Goal: Information Seeking & Learning: Check status

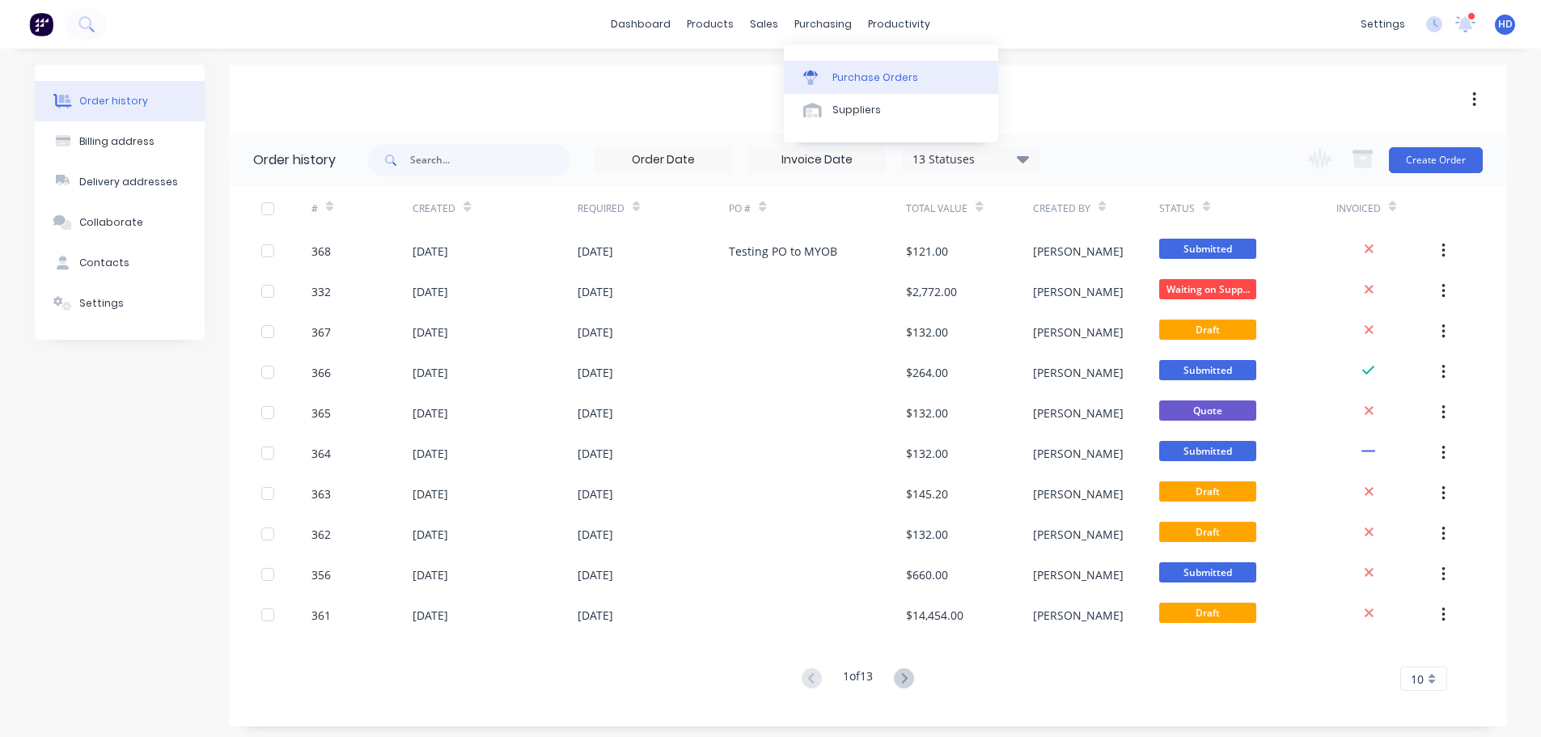
click at [879, 80] on div "Purchase Orders" at bounding box center [876, 77] width 86 height 15
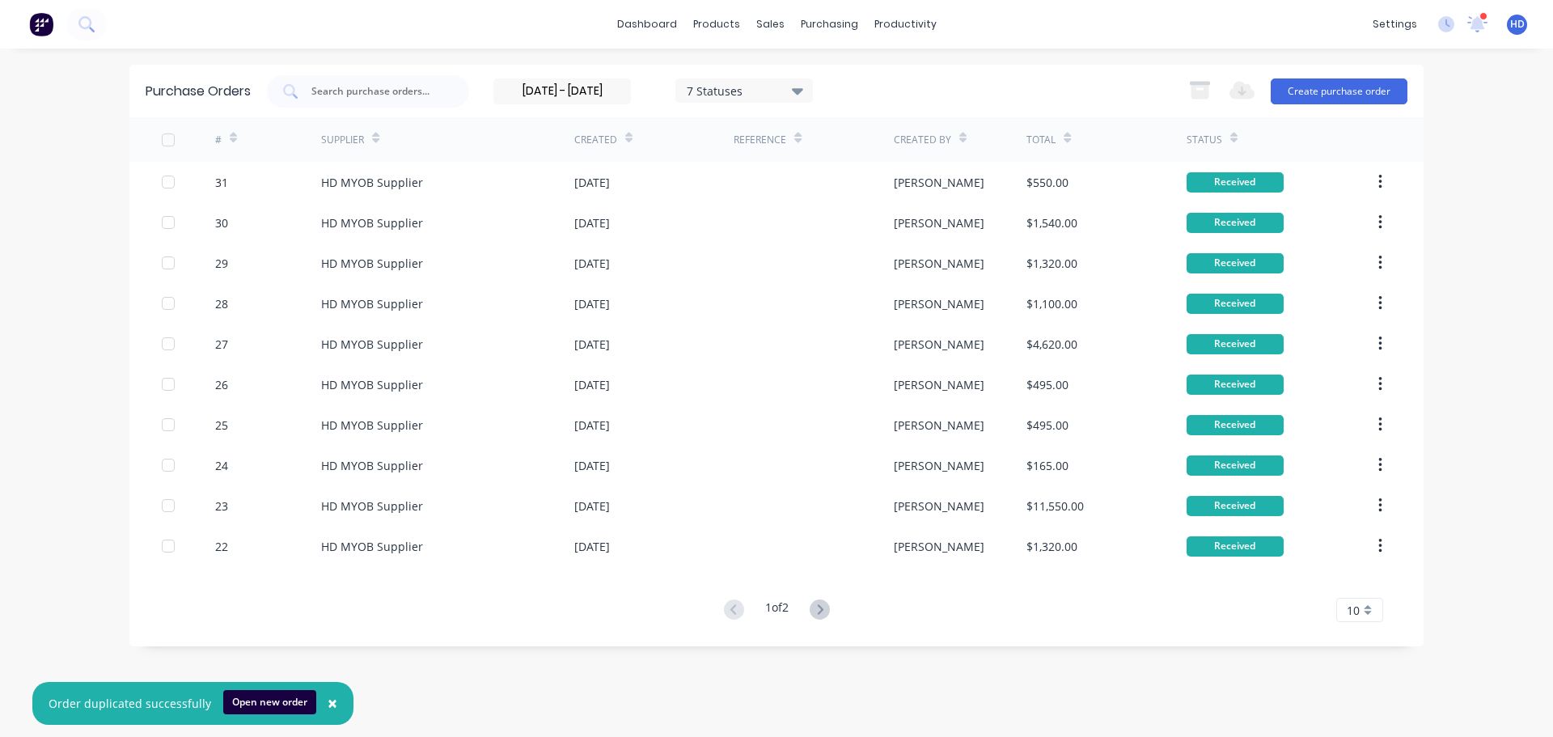
click at [383, 135] on div "Supplier" at bounding box center [447, 139] width 253 height 44
click at [379, 136] on icon at bounding box center [375, 138] width 7 height 12
click at [383, 141] on div "Supplier" at bounding box center [447, 139] width 253 height 44
click at [376, 136] on icon at bounding box center [375, 138] width 7 height 12
click at [375, 137] on icon at bounding box center [375, 138] width 7 height 12
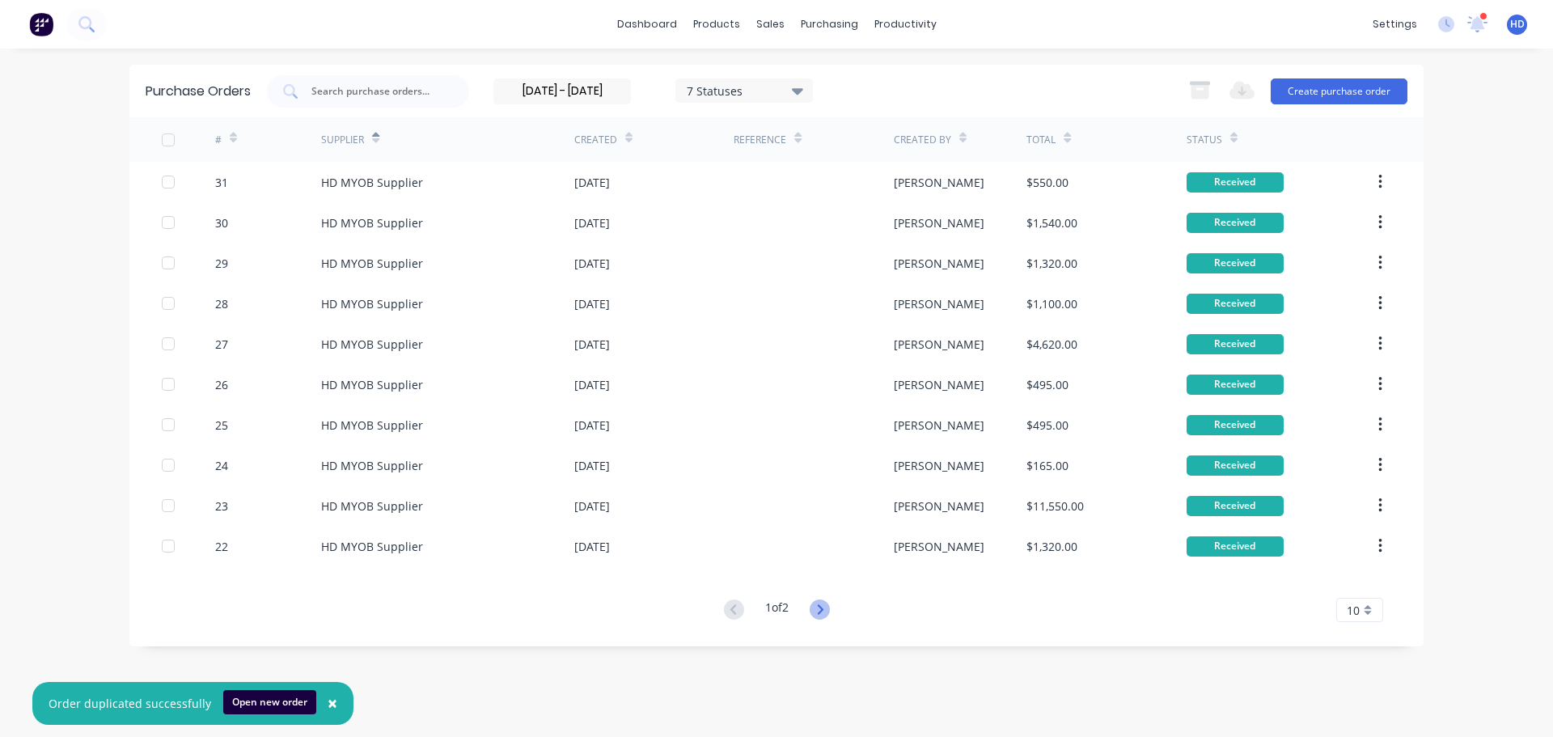
click at [827, 612] on icon at bounding box center [820, 610] width 20 height 20
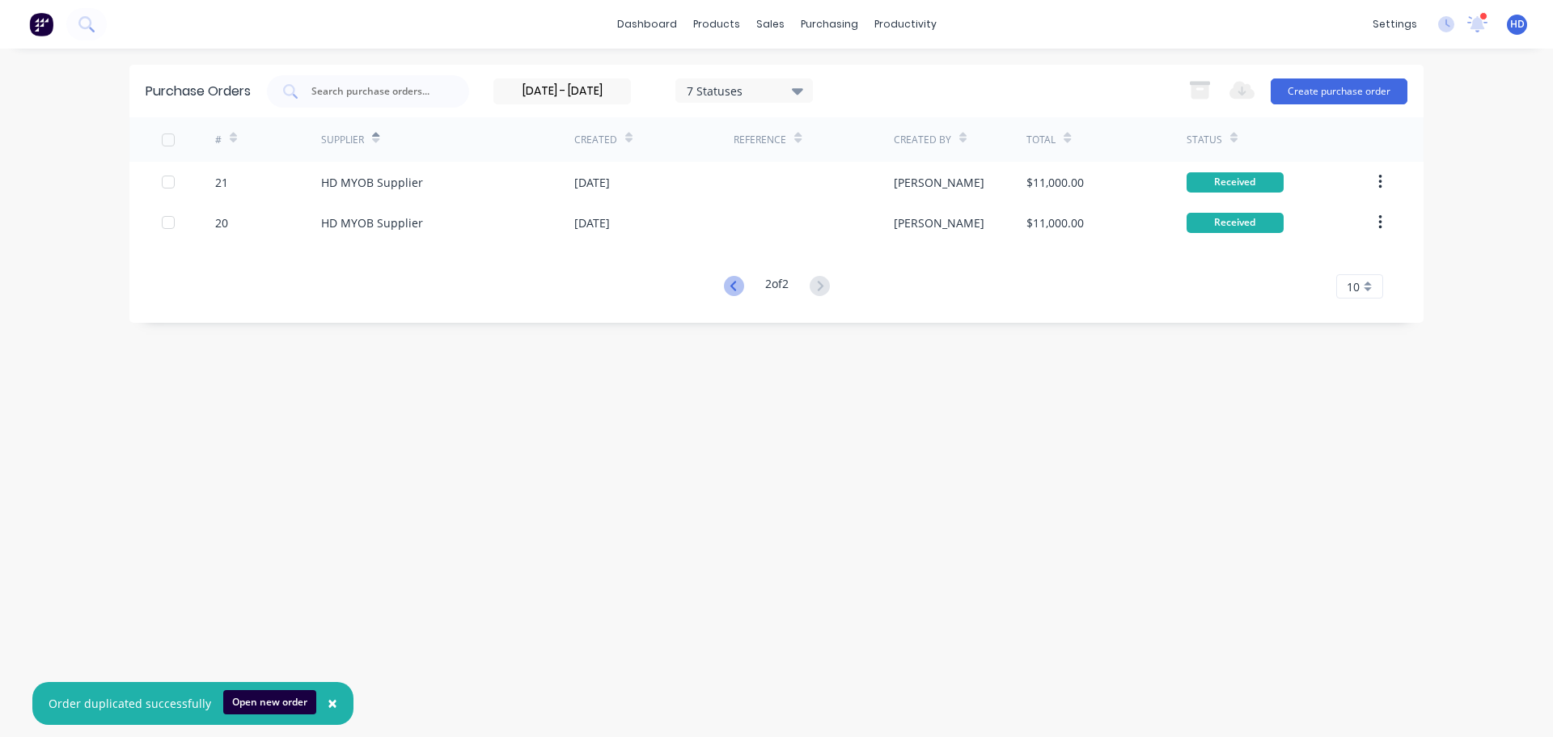
click at [727, 278] on icon at bounding box center [734, 286] width 20 height 20
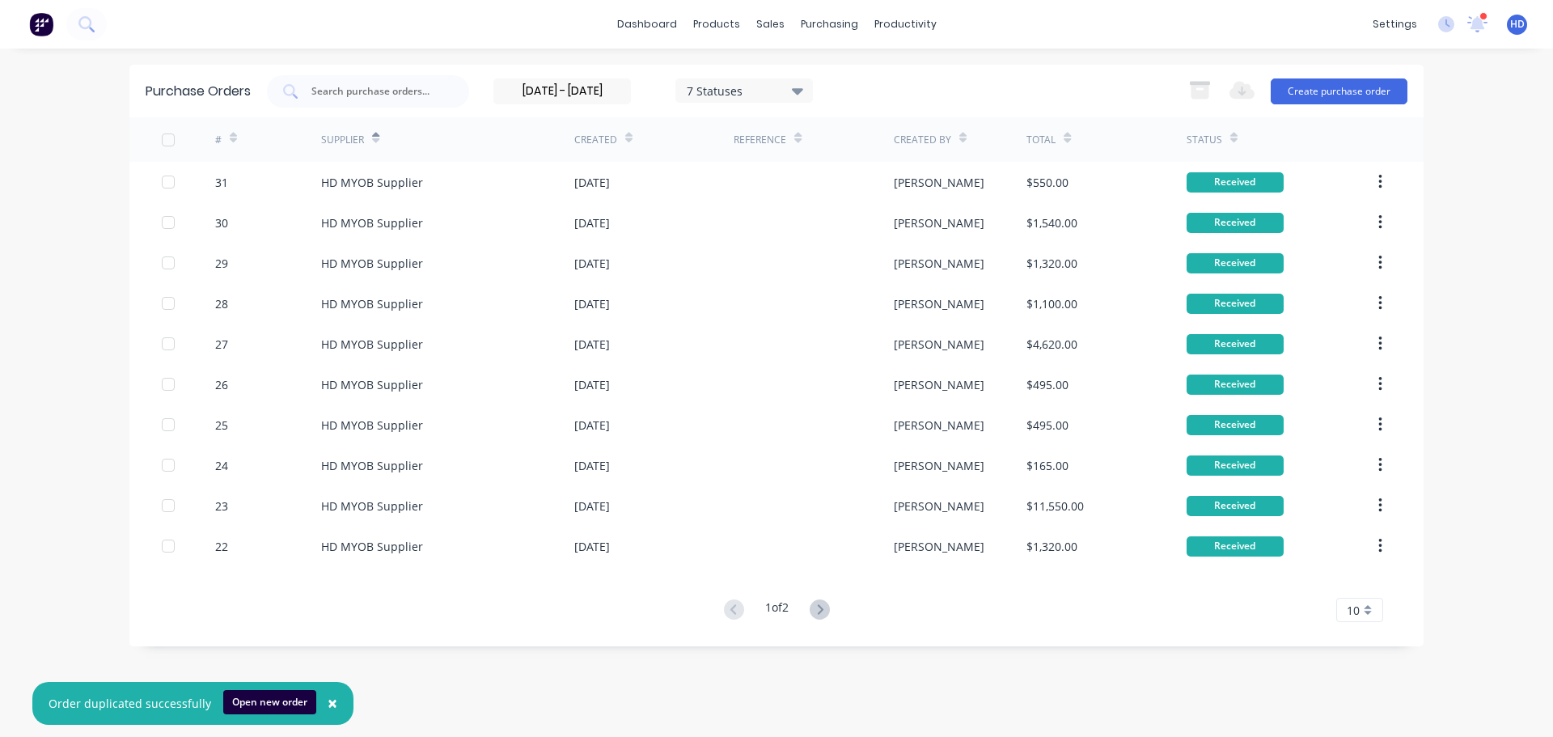
click at [625, 137] on icon at bounding box center [628, 138] width 7 height 12
click at [799, 138] on icon at bounding box center [797, 138] width 7 height 12
click at [963, 138] on icon at bounding box center [963, 140] width 7 height 5
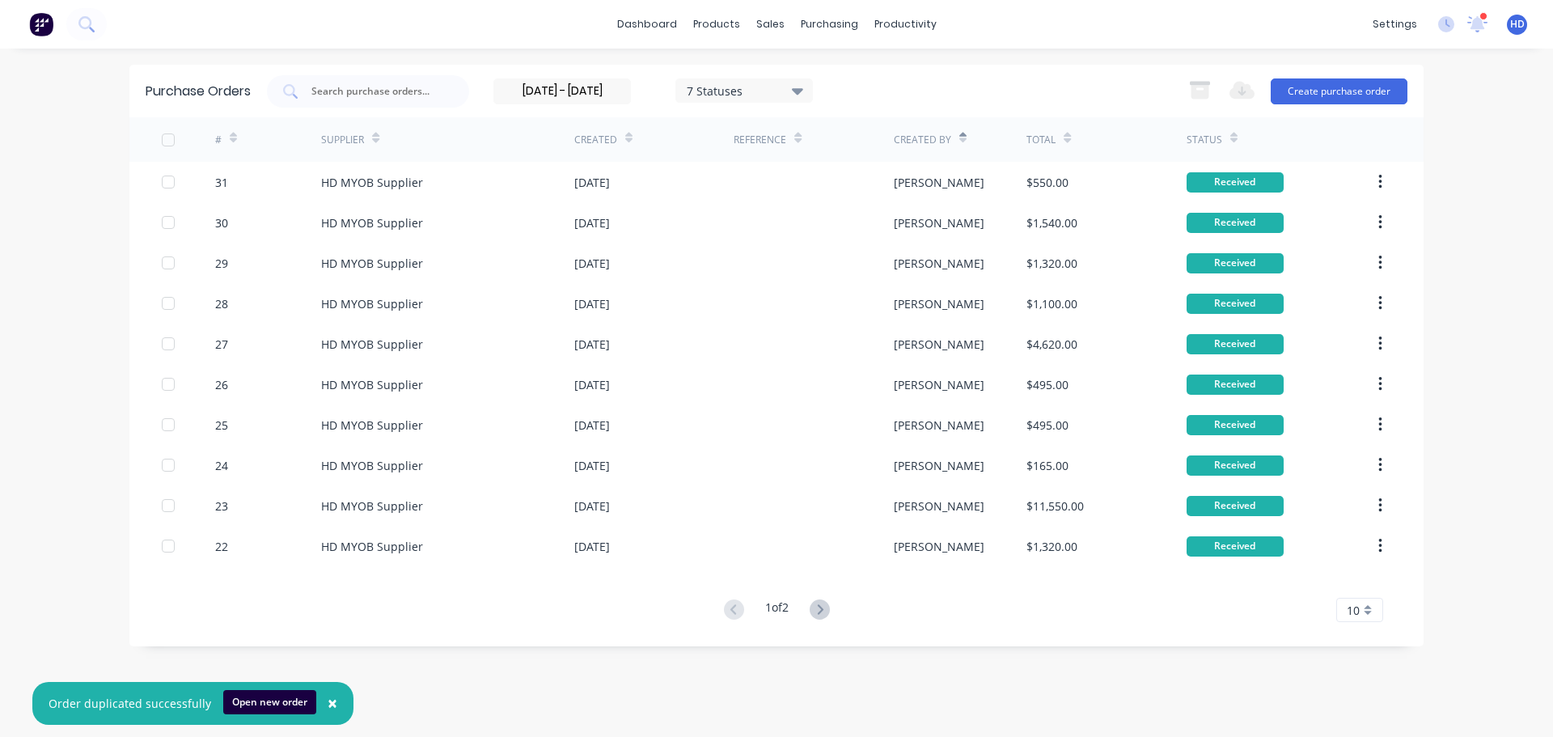
click at [963, 138] on icon at bounding box center [963, 140] width 7 height 5
click at [1066, 137] on icon at bounding box center [1067, 138] width 7 height 12
click at [1070, 138] on icon at bounding box center [1067, 140] width 7 height 5
click at [1240, 138] on div "Status" at bounding box center [1280, 139] width 186 height 44
click at [1234, 138] on icon at bounding box center [1234, 138] width 7 height 12
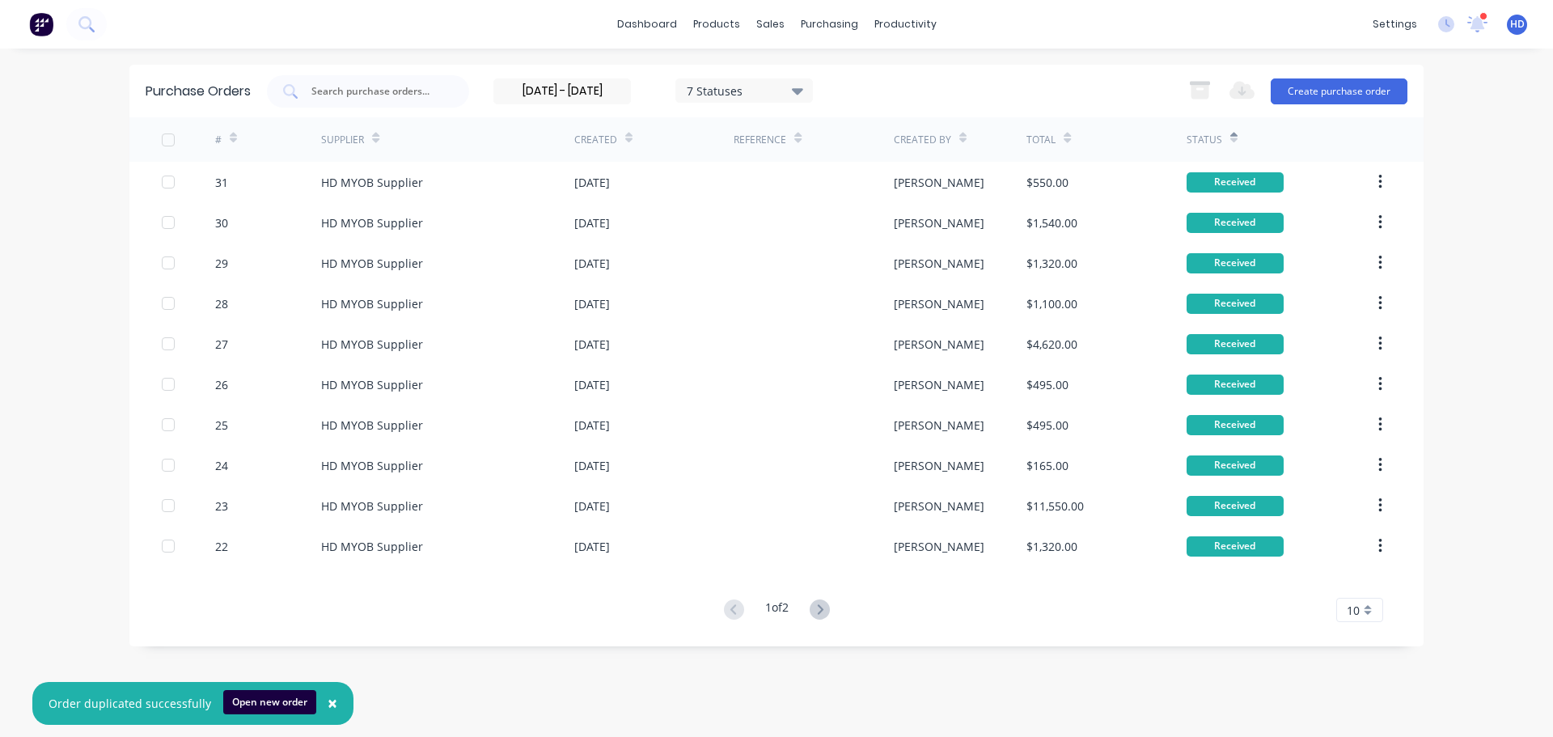
click at [1234, 138] on icon at bounding box center [1234, 138] width 7 height 12
click at [608, 99] on input "02/09/25 - 03/09/25" at bounding box center [562, 91] width 136 height 24
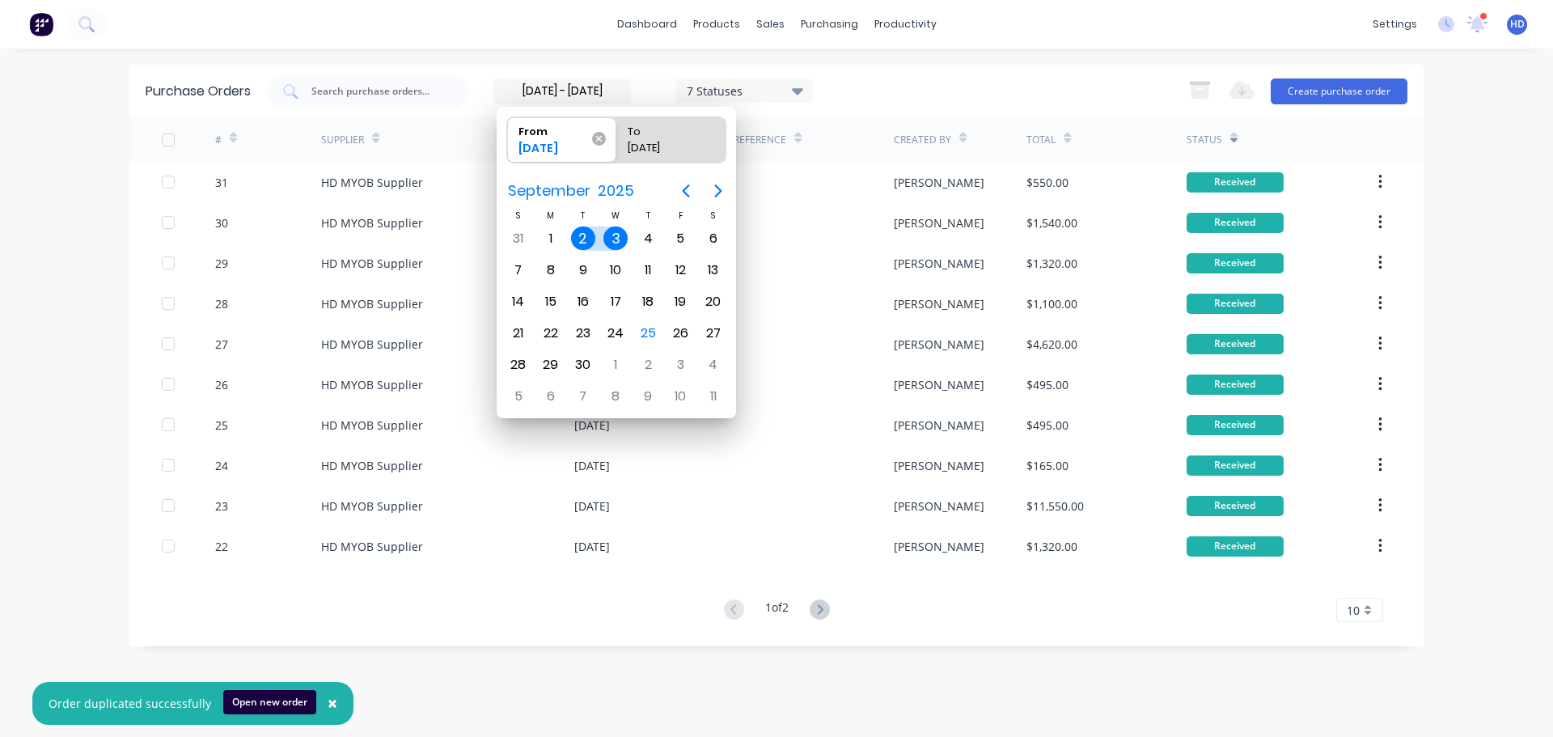
click at [600, 144] on icon at bounding box center [599, 139] width 14 height 14
click at [508, 144] on input "From 02/09/25" at bounding box center [507, 139] width 1 height 45
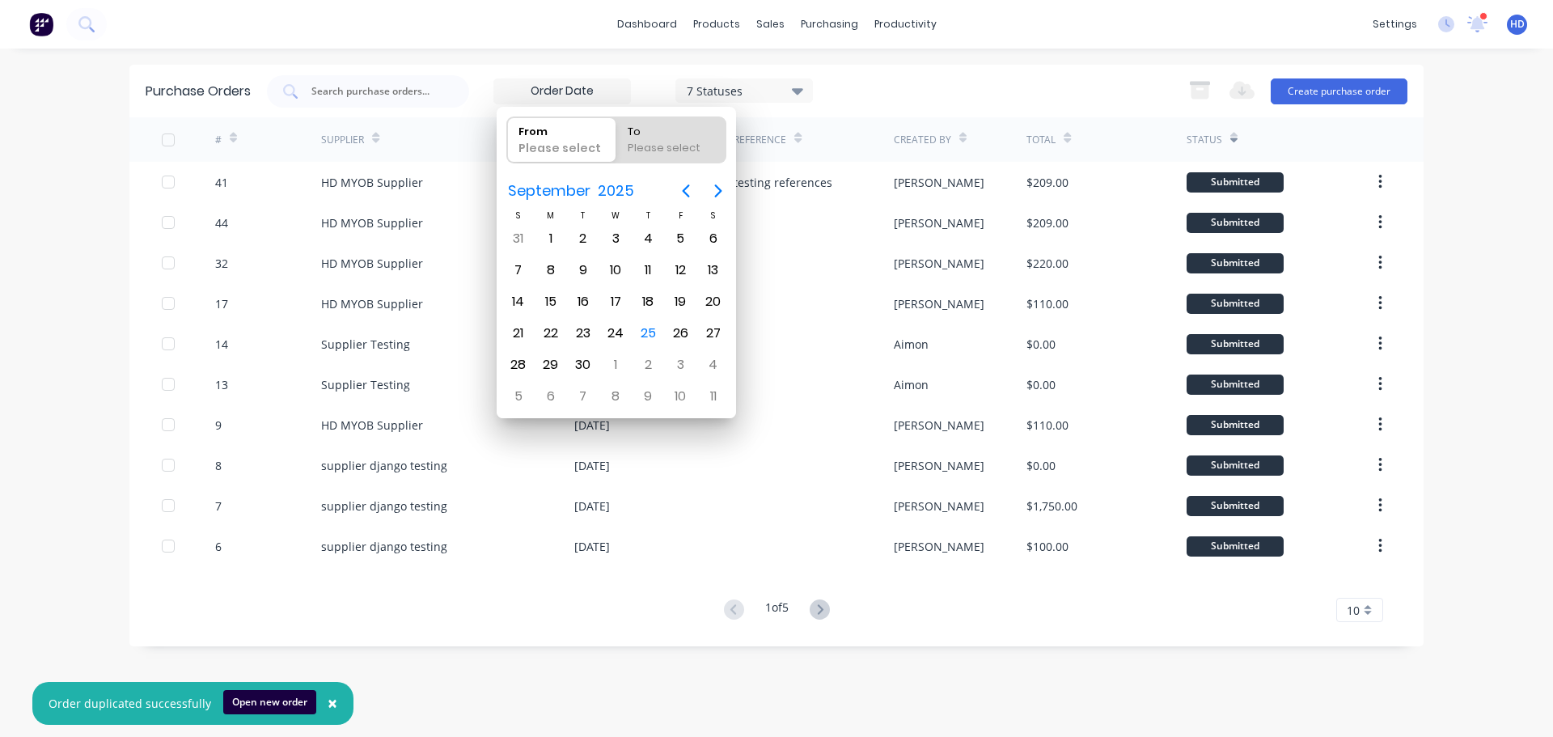
click at [939, 84] on div "7 Statuses 7 Statuses Export to Excel (XLSX) Create purchase order" at bounding box center [837, 91] width 1141 height 32
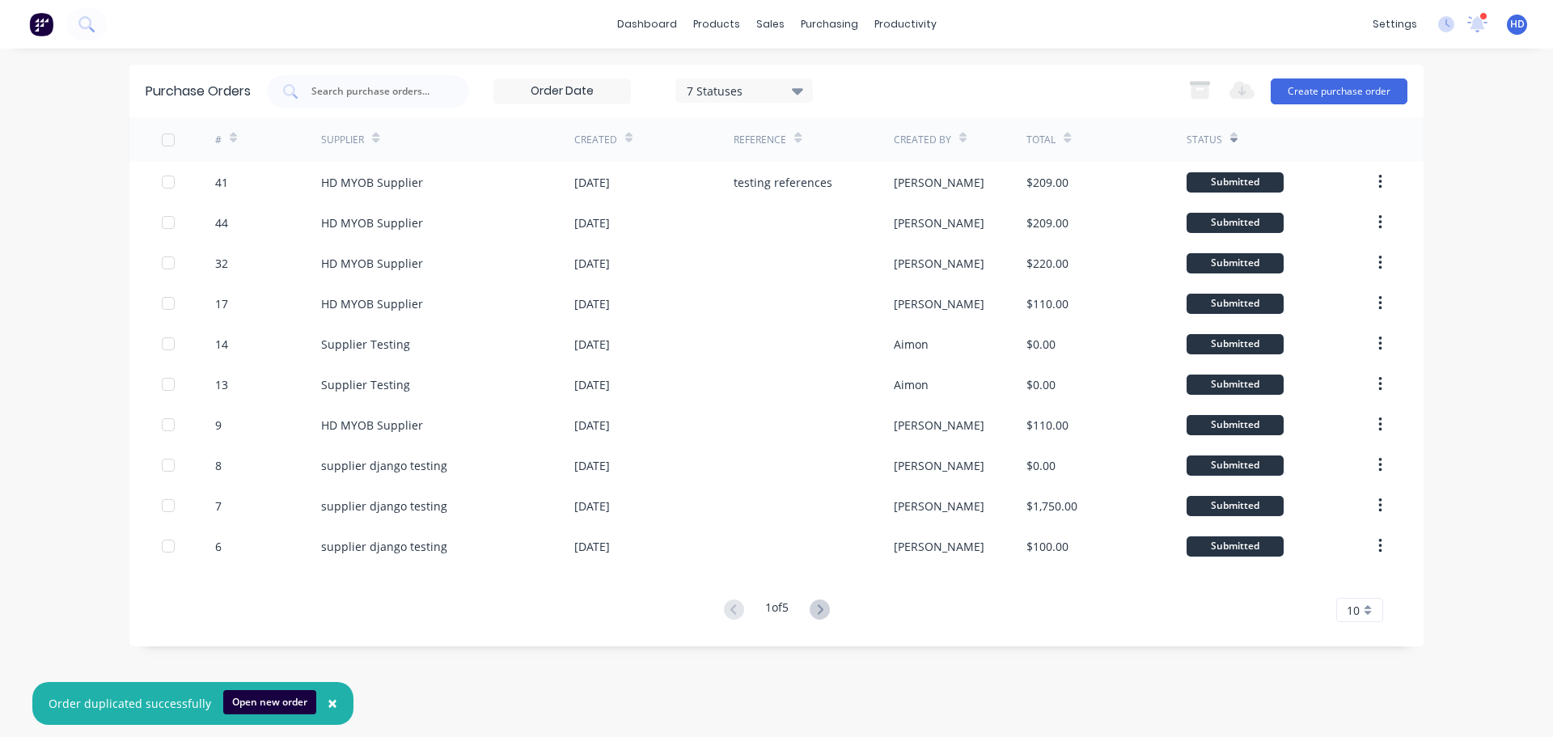
click at [233, 138] on icon at bounding box center [233, 140] width 7 height 5
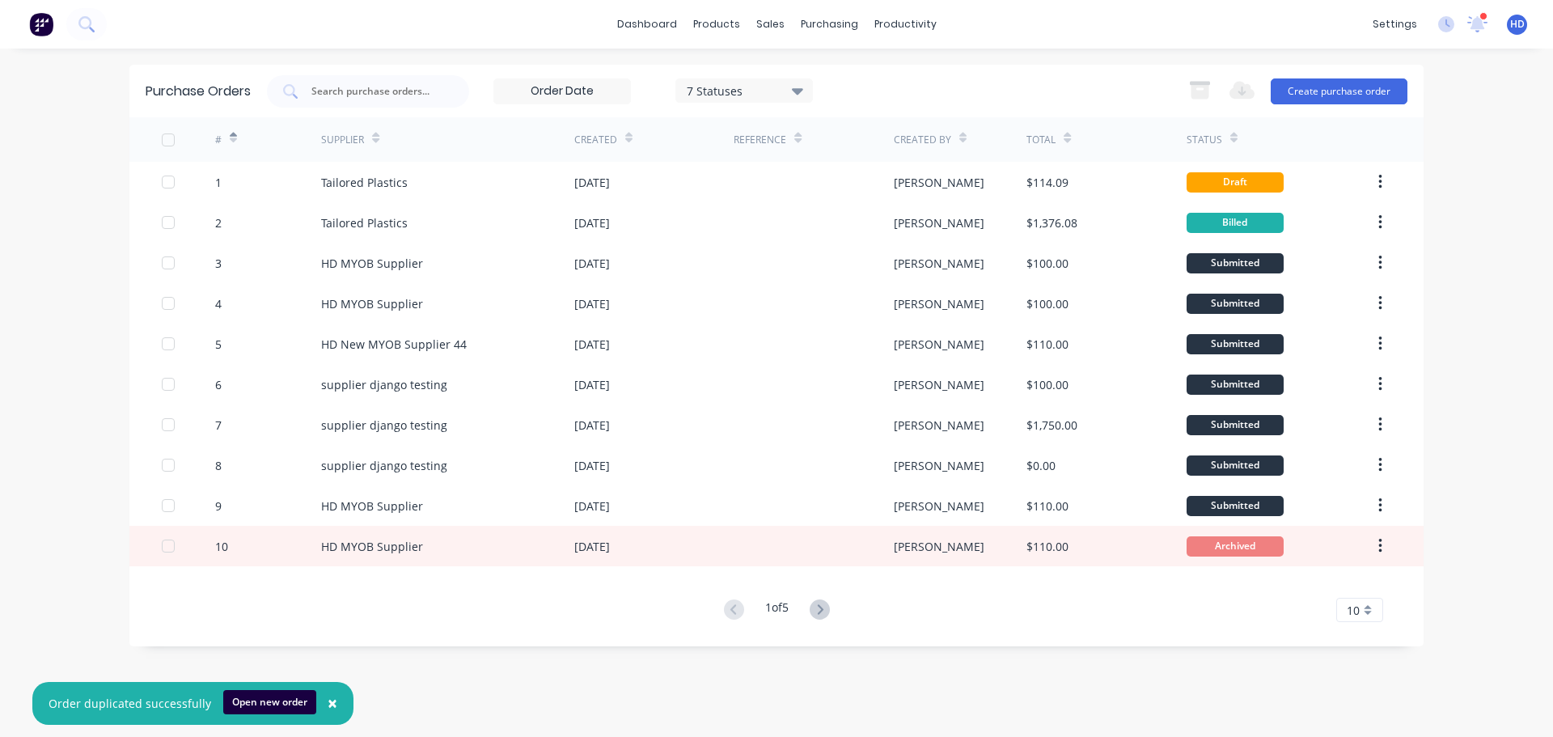
click at [233, 138] on icon at bounding box center [233, 140] width 7 height 5
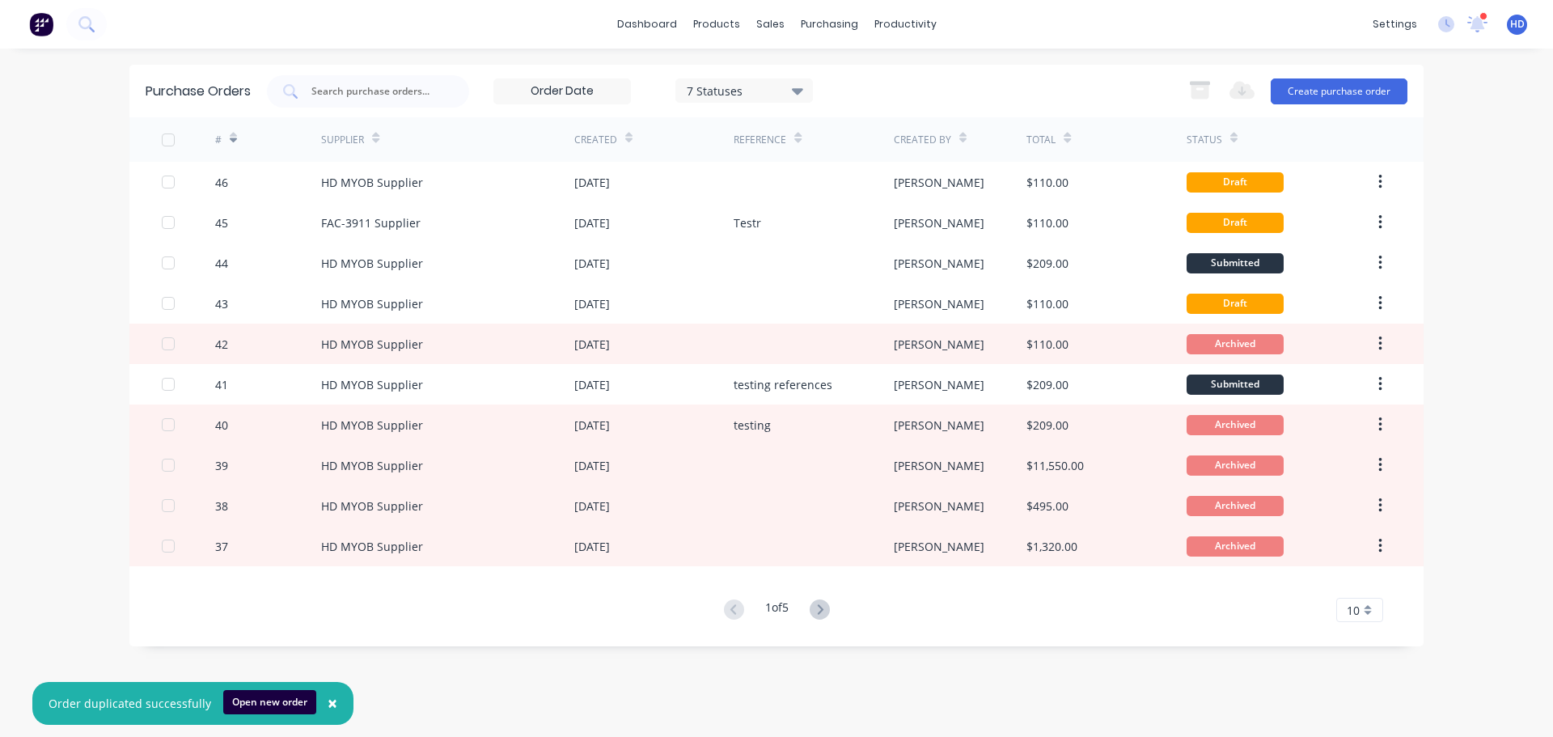
click at [379, 136] on icon at bounding box center [375, 138] width 7 height 12
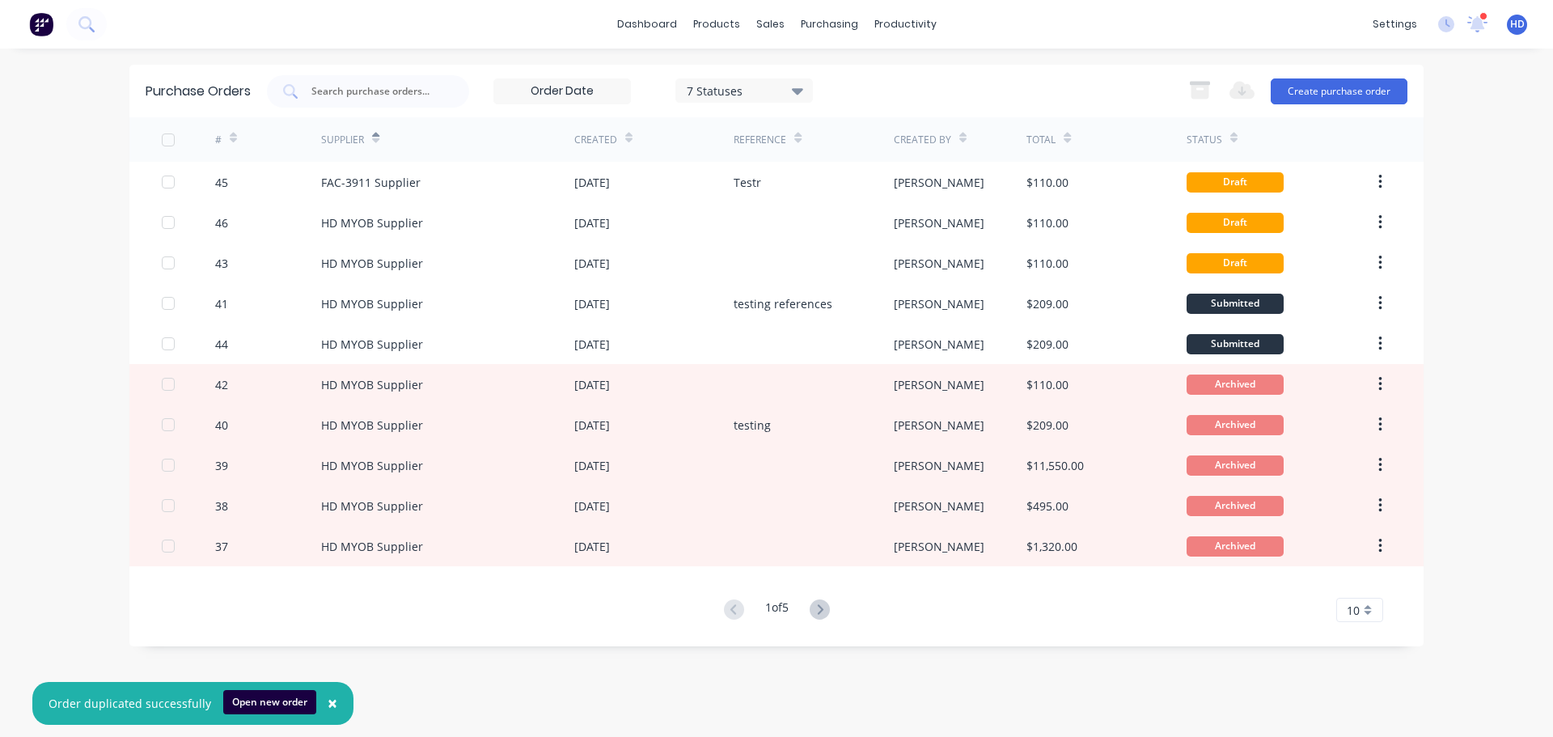
click at [379, 136] on icon at bounding box center [375, 138] width 7 height 12
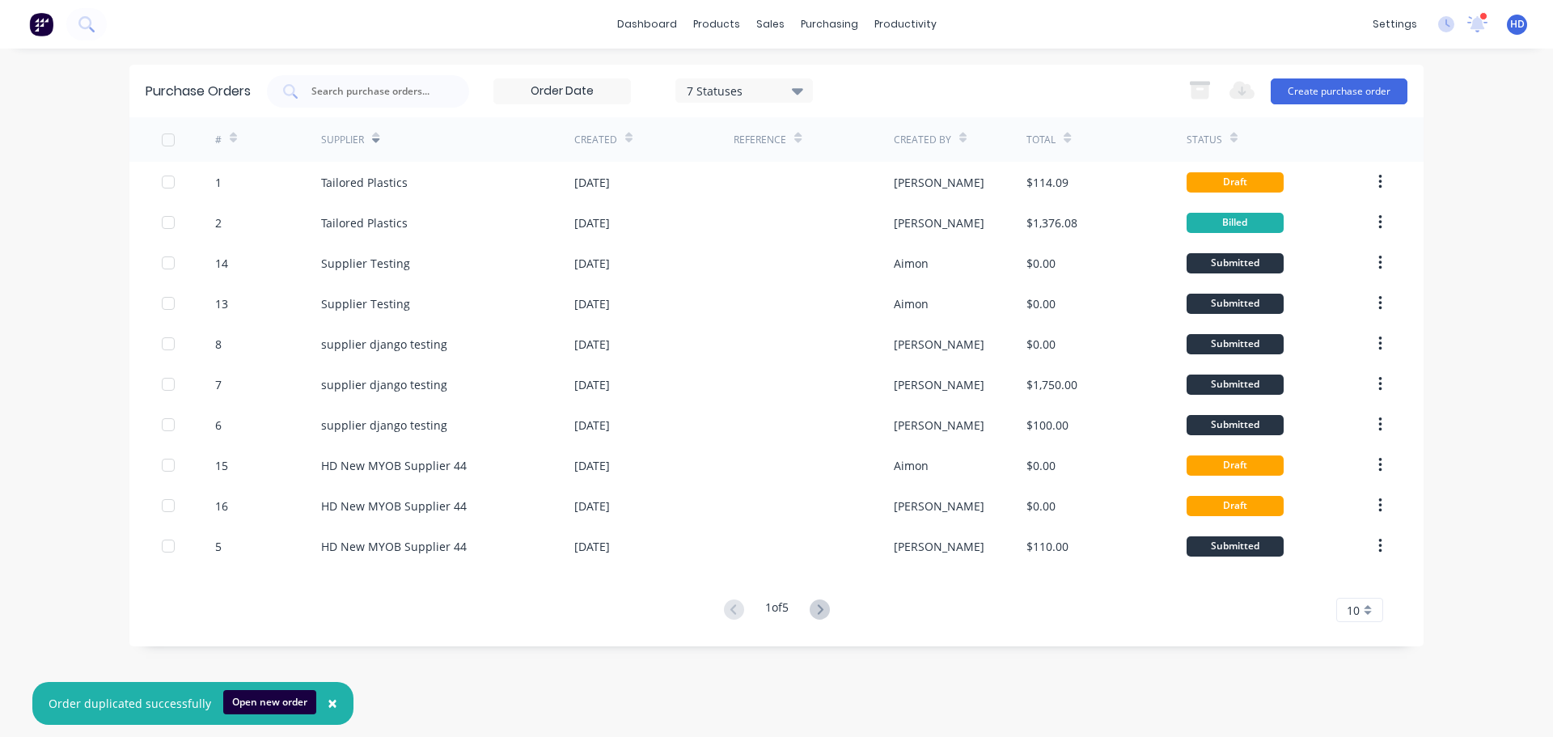
click at [629, 138] on icon at bounding box center [628, 138] width 7 height 12
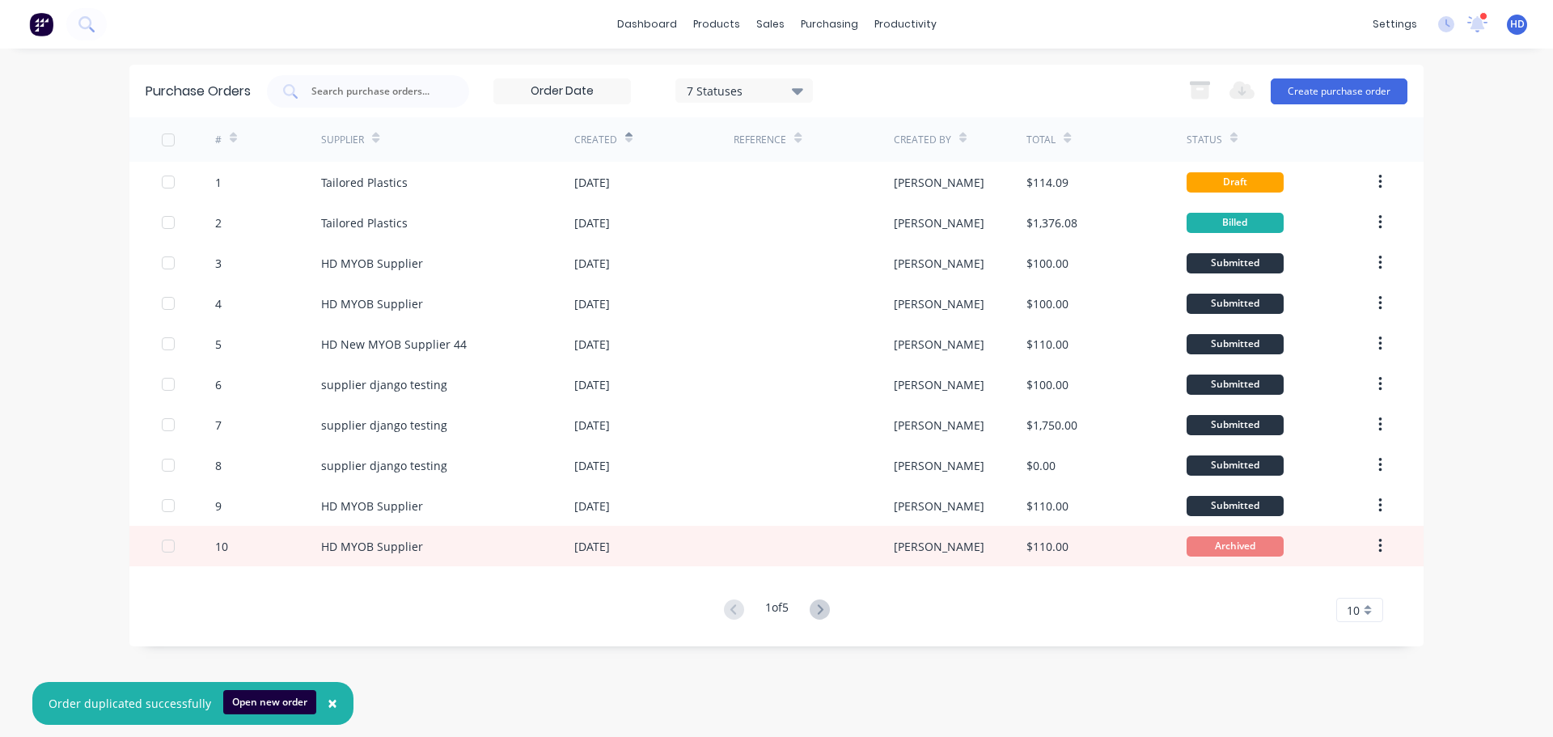
click at [629, 138] on icon at bounding box center [628, 138] width 7 height 12
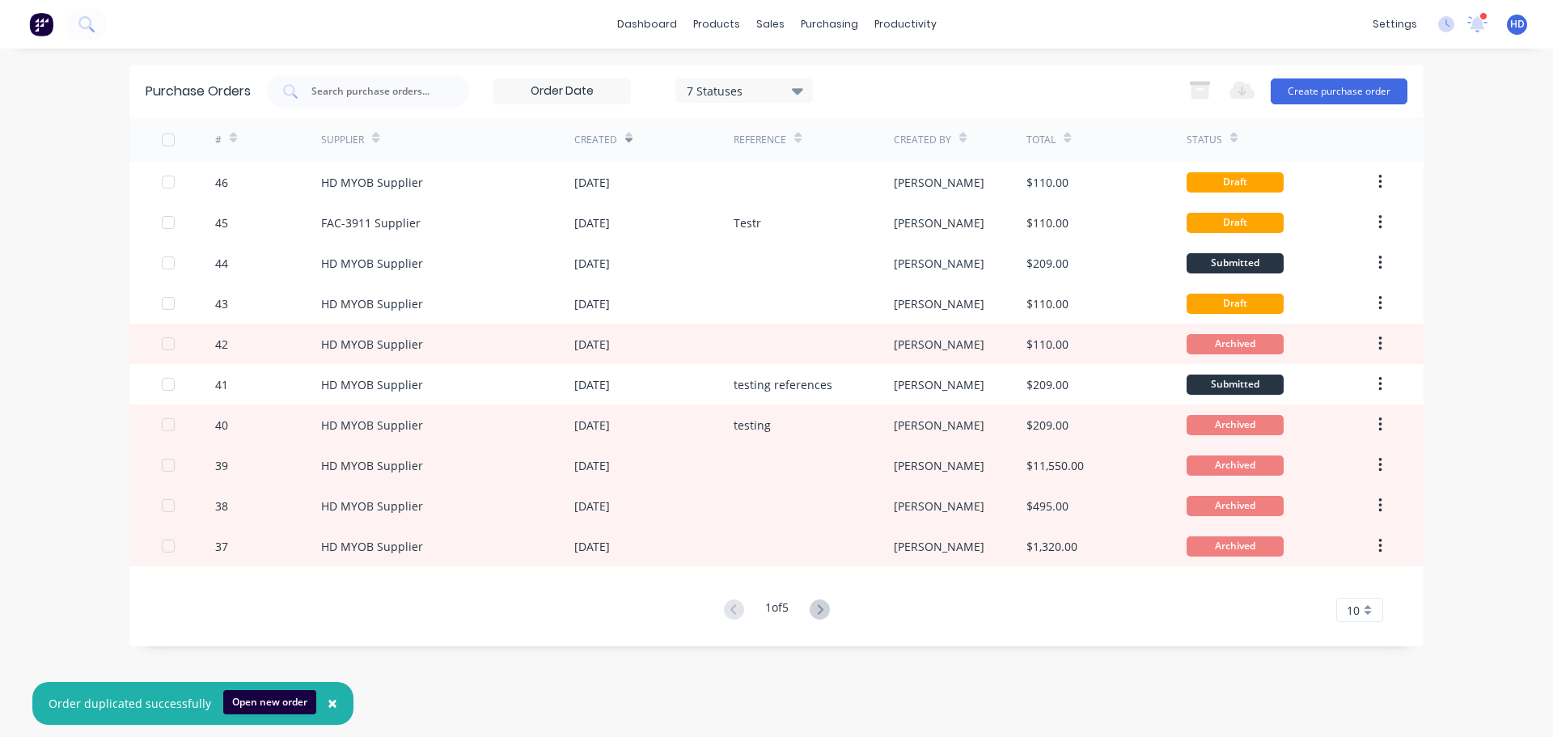
click at [793, 94] on div "7 Statuses" at bounding box center [745, 90] width 116 height 17
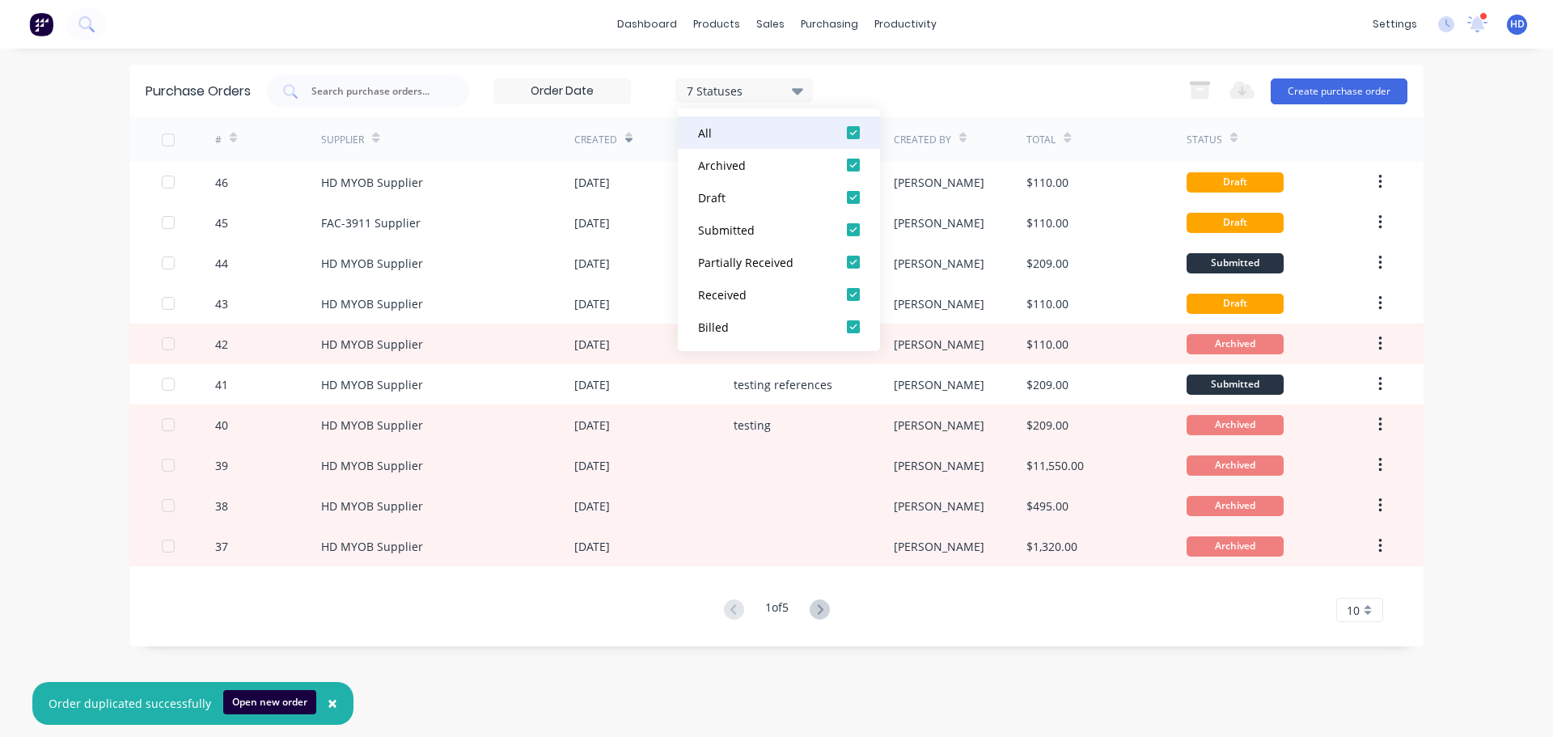
click at [854, 125] on div at bounding box center [853, 133] width 32 height 32
click at [854, 162] on div at bounding box center [853, 165] width 32 height 32
click at [975, 66] on div "Purchase Orders 1 Statuses 1 Statuses Export to Excel (XLSX) Create purchase or…" at bounding box center [776, 91] width 1294 height 53
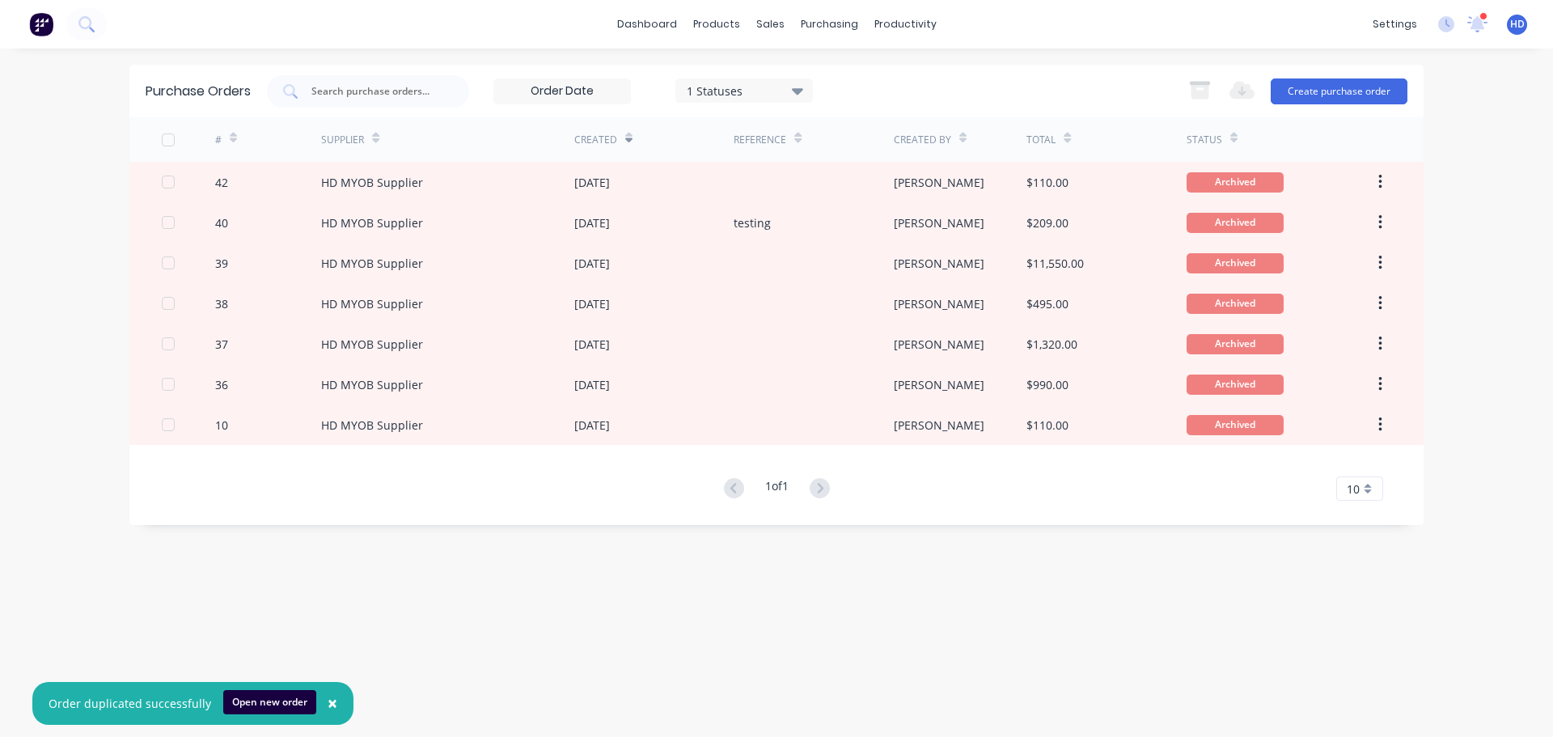
click at [803, 90] on icon at bounding box center [797, 91] width 11 height 6
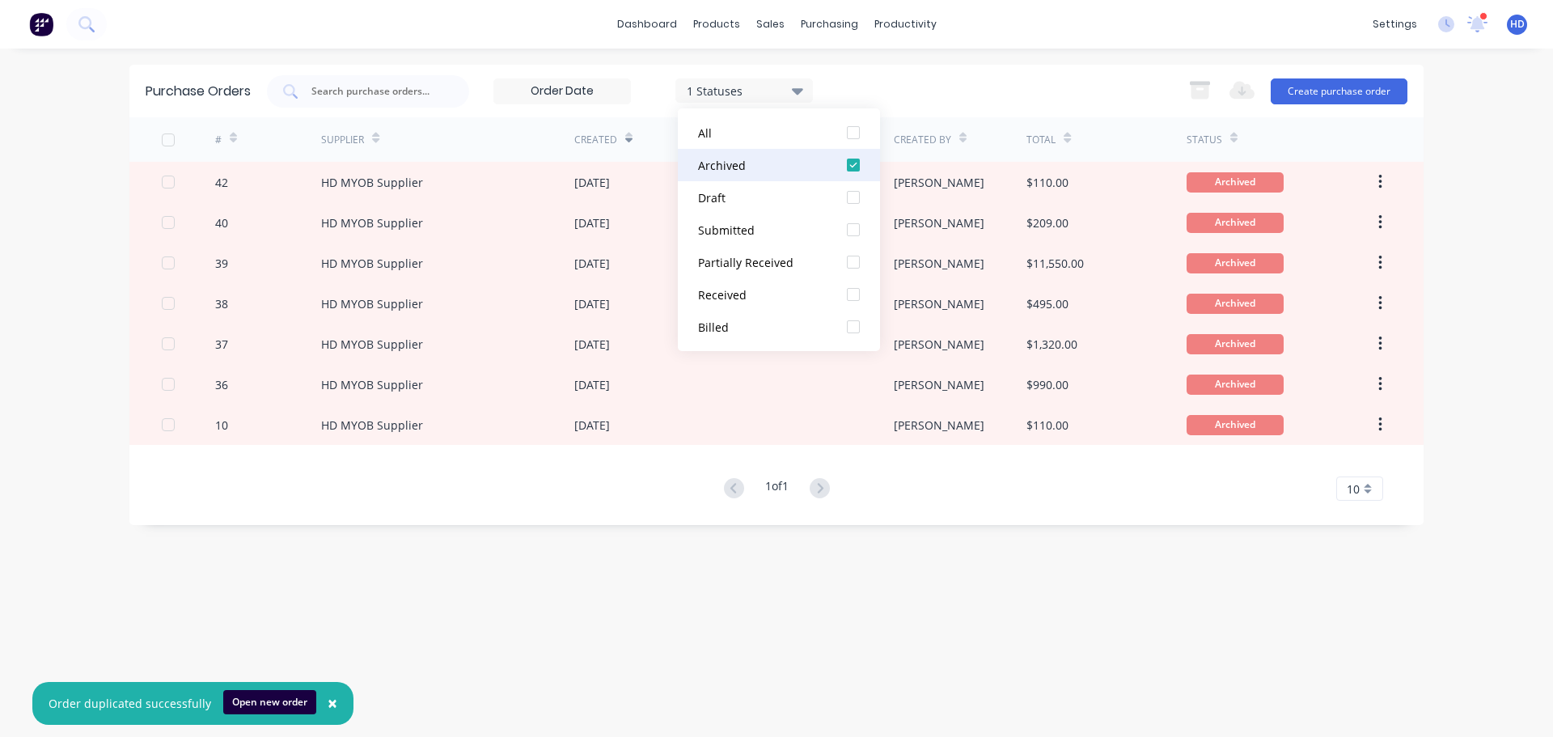
click at [859, 170] on div at bounding box center [853, 165] width 32 height 32
click at [855, 193] on div at bounding box center [853, 197] width 32 height 32
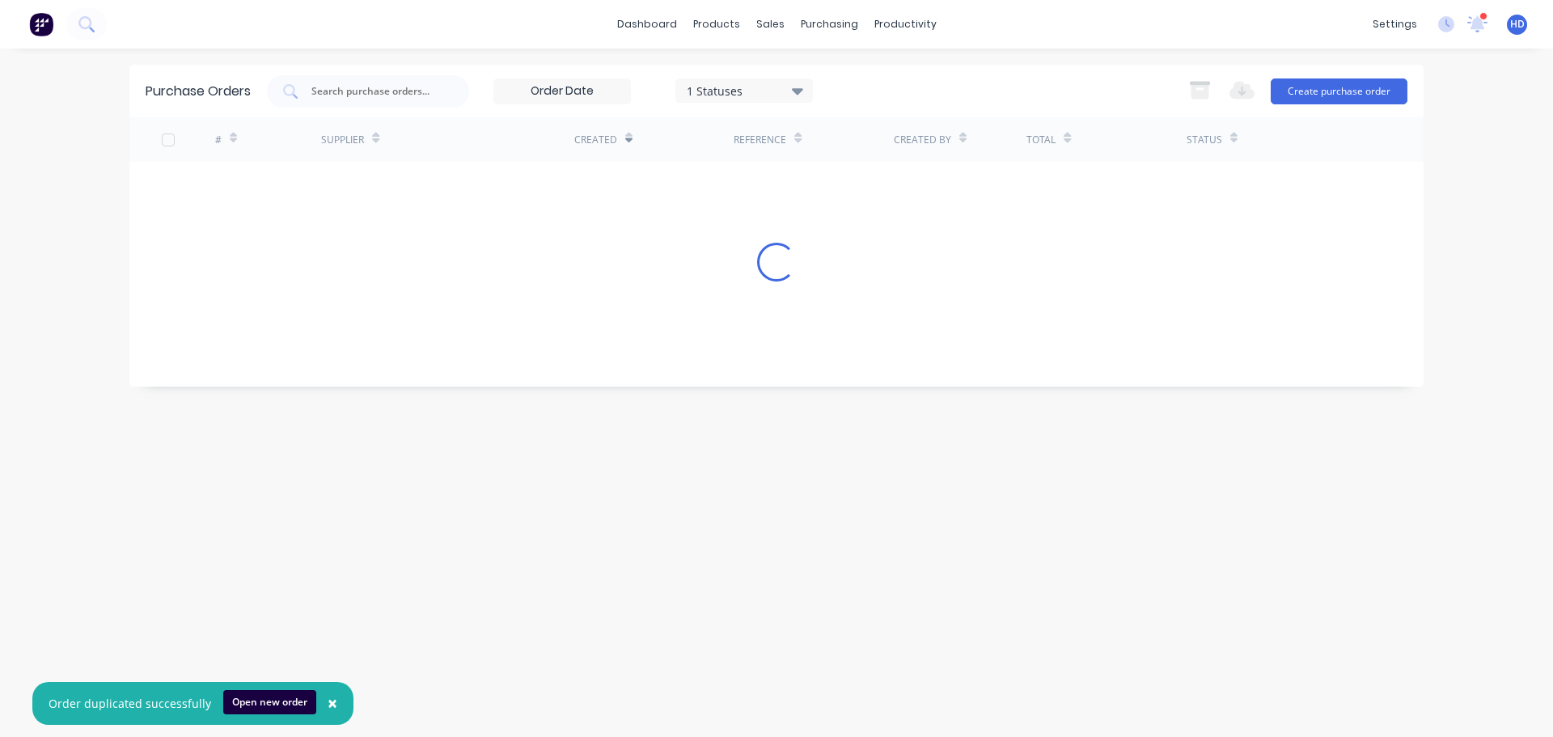
click at [926, 93] on div "1 Statuses 1 Statuses Export to Excel (XLSX) Create purchase order" at bounding box center [837, 91] width 1141 height 32
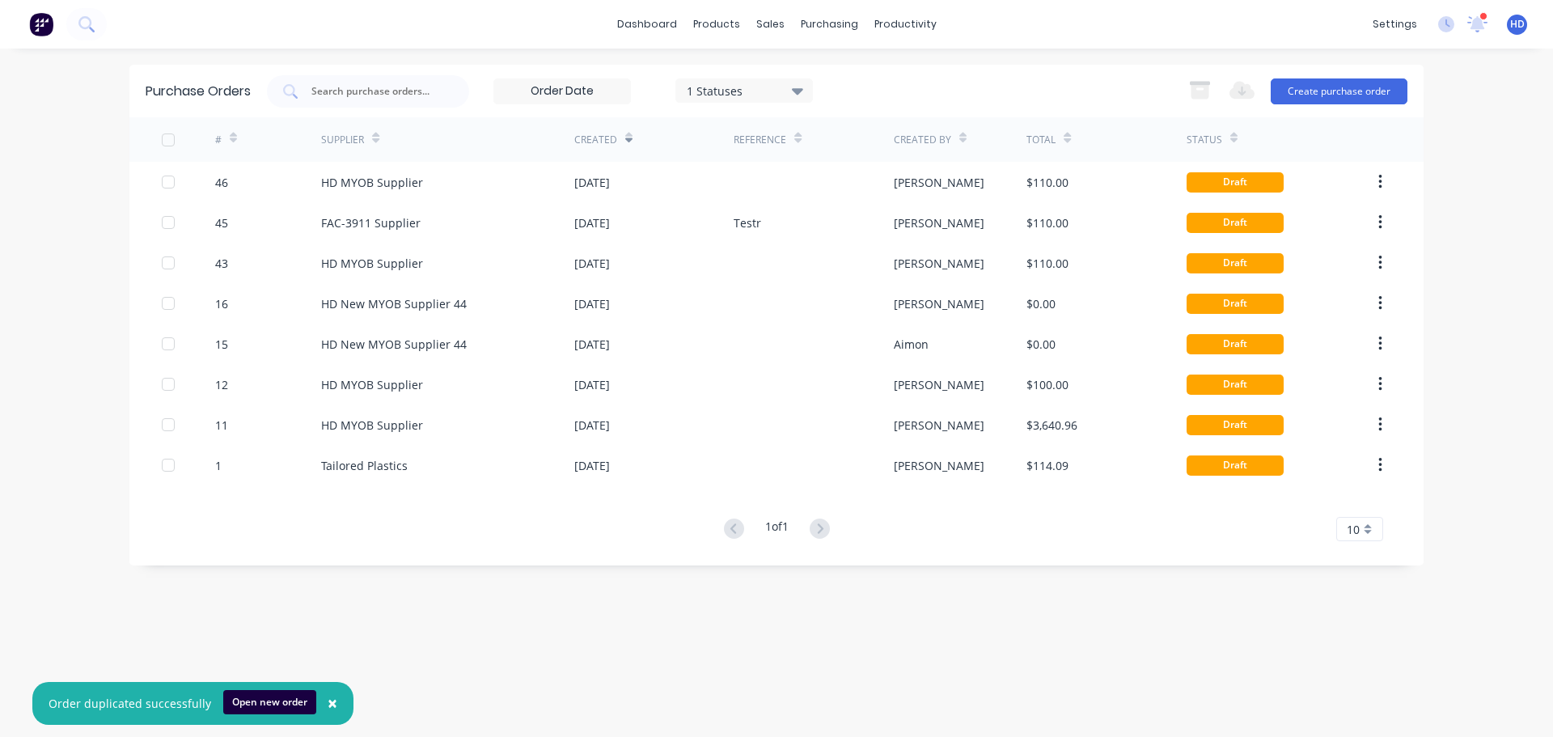
click at [789, 100] on div "1 Statuses" at bounding box center [745, 90] width 138 height 24
click at [856, 134] on div at bounding box center [853, 133] width 32 height 32
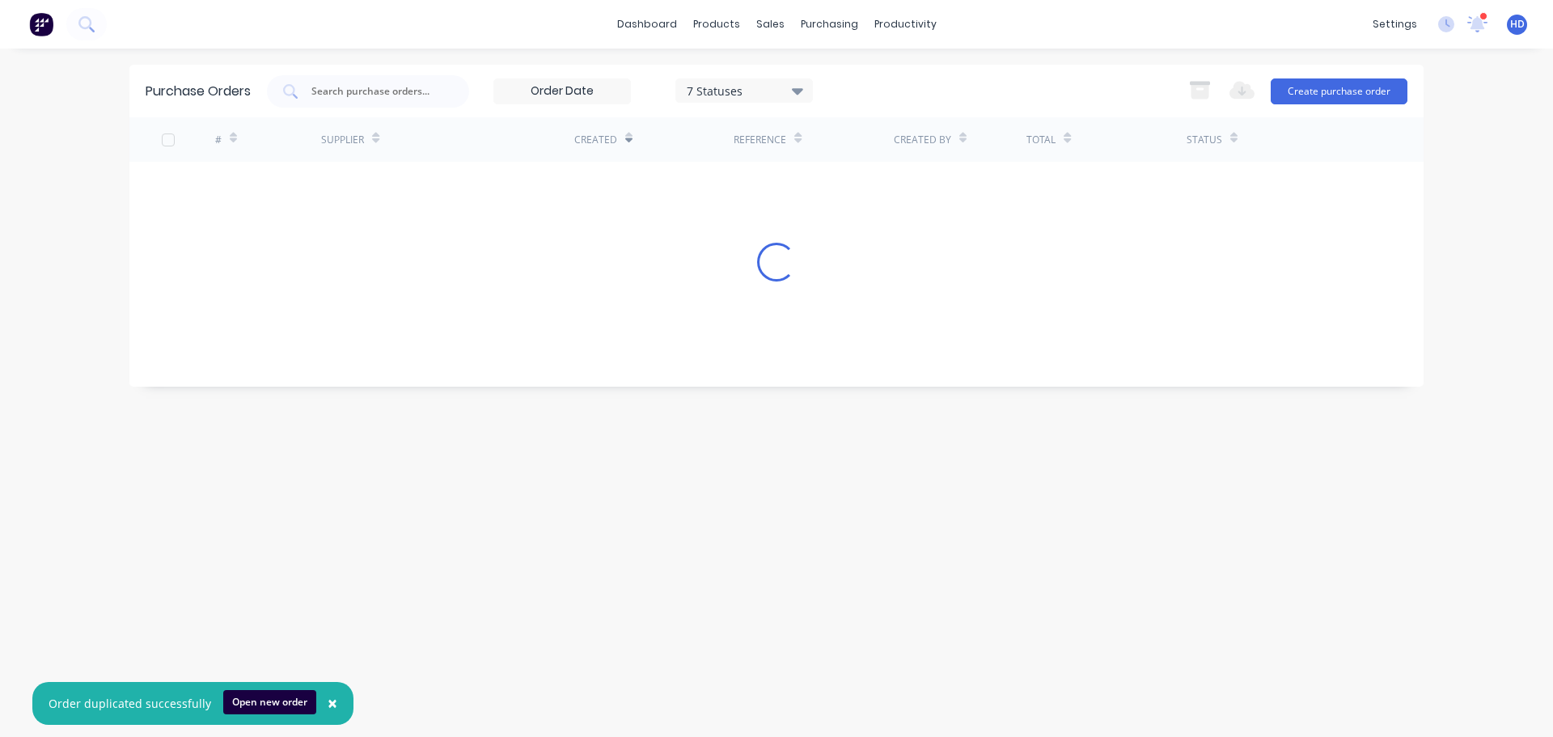
click at [943, 80] on div "7 Statuses 7 Statuses Export to Excel (XLSX) Create purchase order" at bounding box center [837, 91] width 1141 height 32
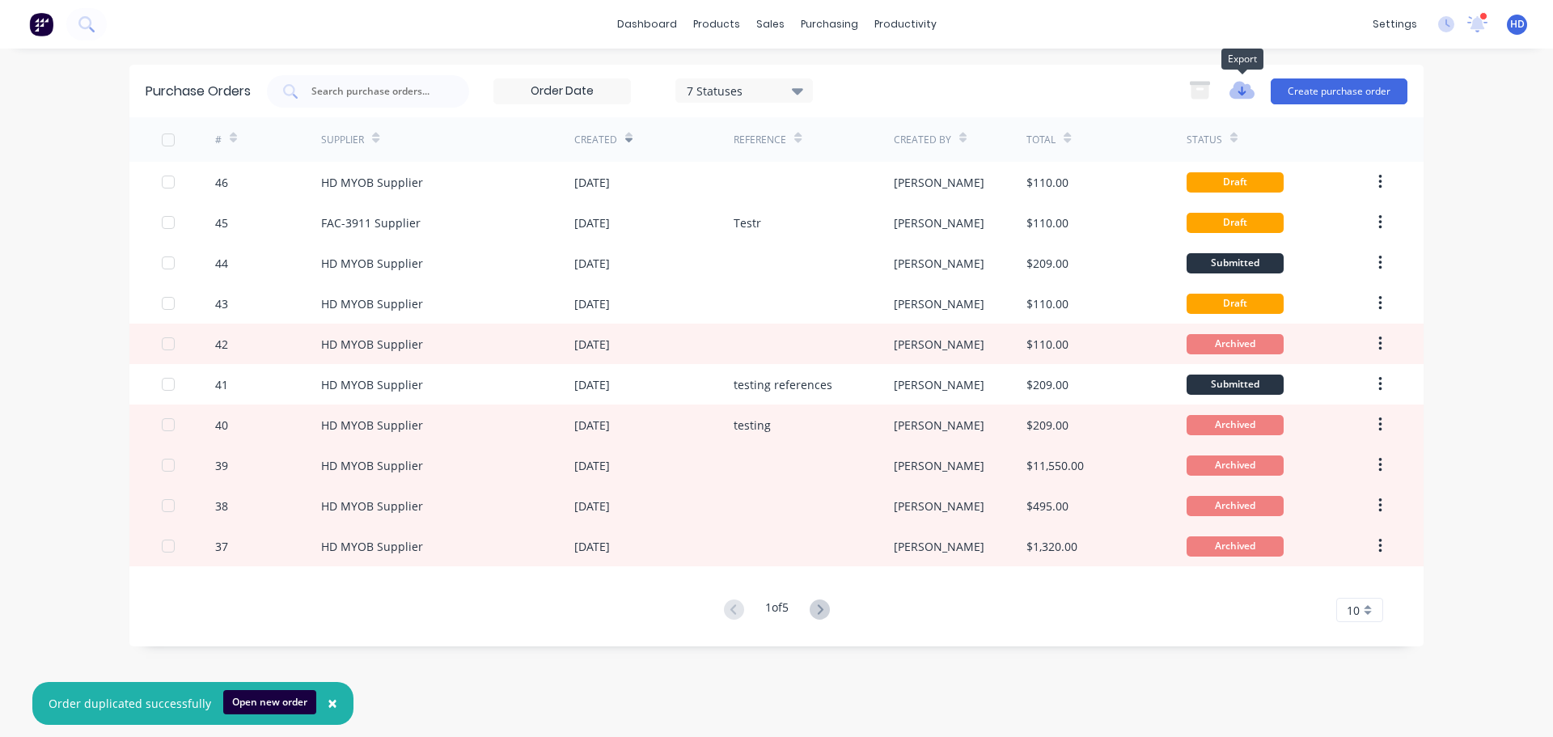
click at [1240, 92] on icon "button" at bounding box center [1242, 92] width 8 height 10
click at [1252, 121] on button "Export to Excel (XLSX)" at bounding box center [1287, 125] width 133 height 27
click at [601, 85] on input at bounding box center [562, 91] width 136 height 24
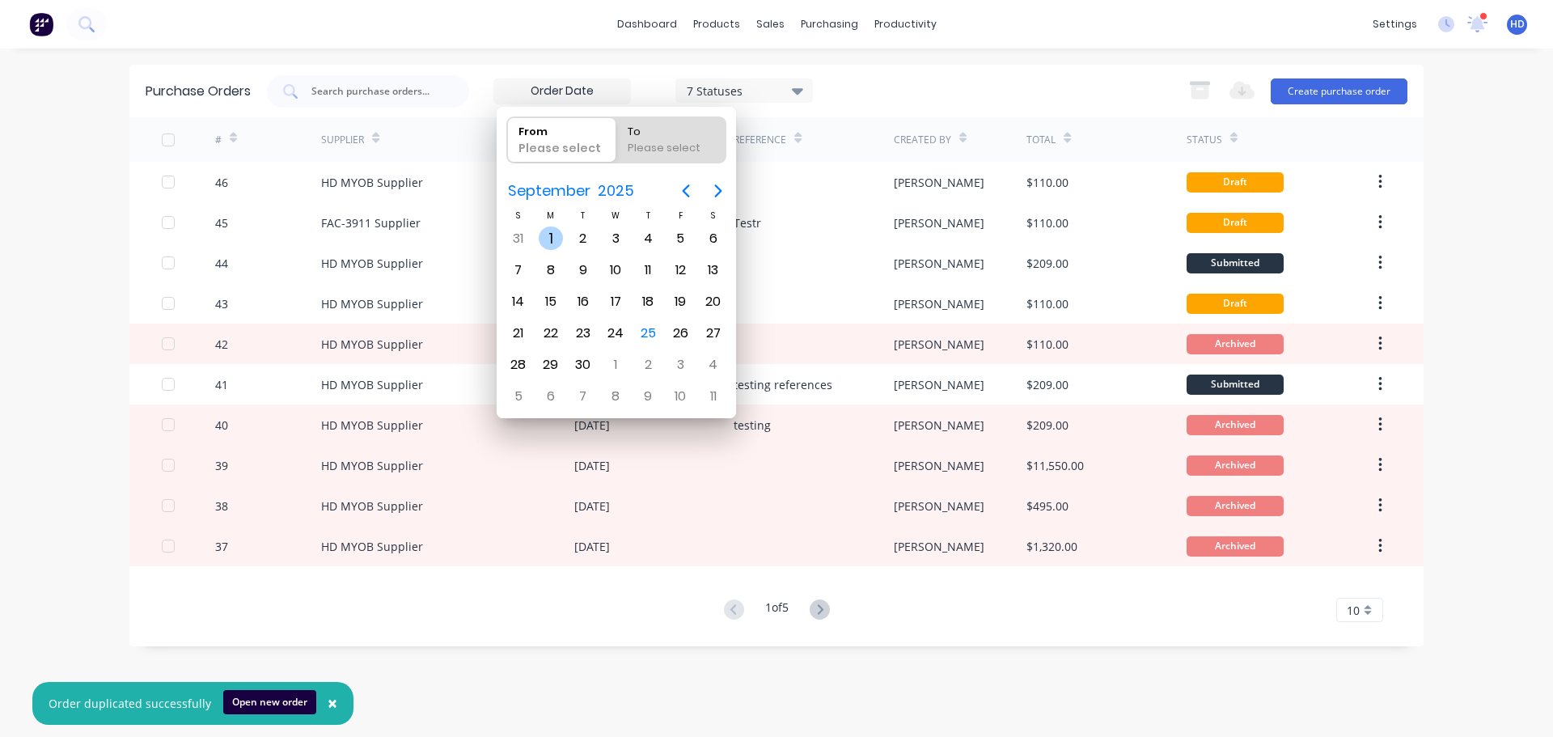
click at [550, 240] on div "1" at bounding box center [551, 239] width 24 height 24
type input "01/09/25"
radio input "false"
radio input "true"
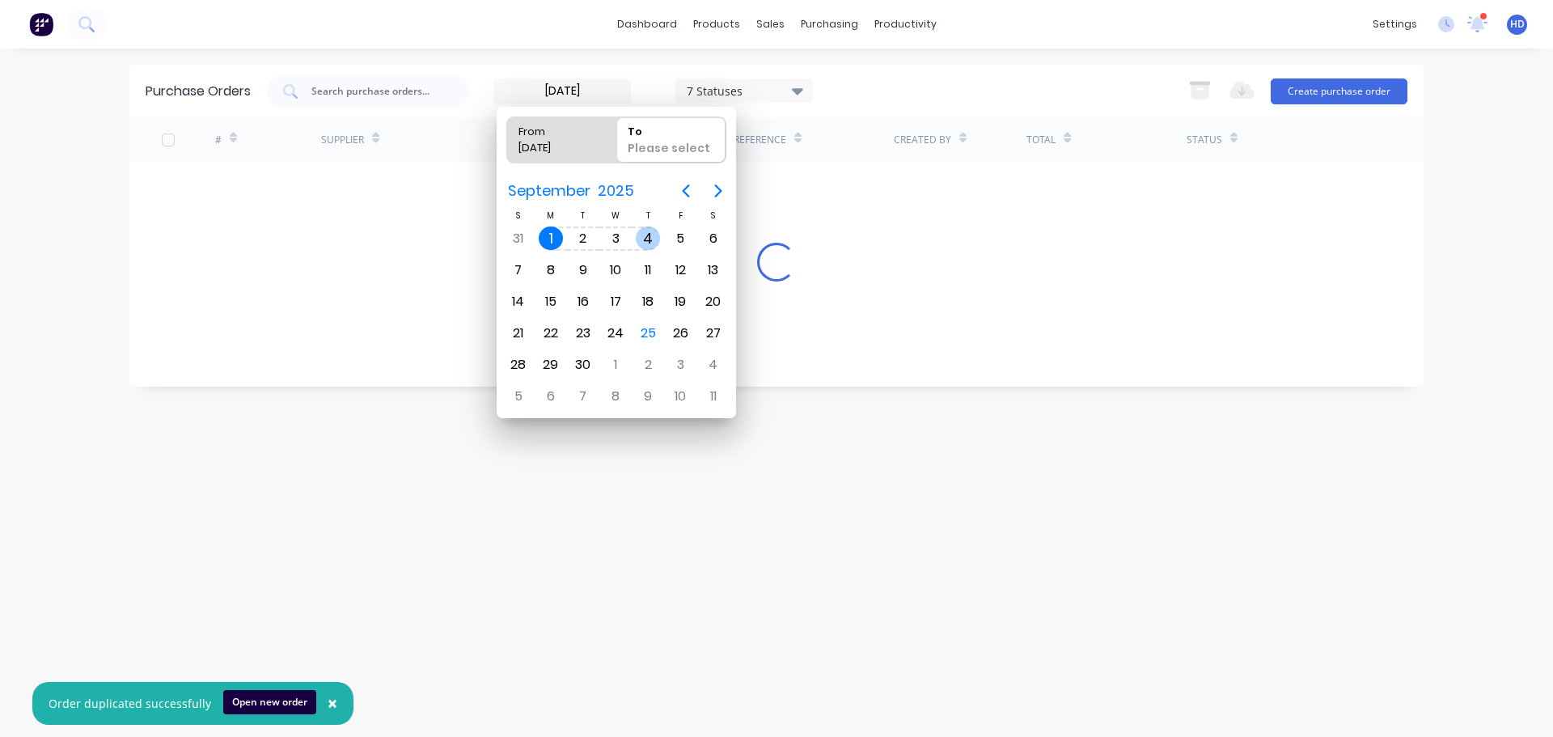
click at [659, 237] on div "4" at bounding box center [648, 239] width 24 height 24
type input "01/09/25 - 04/09/25"
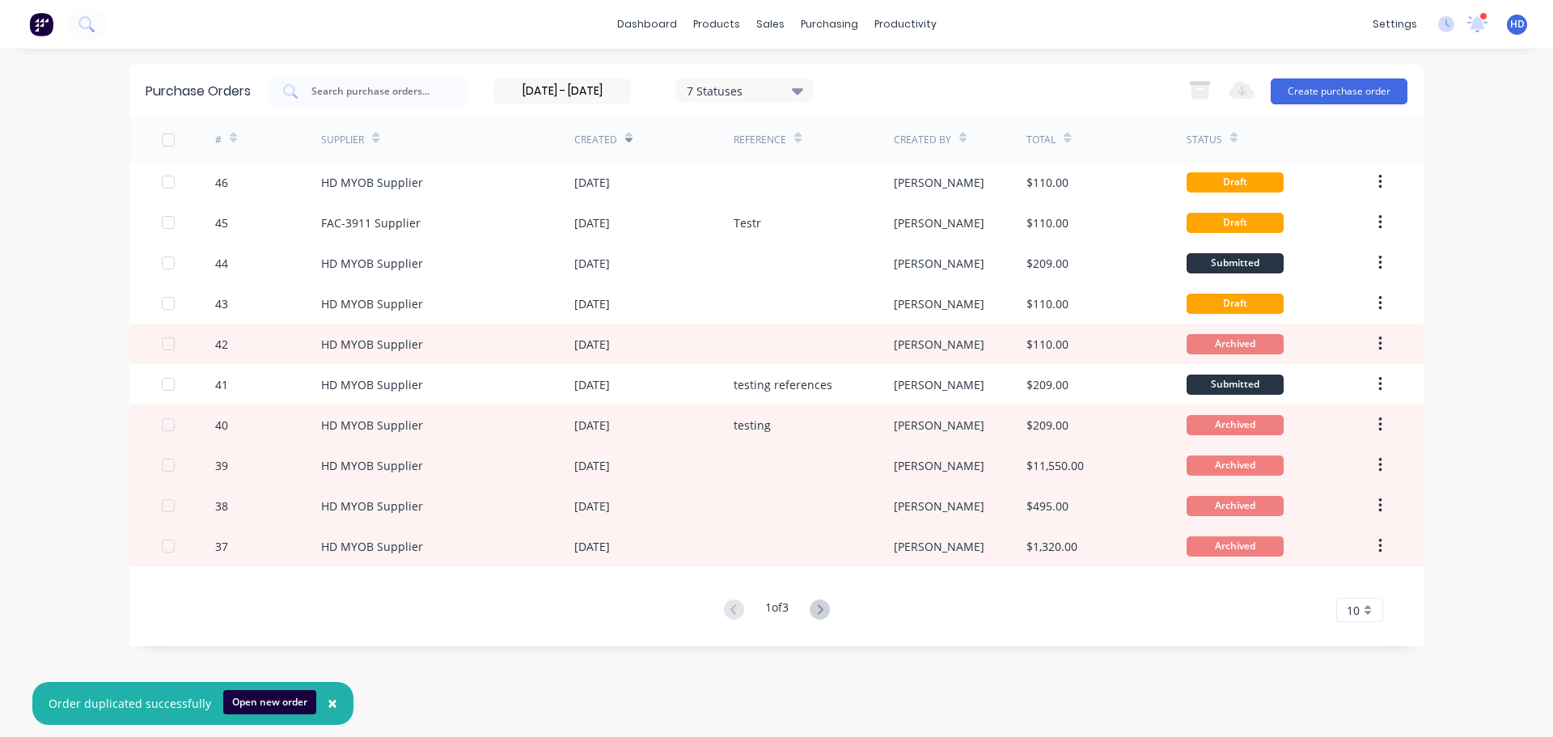
click at [596, 99] on input "01/09/25 - 04/09/25" at bounding box center [562, 91] width 136 height 24
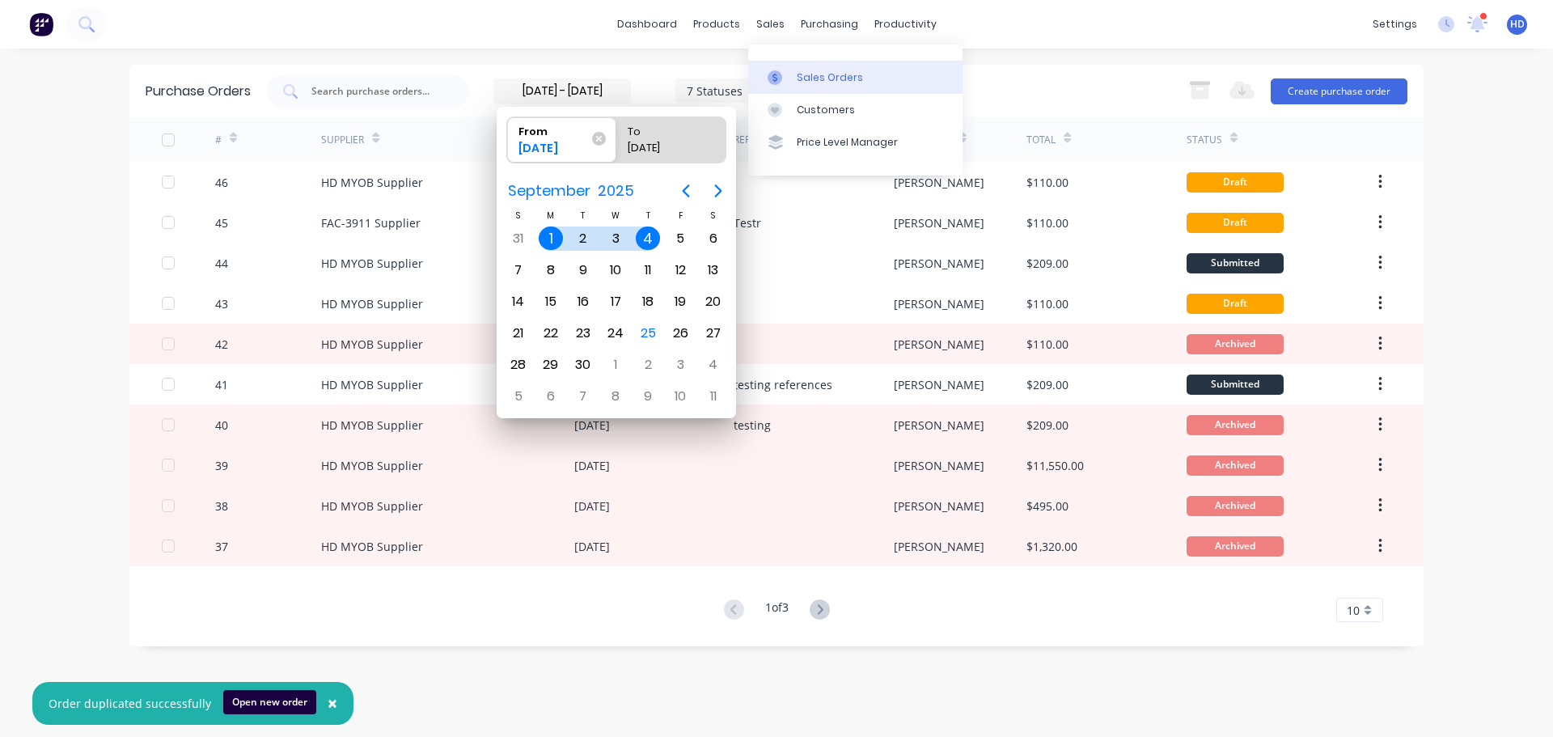
click at [793, 72] on link "Sales Orders" at bounding box center [855, 77] width 214 height 32
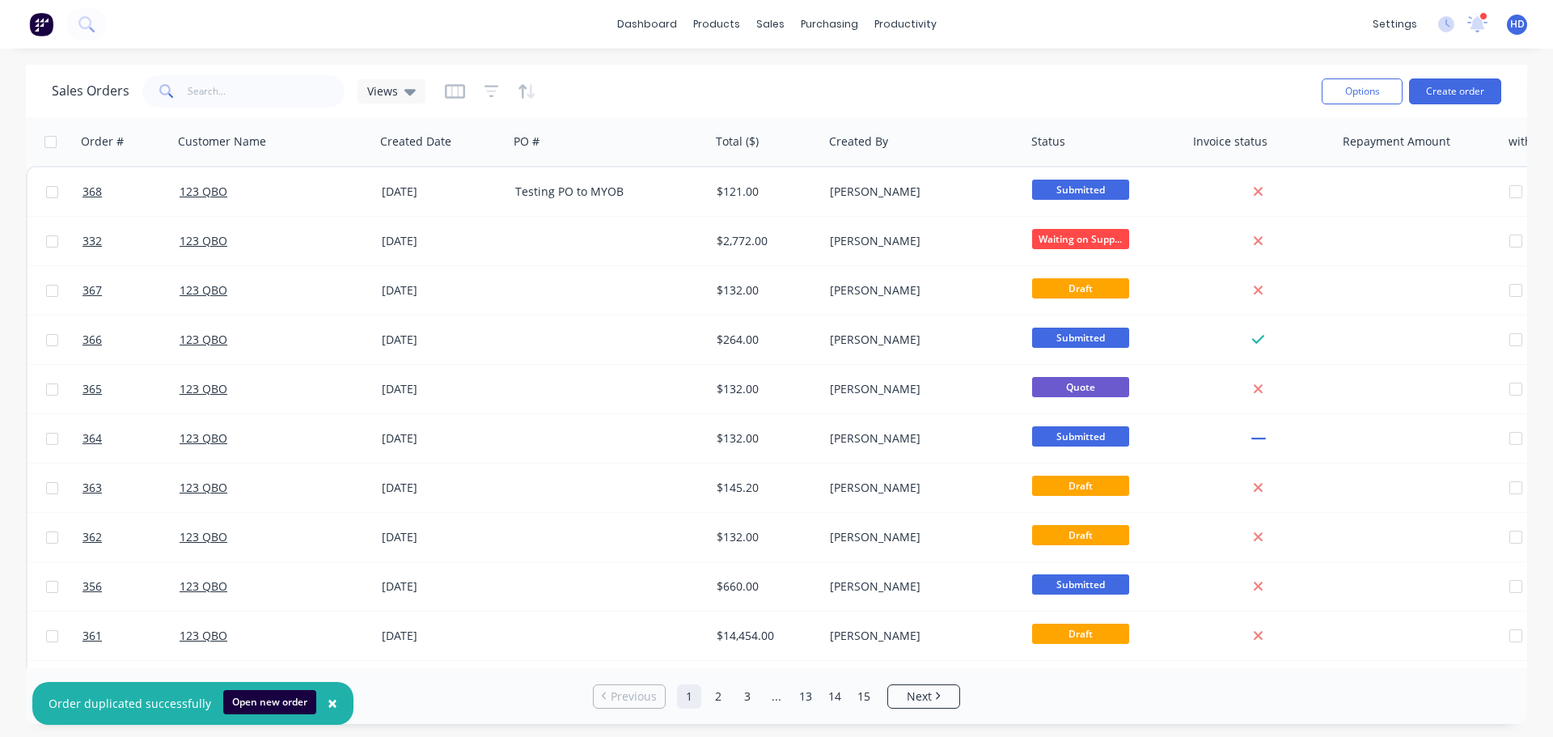
click at [49, 142] on input "checkbox" at bounding box center [50, 142] width 12 height 12
checkbox input "true"
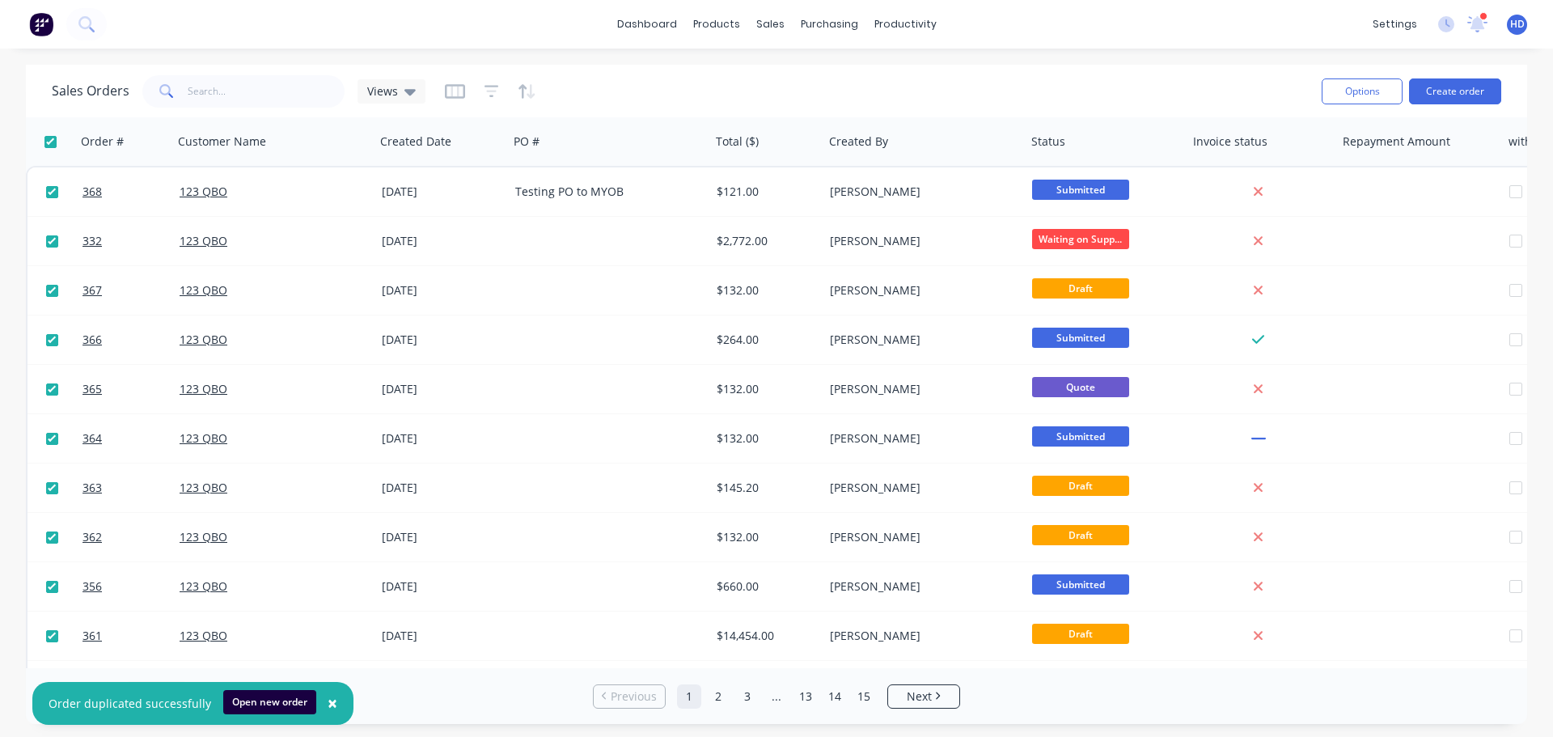
checkbox input "true"
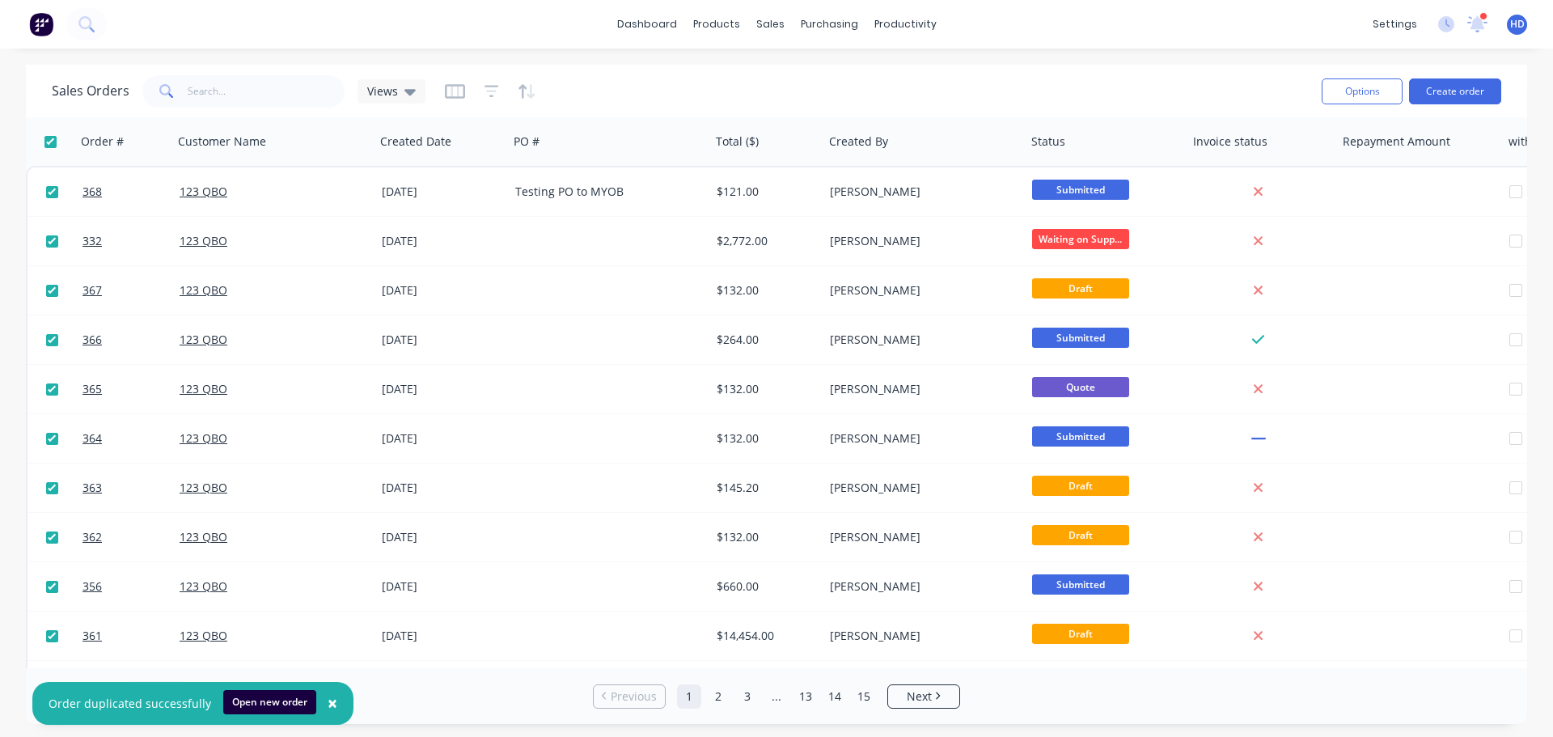
checkbox input "true"
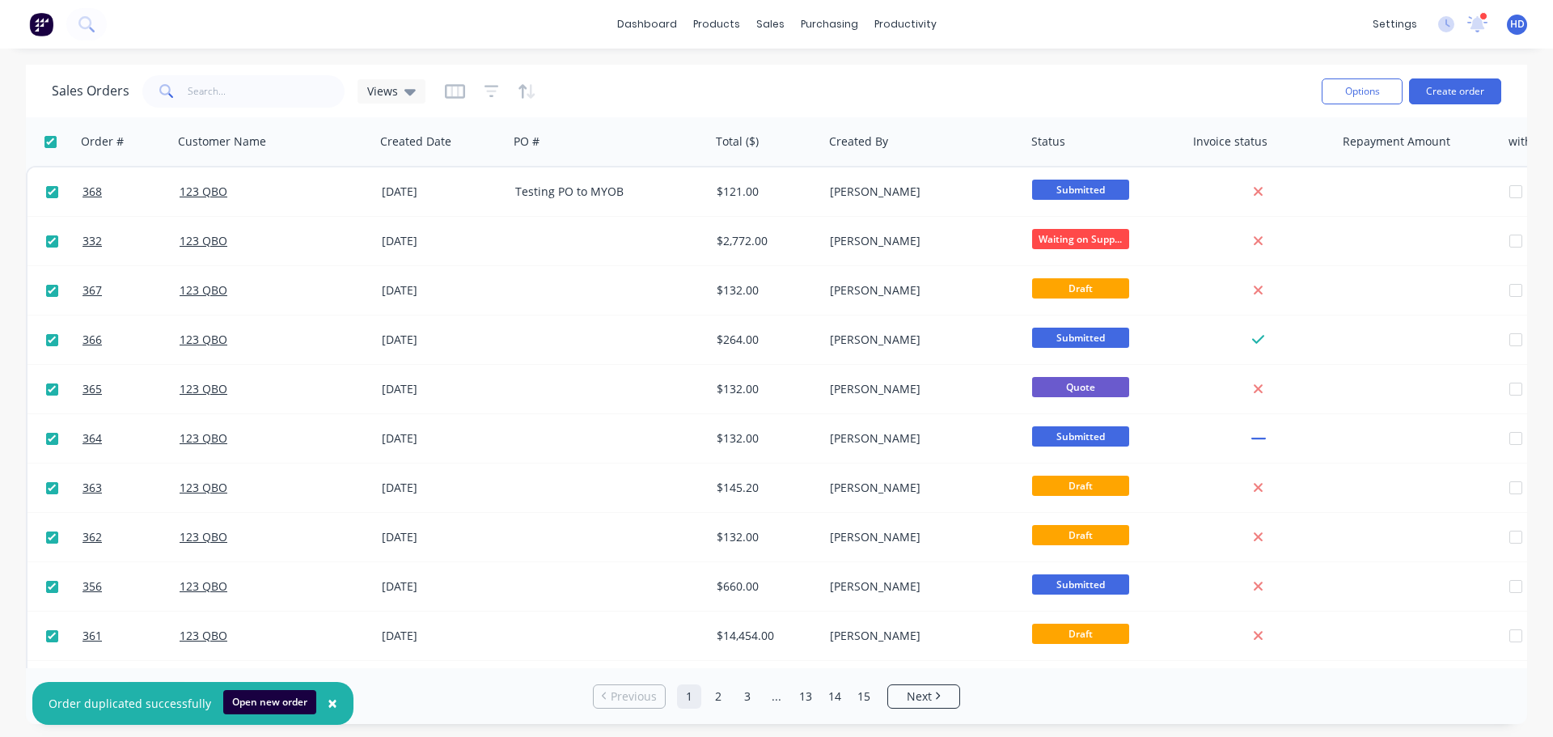
checkbox input "true"
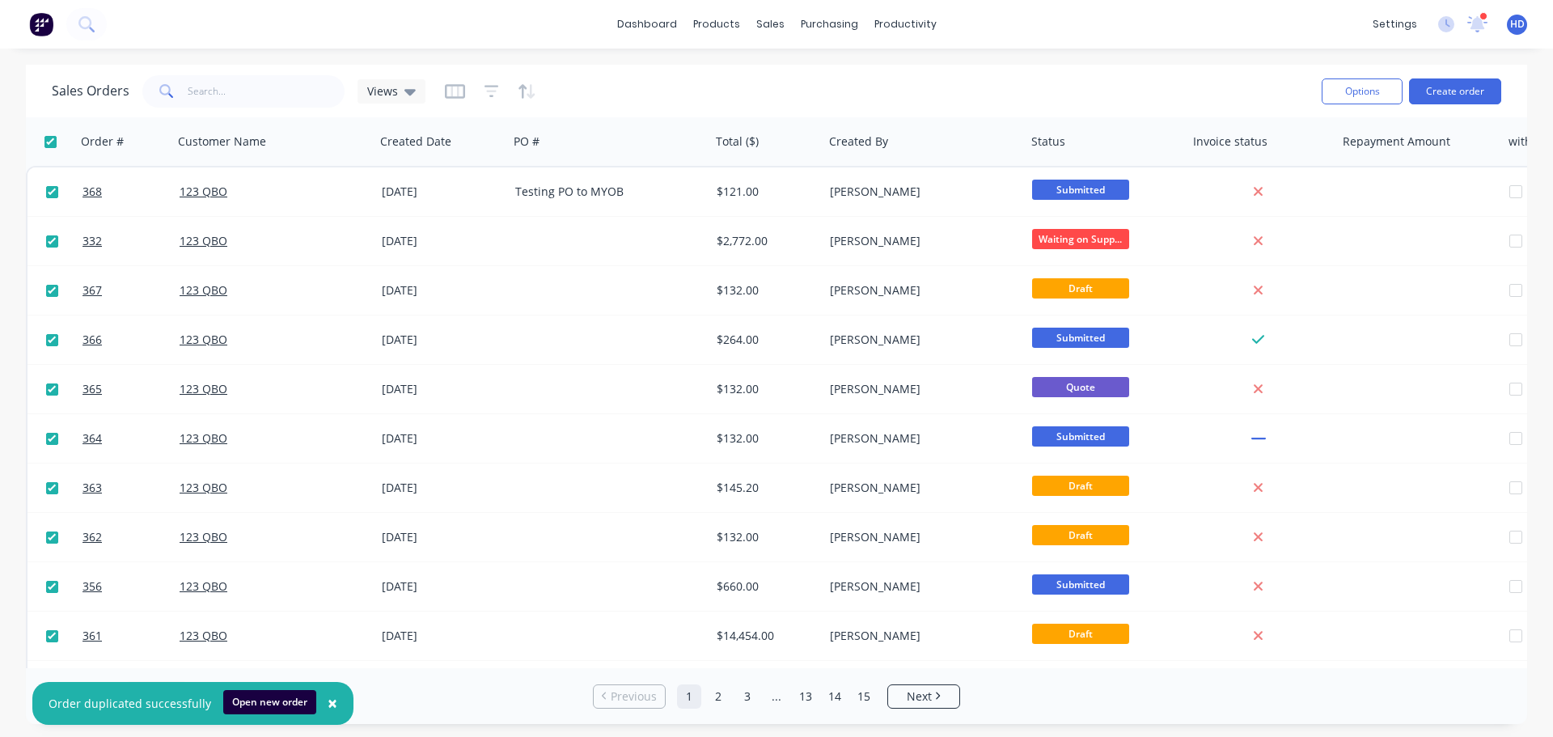
checkbox input "true"
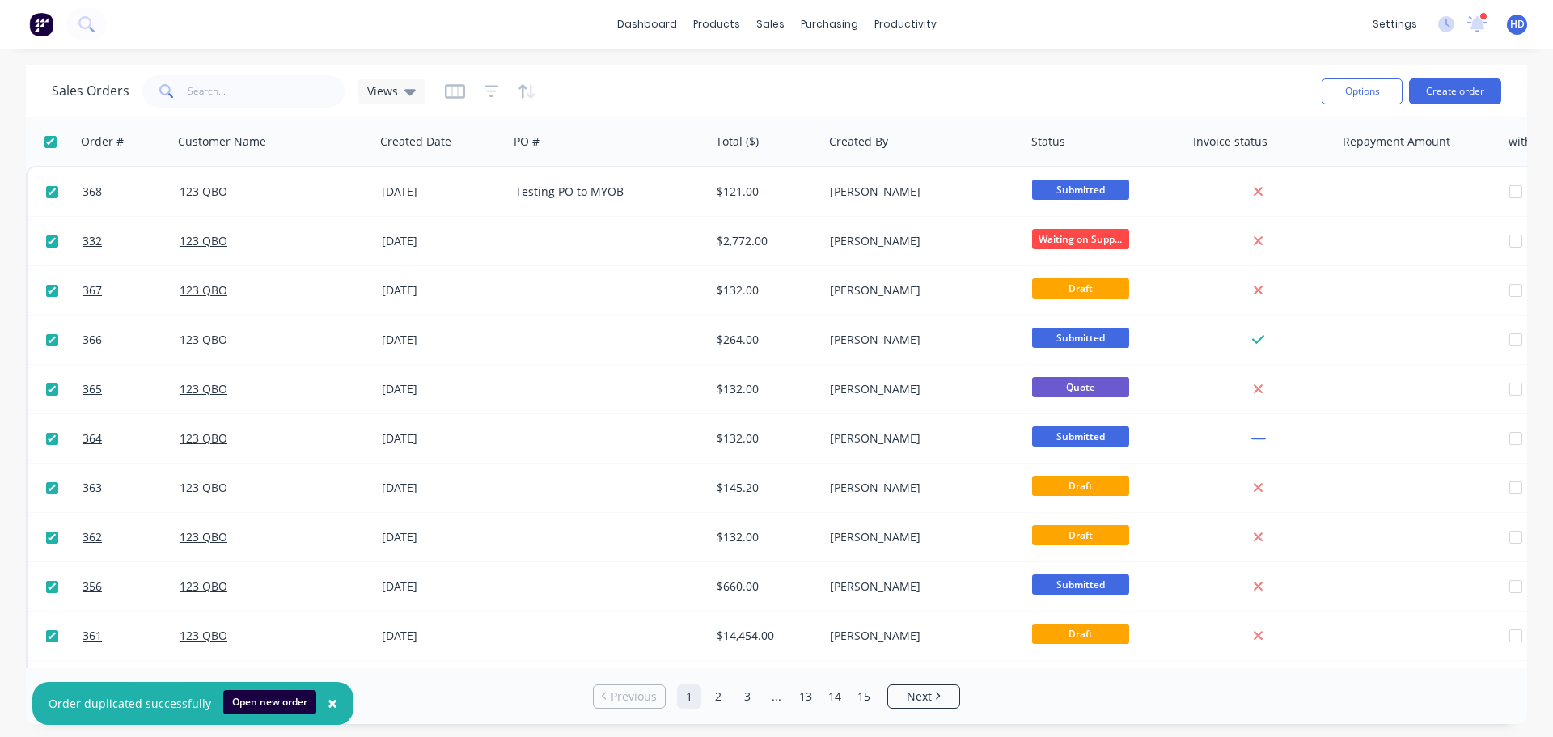
checkbox input "true"
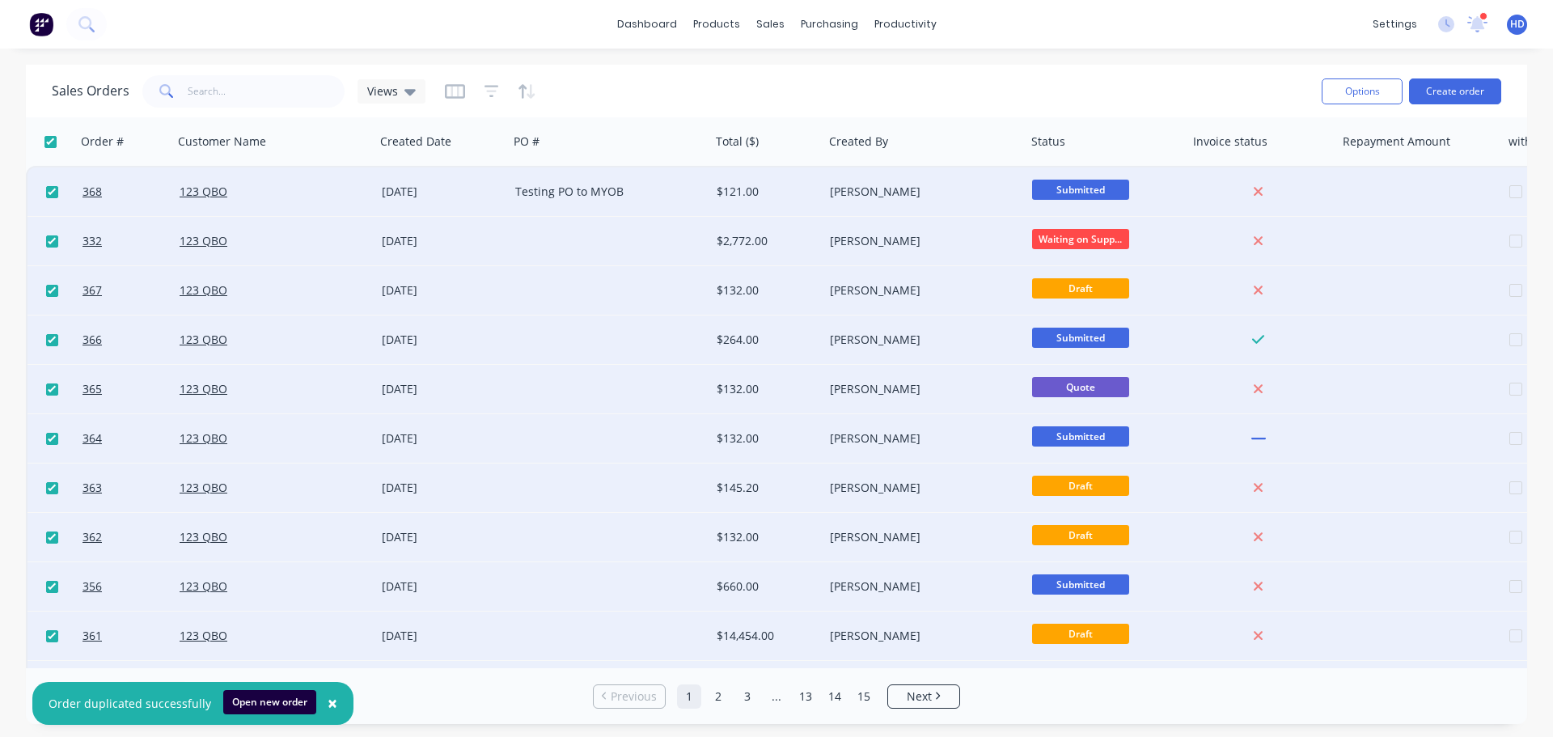
click at [49, 146] on input "checkbox" at bounding box center [50, 142] width 12 height 12
checkbox input "false"
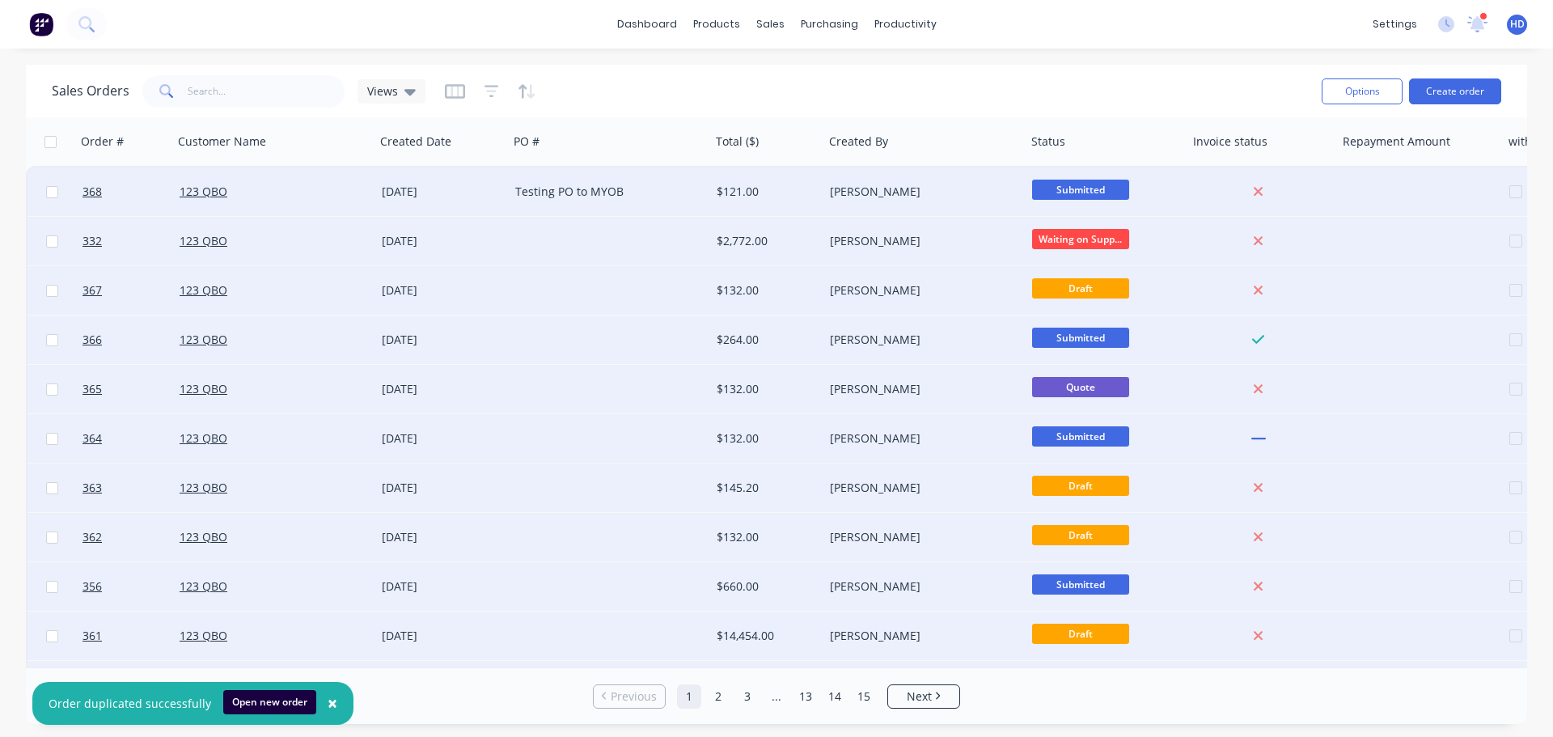
checkbox input "false"
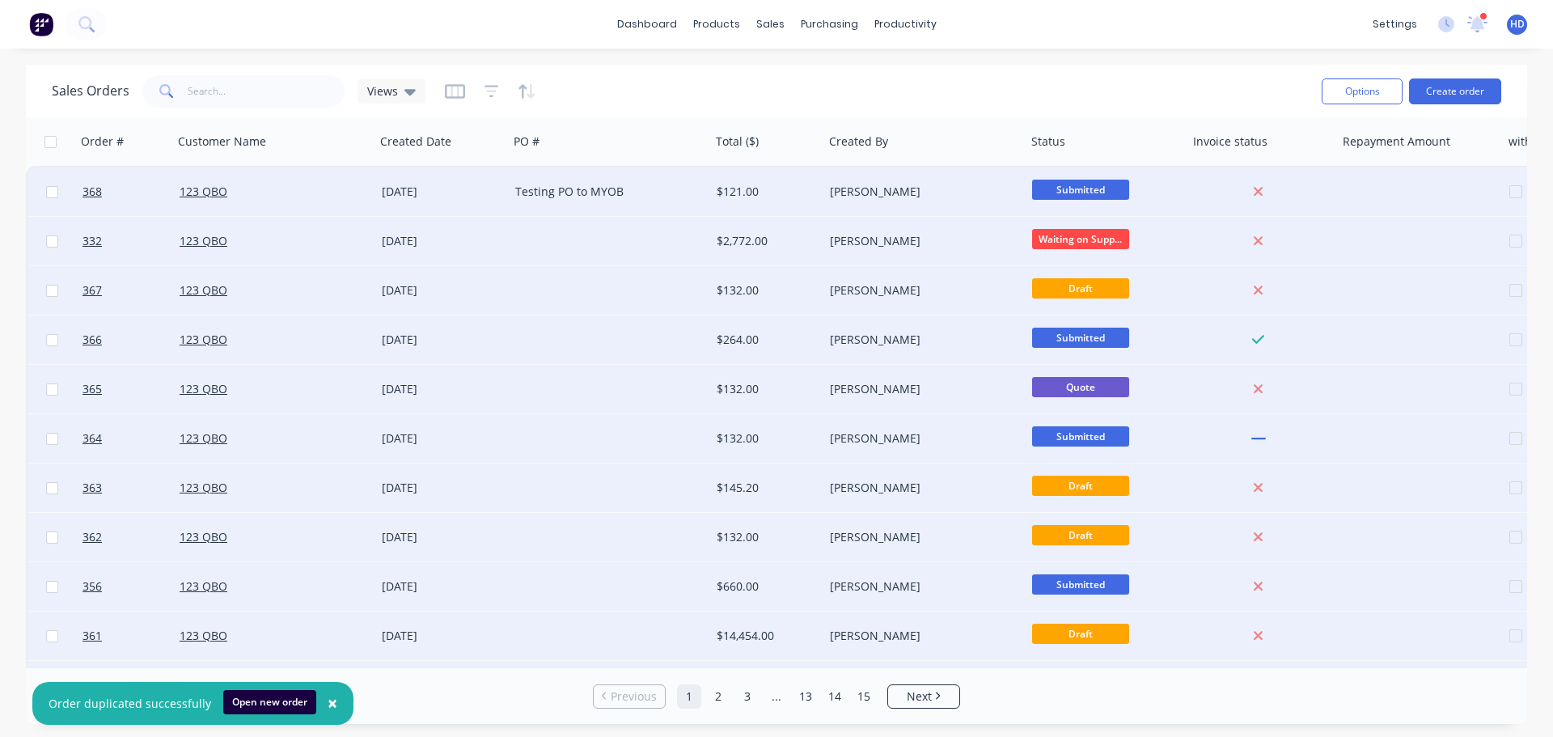
checkbox input "false"
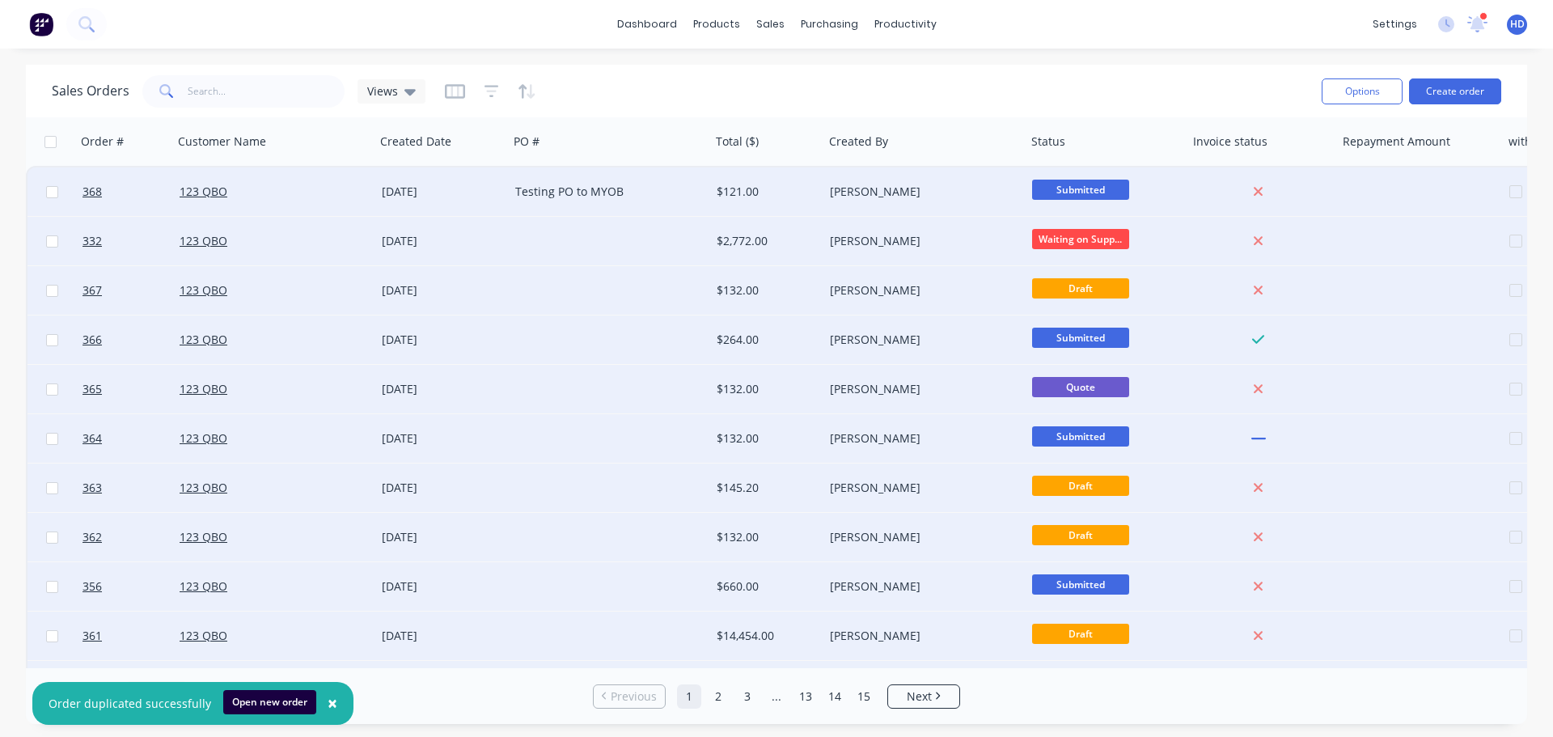
checkbox input "false"
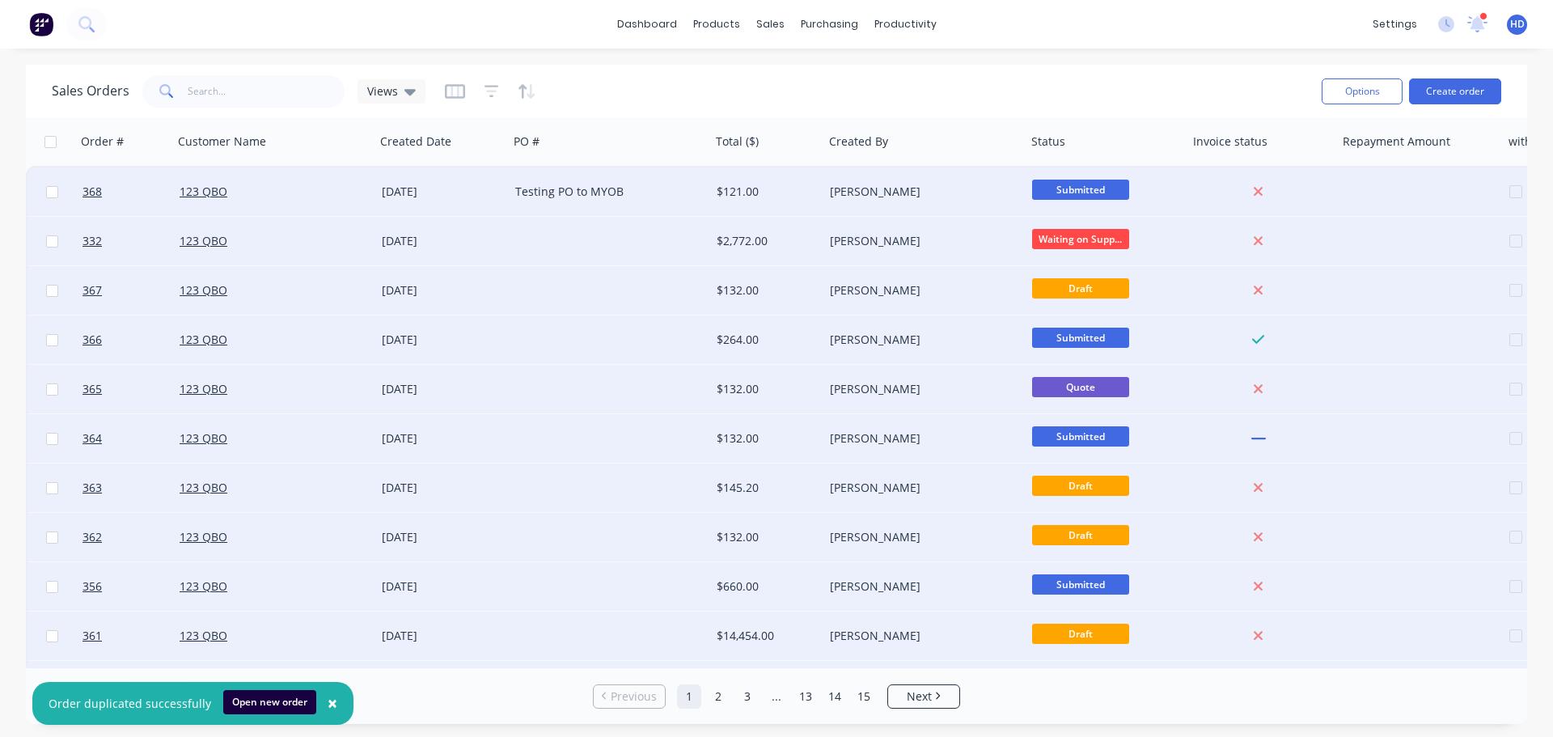
checkbox input "false"
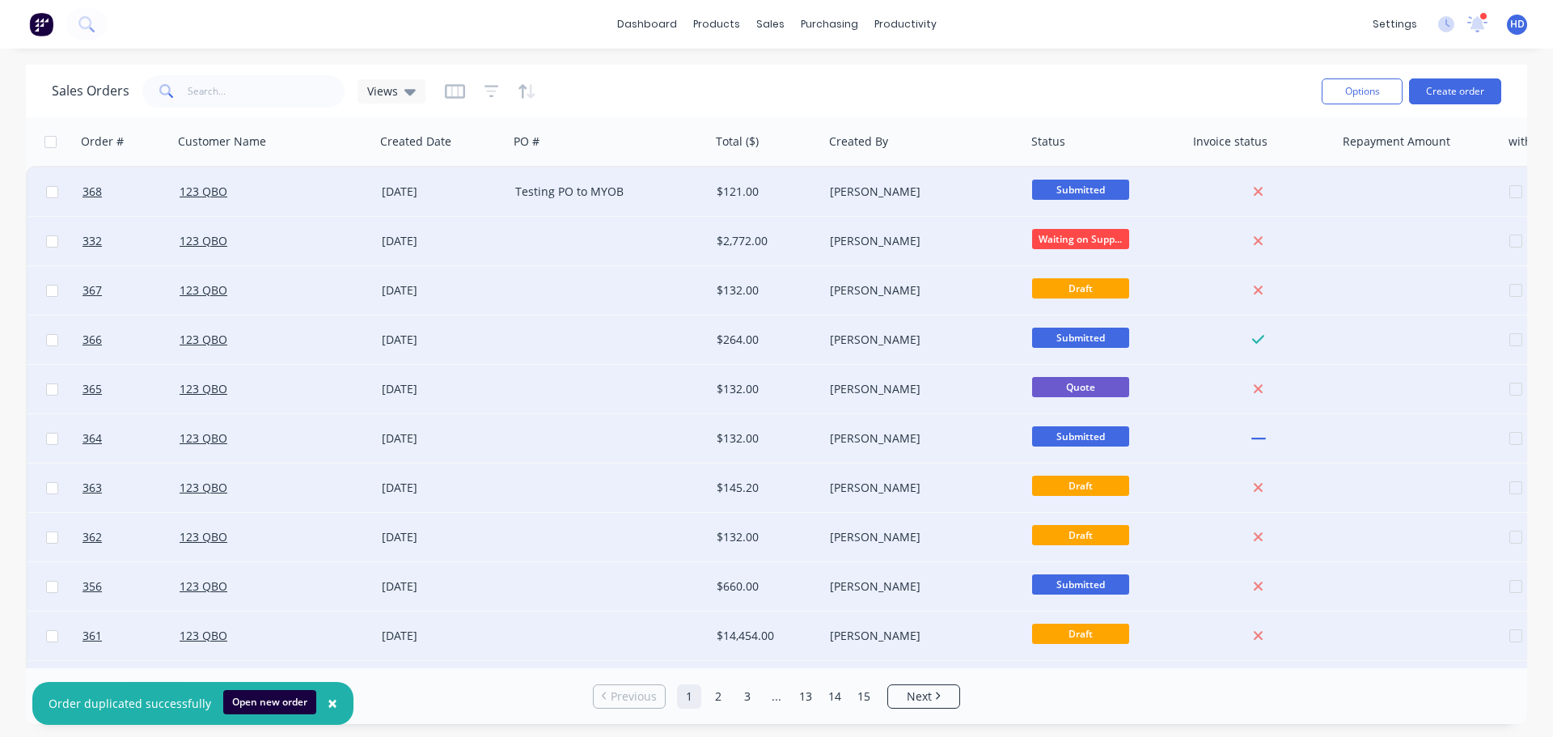
checkbox input "false"
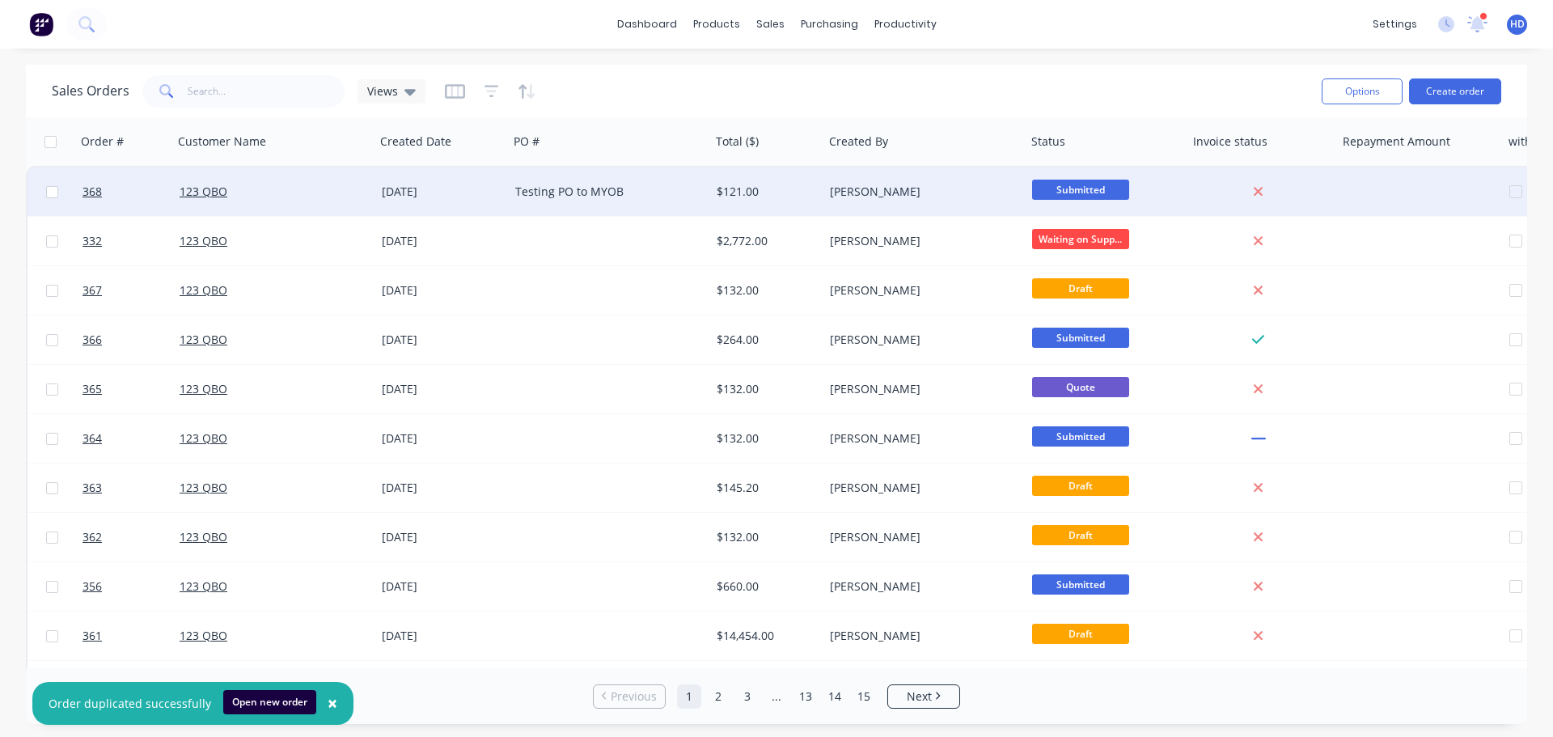
click at [56, 193] on input "checkbox" at bounding box center [52, 192] width 12 height 12
checkbox input "true"
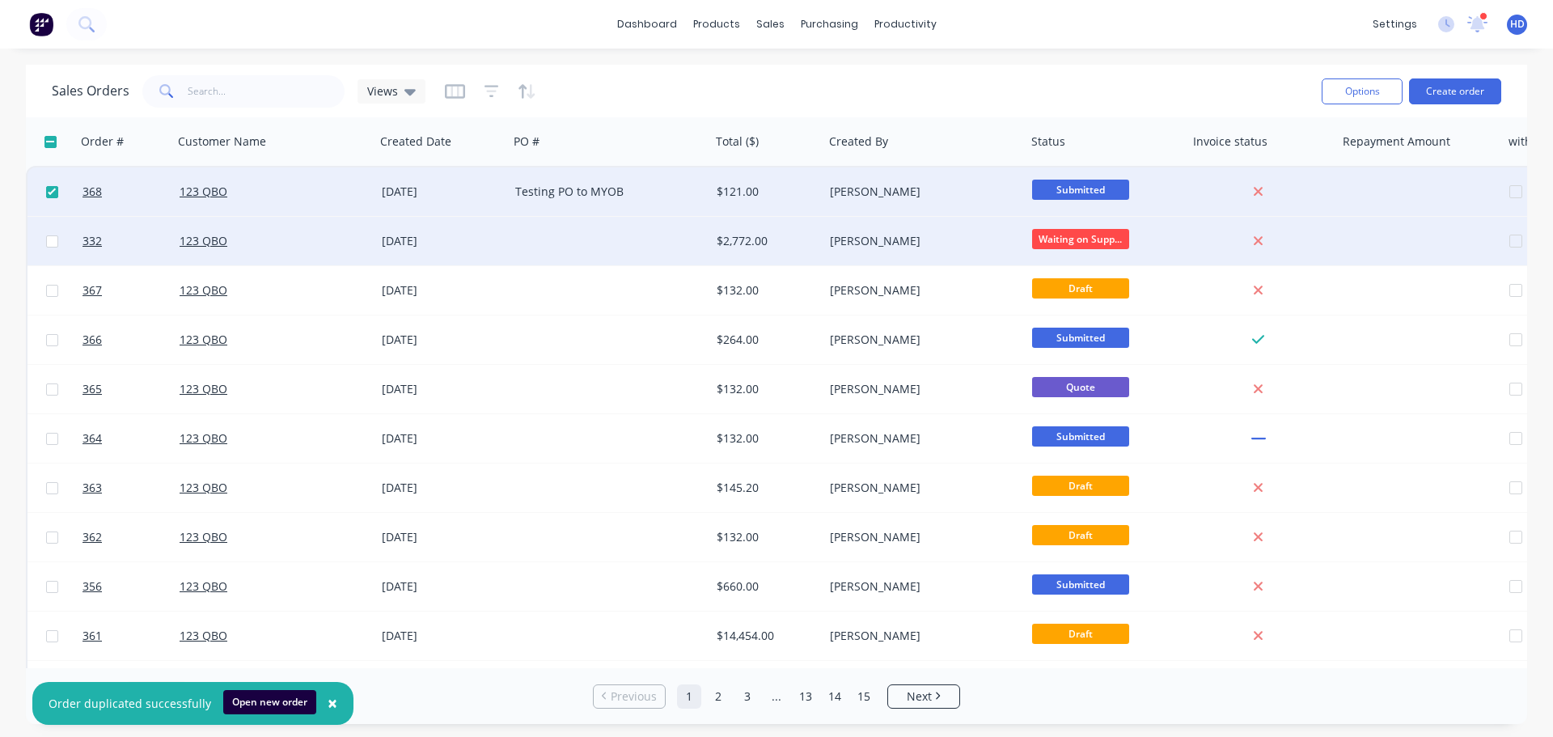
click at [50, 241] on input "checkbox" at bounding box center [52, 241] width 12 height 12
click at [53, 241] on input "checkbox" at bounding box center [52, 241] width 12 height 12
checkbox input "false"
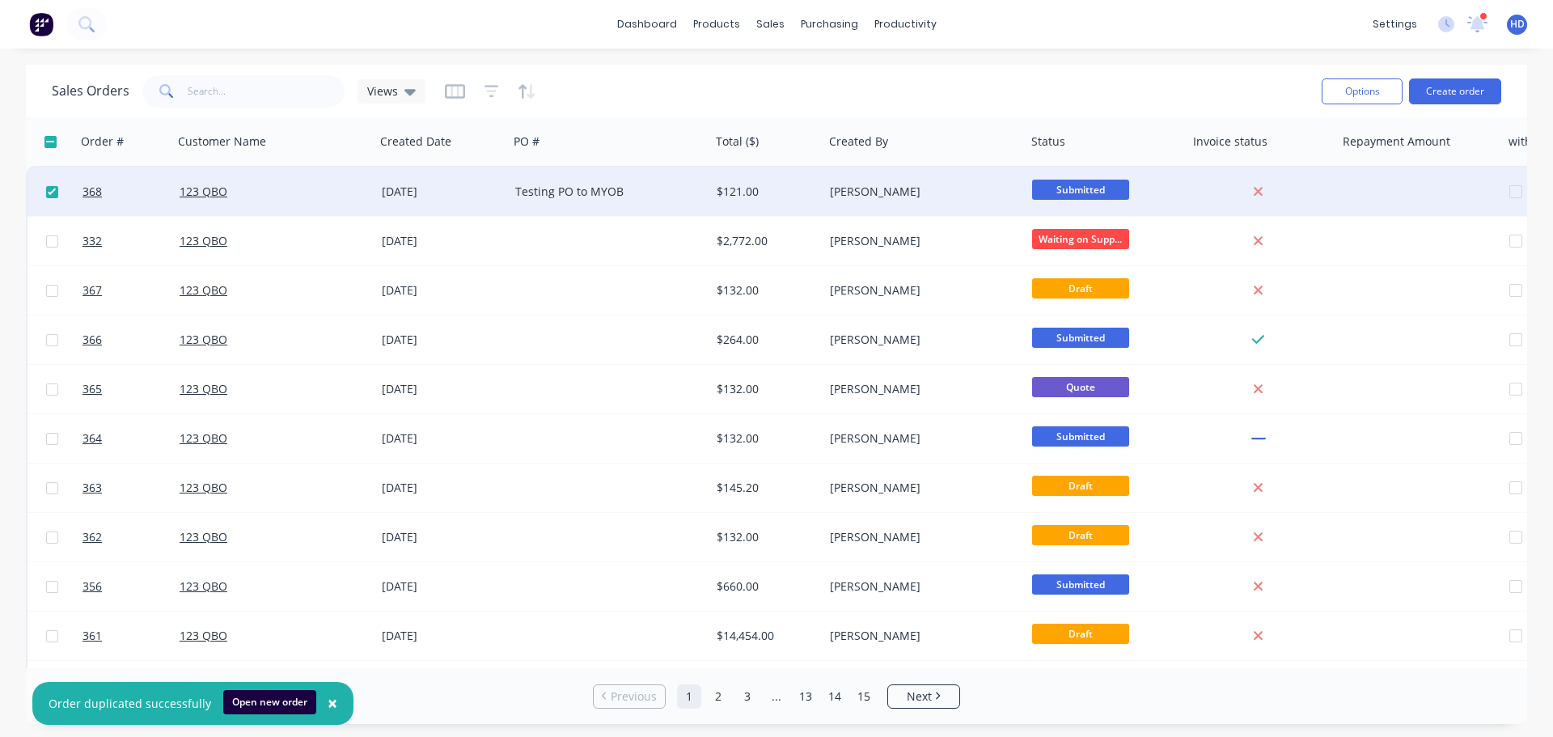
click at [56, 193] on input "checkbox" at bounding box center [52, 192] width 12 height 12
click at [49, 189] on input "checkbox" at bounding box center [52, 192] width 12 height 12
drag, startPoint x: 50, startPoint y: 194, endPoint x: 201, endPoint y: 184, distance: 150.9
click at [50, 194] on input "checkbox" at bounding box center [52, 192] width 12 height 12
checkbox input "false"
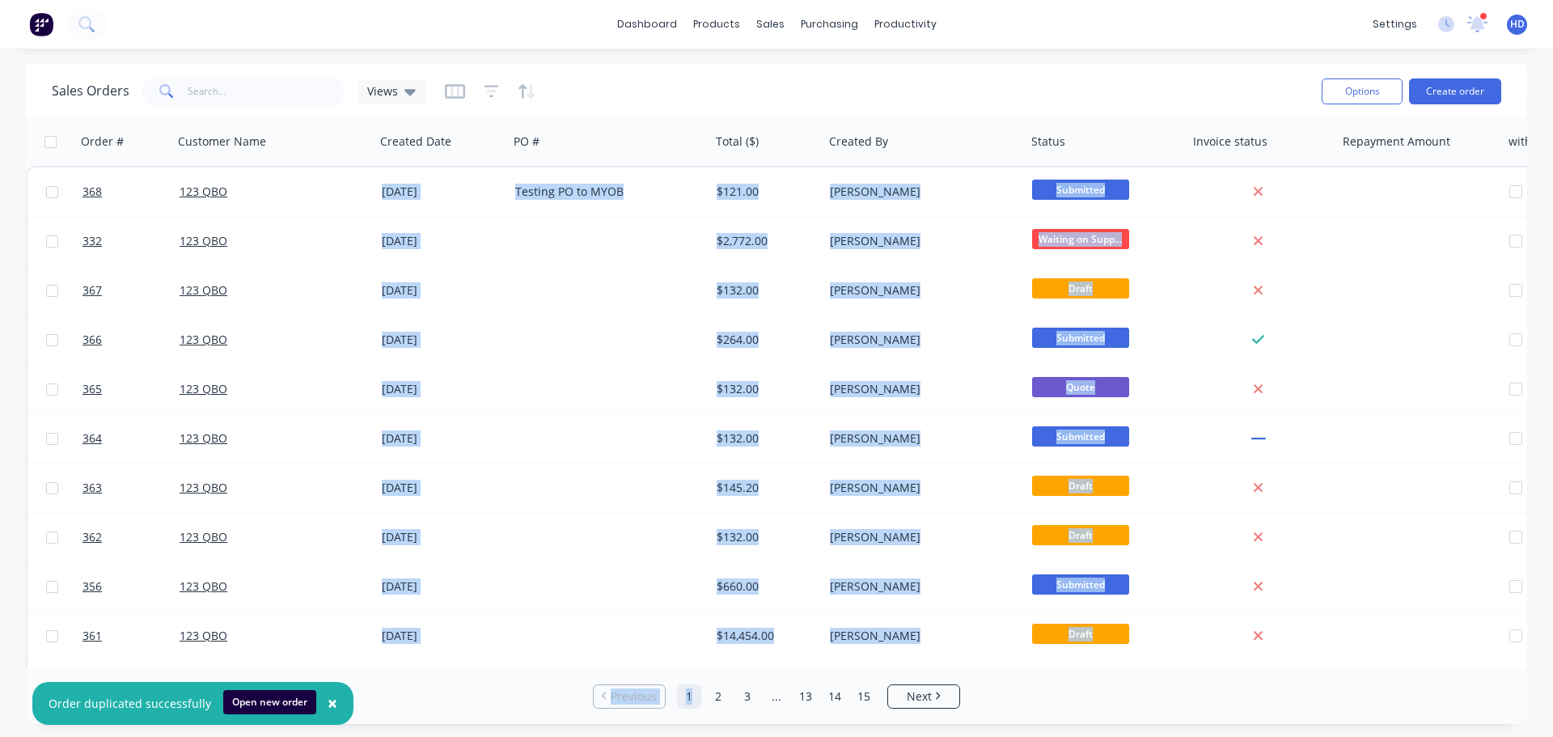
drag, startPoint x: 697, startPoint y: 668, endPoint x: 1553, endPoint y: 661, distance: 856.0
click at [1540, 661] on div "Sales Orders Views Options Create order Order # Customer Name Created Date PO #…" at bounding box center [776, 394] width 1553 height 659
click at [496, 694] on div "Rows per page 25" at bounding box center [285, 696] width 492 height 30
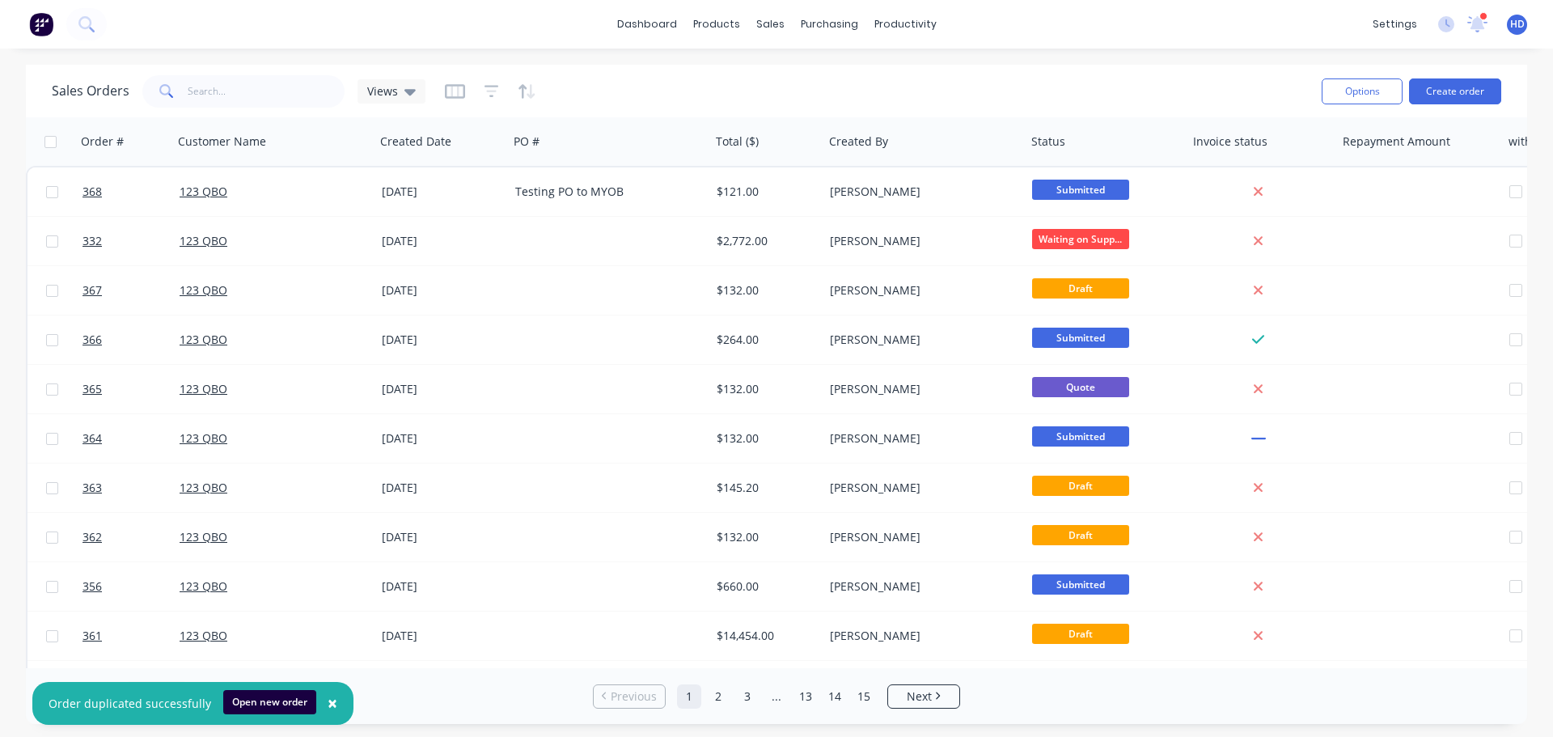
click at [922, 94] on div "Sales Orders Views" at bounding box center [680, 91] width 1257 height 40
click at [49, 140] on input "checkbox" at bounding box center [50, 142] width 12 height 12
checkbox input "true"
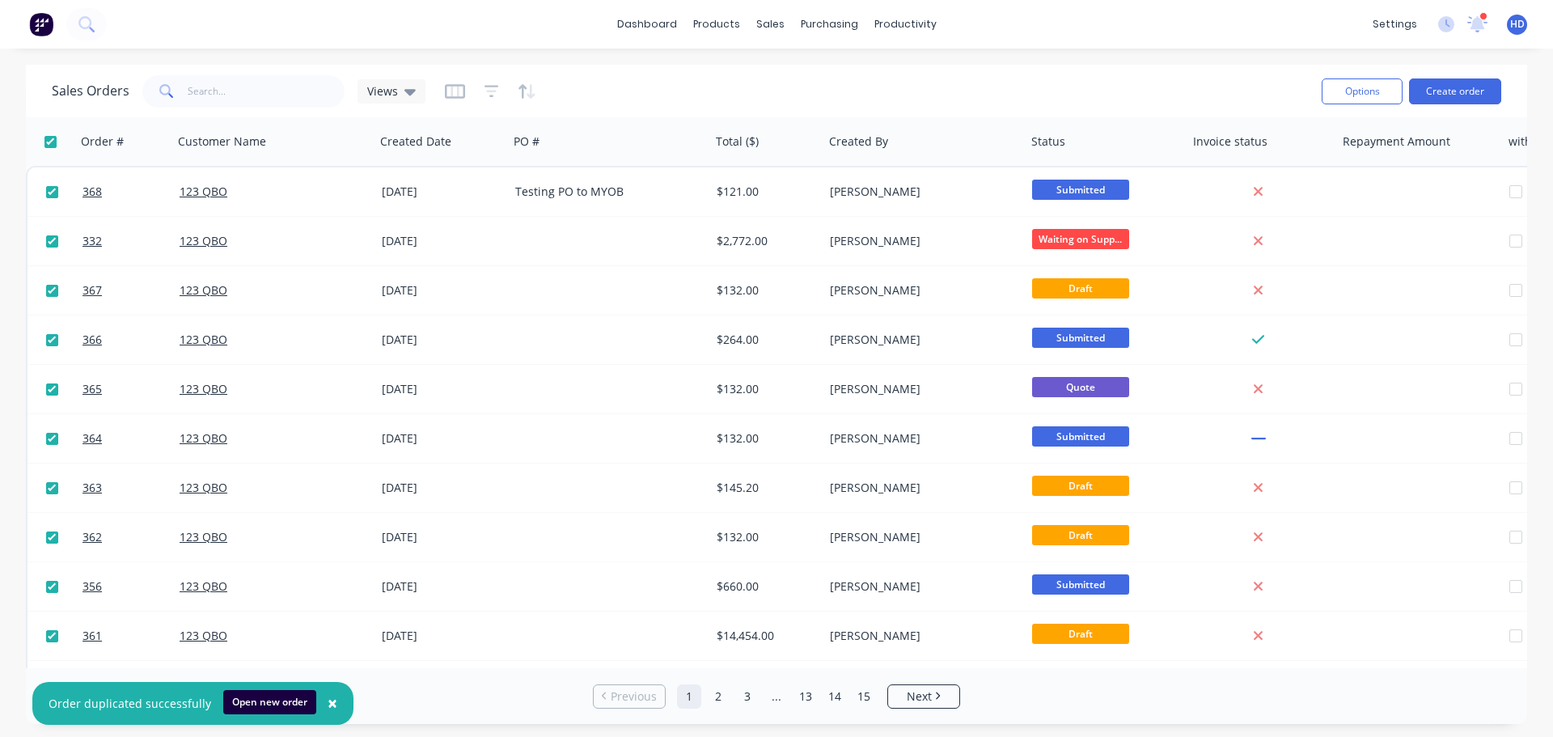
checkbox input "true"
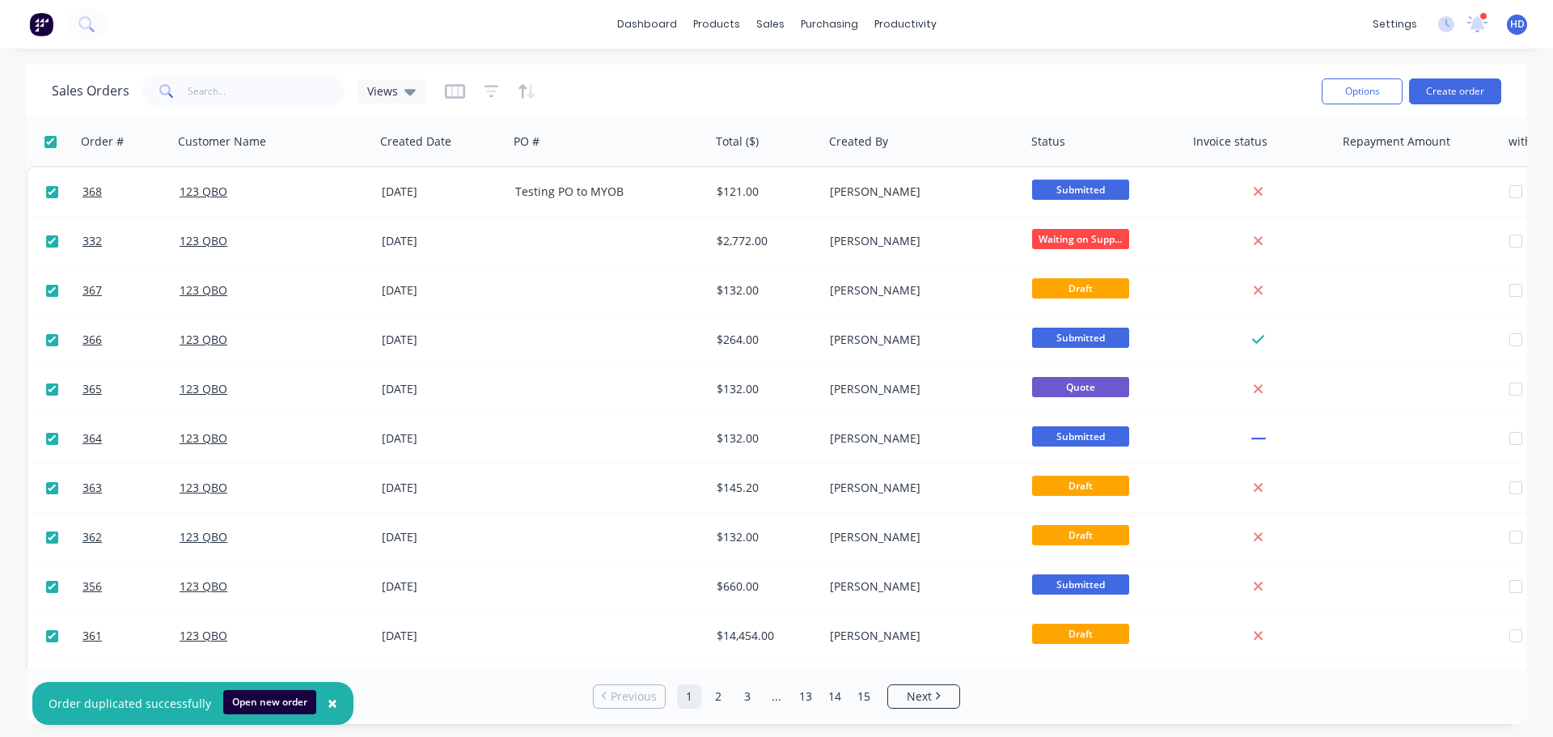
checkbox input "true"
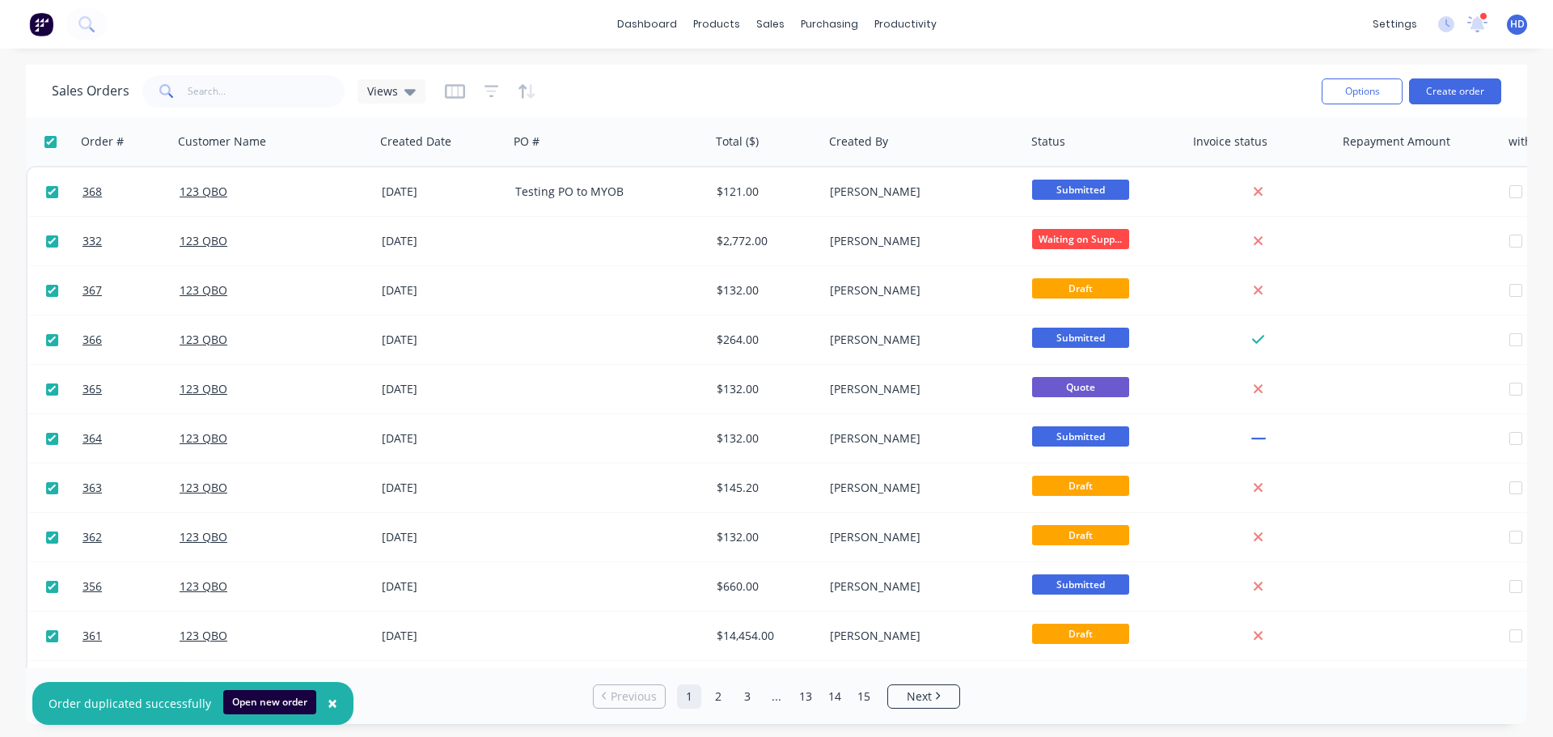
checkbox input "true"
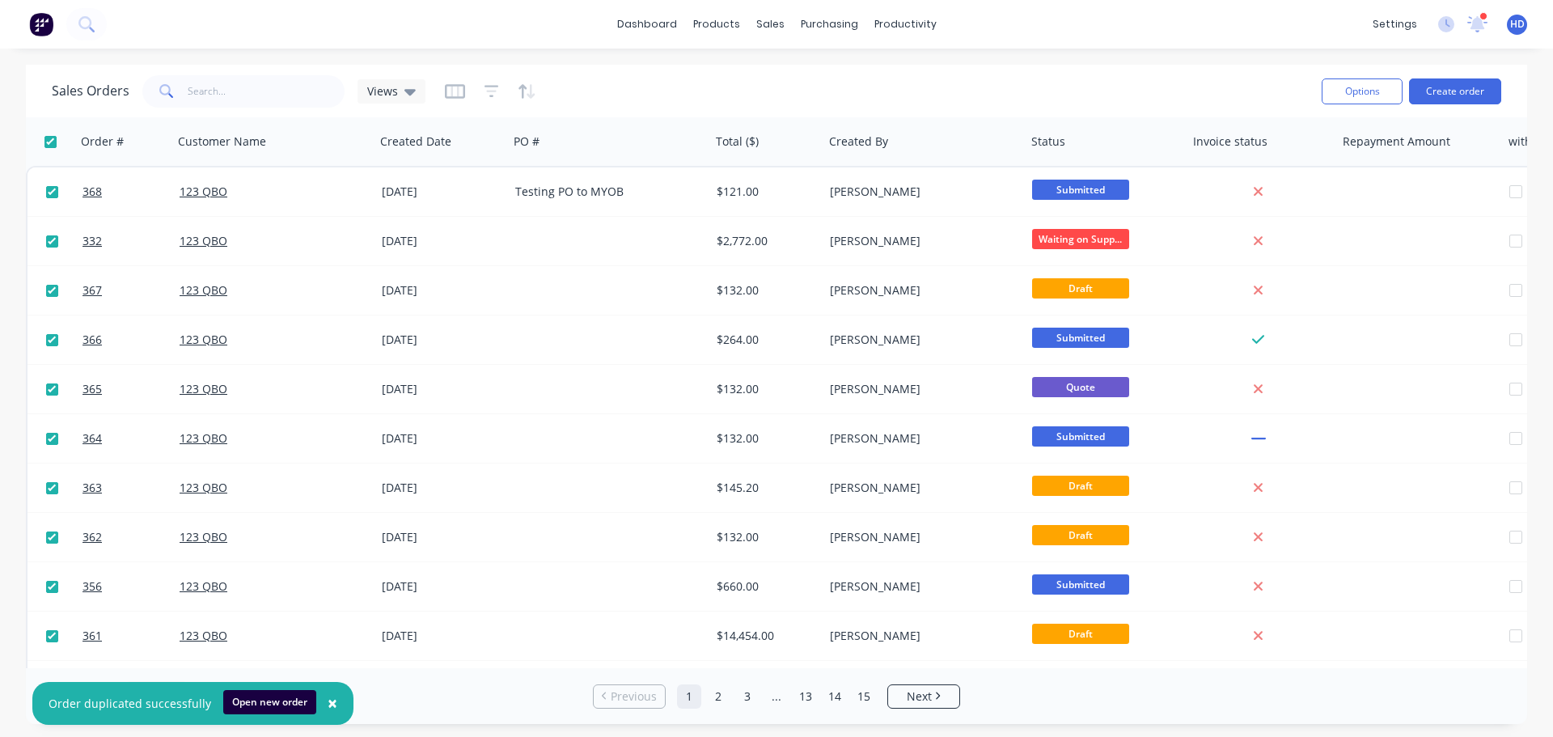
checkbox input "true"
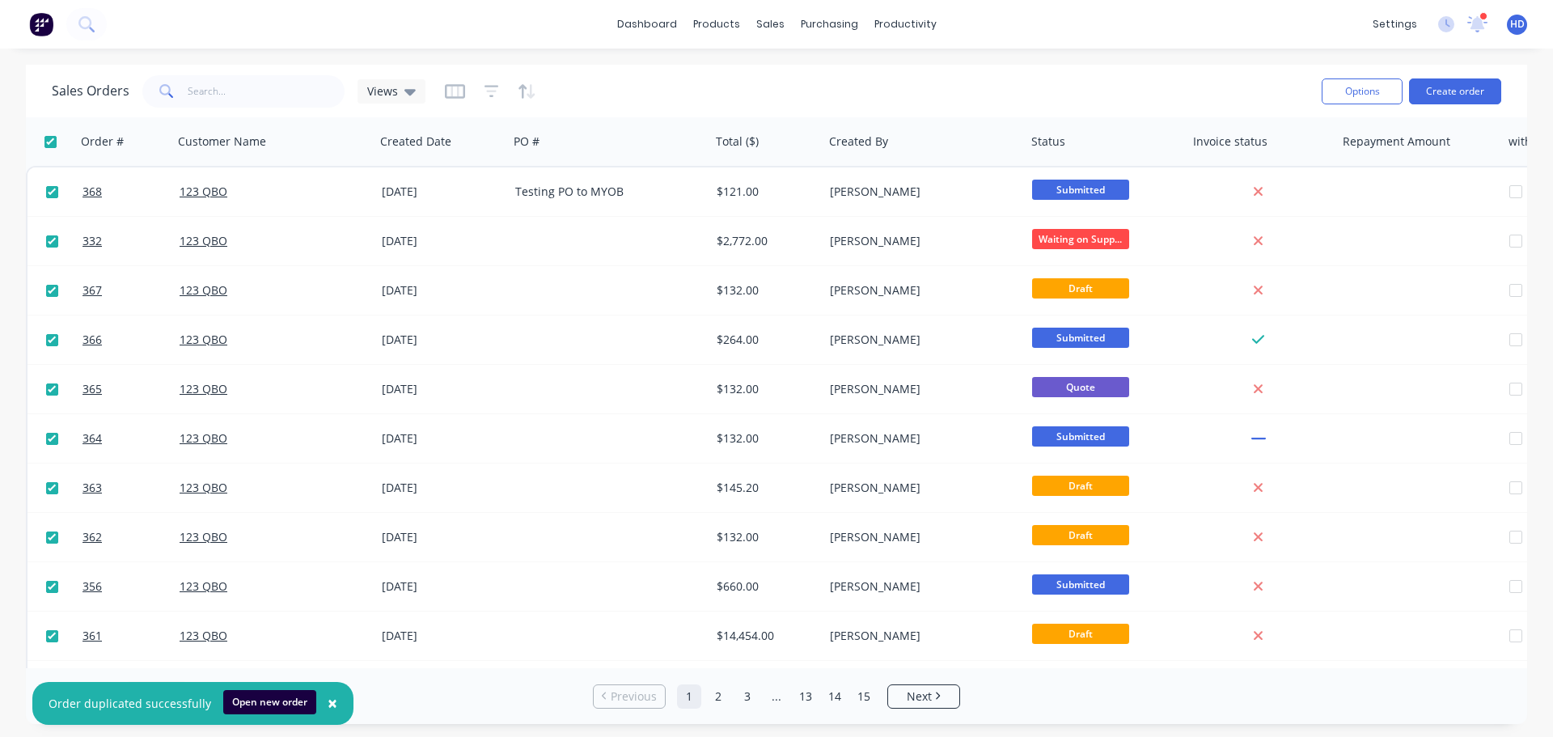
checkbox input "true"
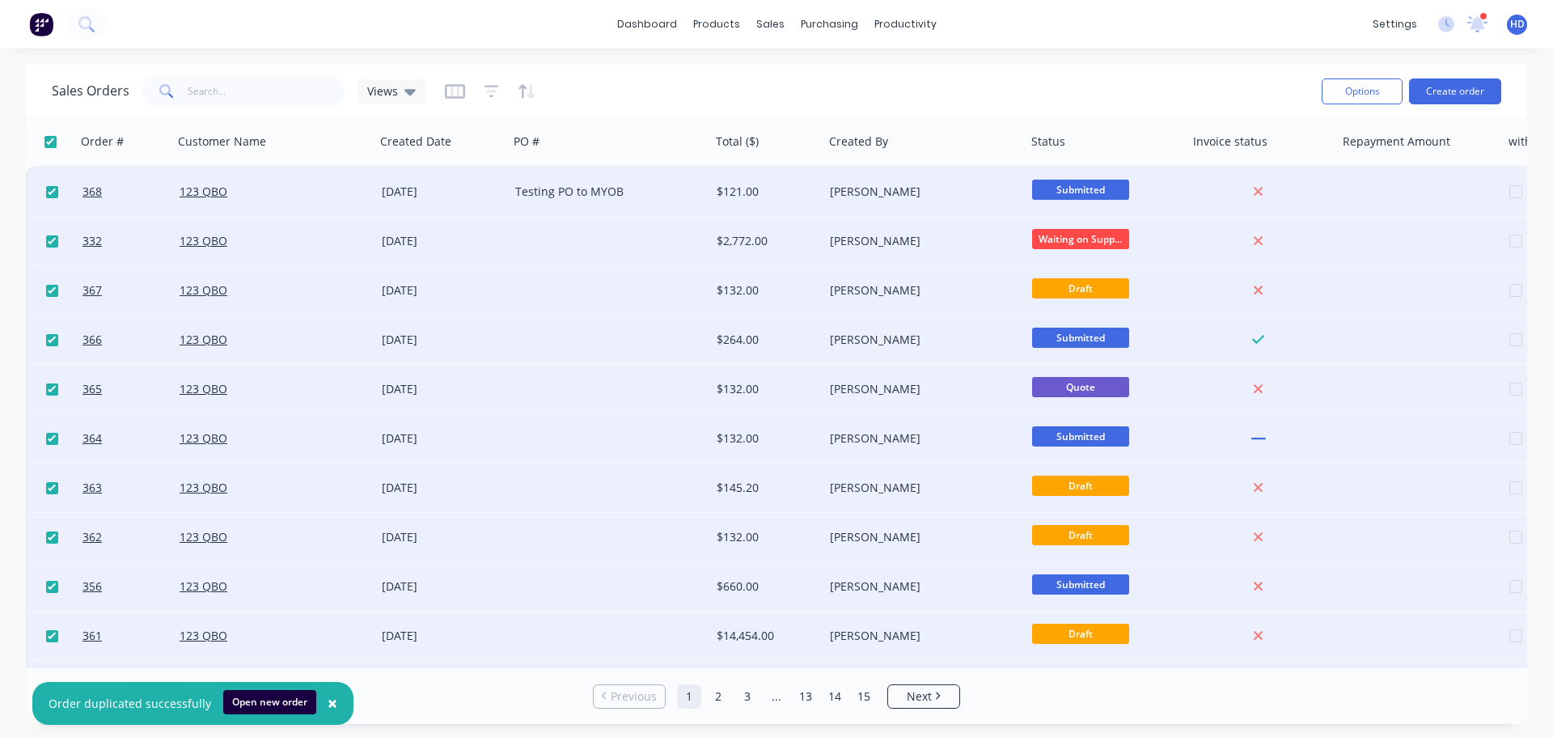
click at [49, 140] on input "checkbox" at bounding box center [50, 142] width 12 height 12
checkbox input "false"
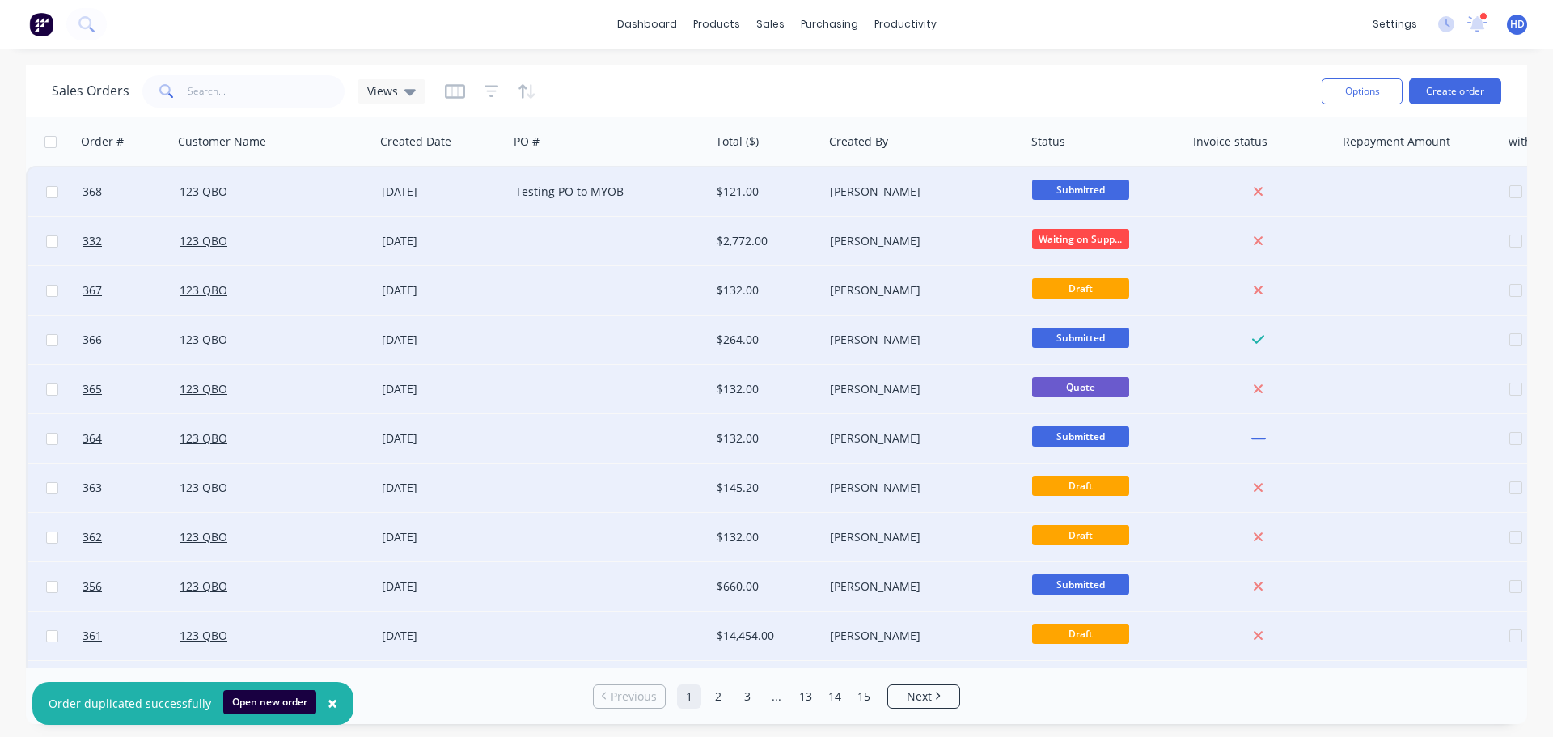
checkbox input "false"
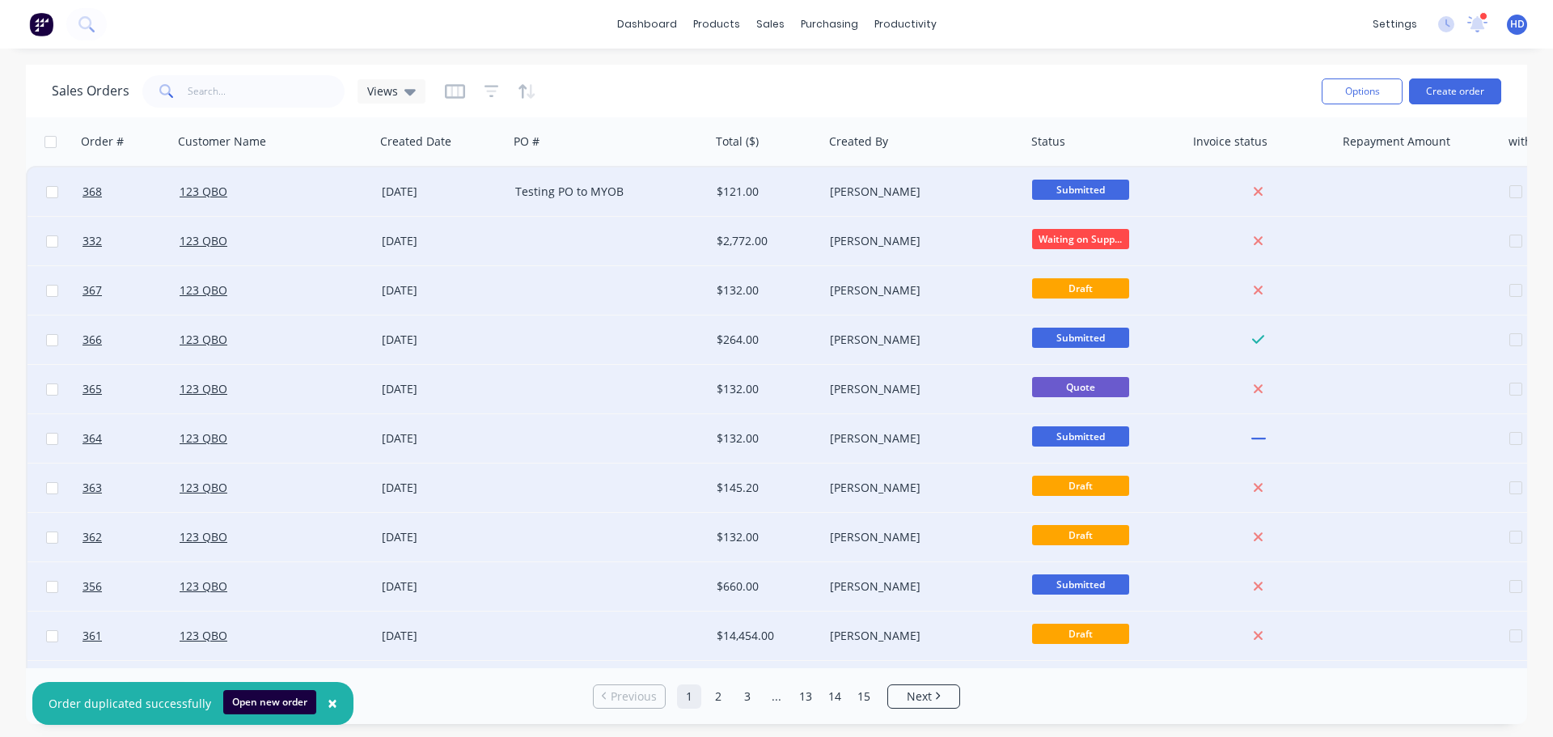
checkbox input "false"
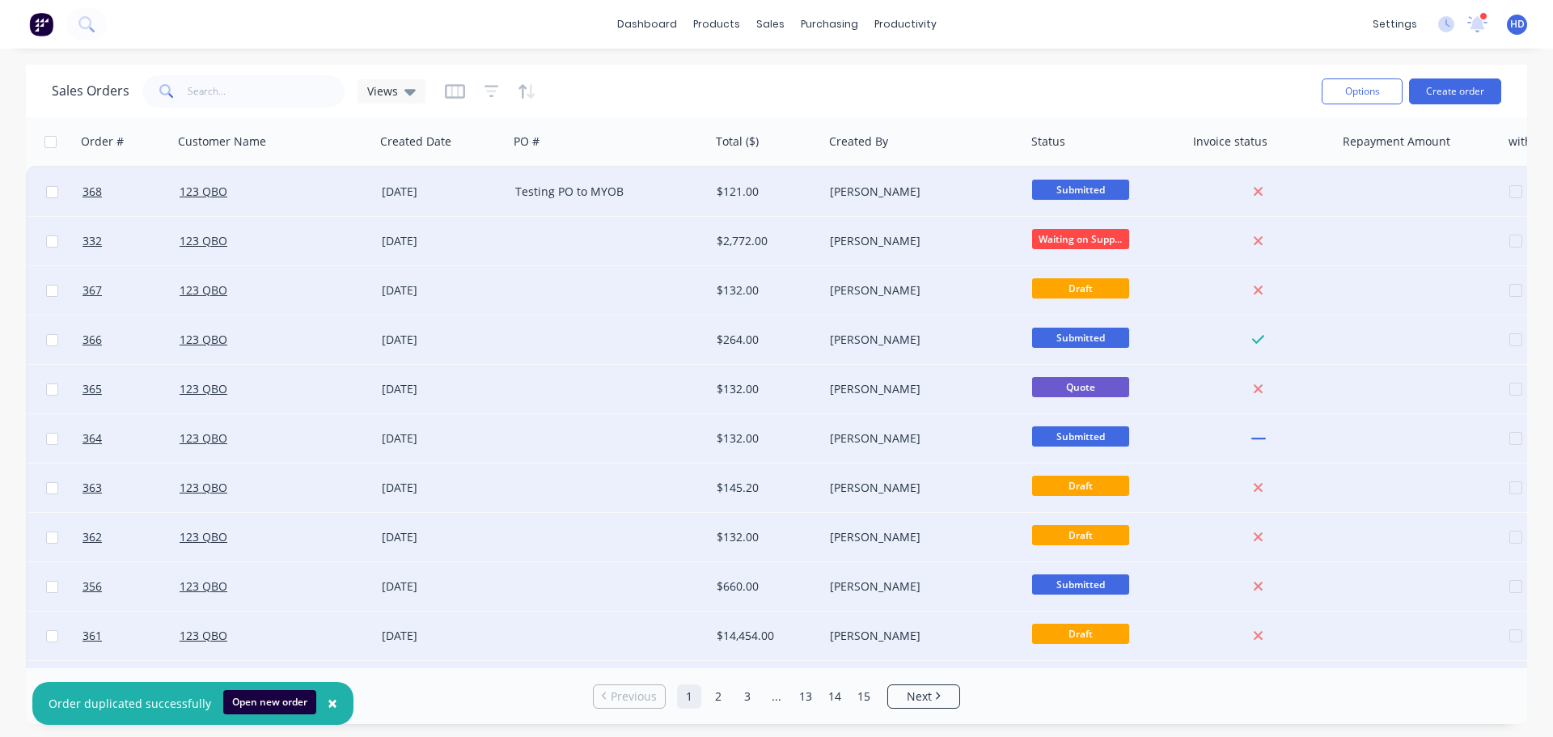
checkbox input "false"
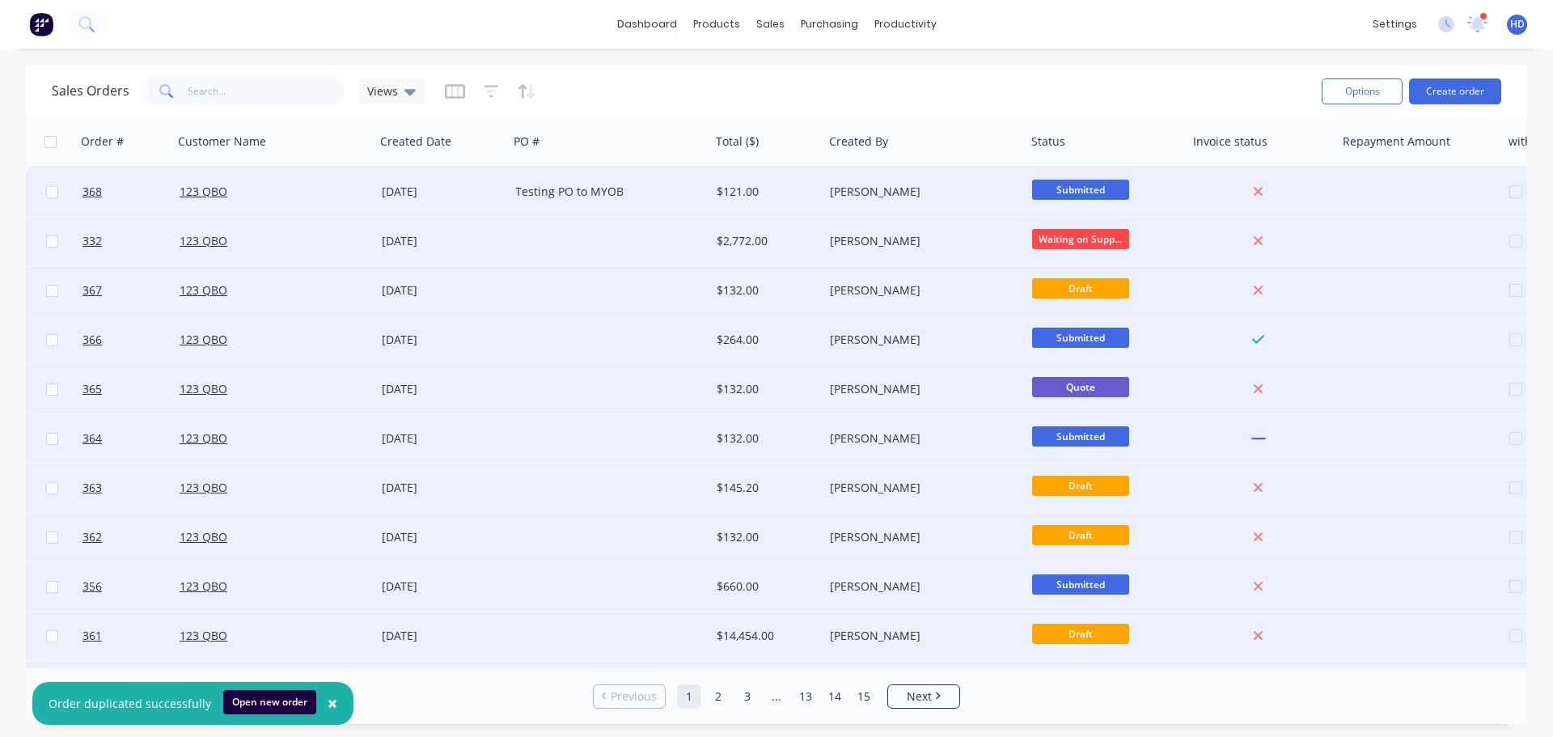
checkbox input "false"
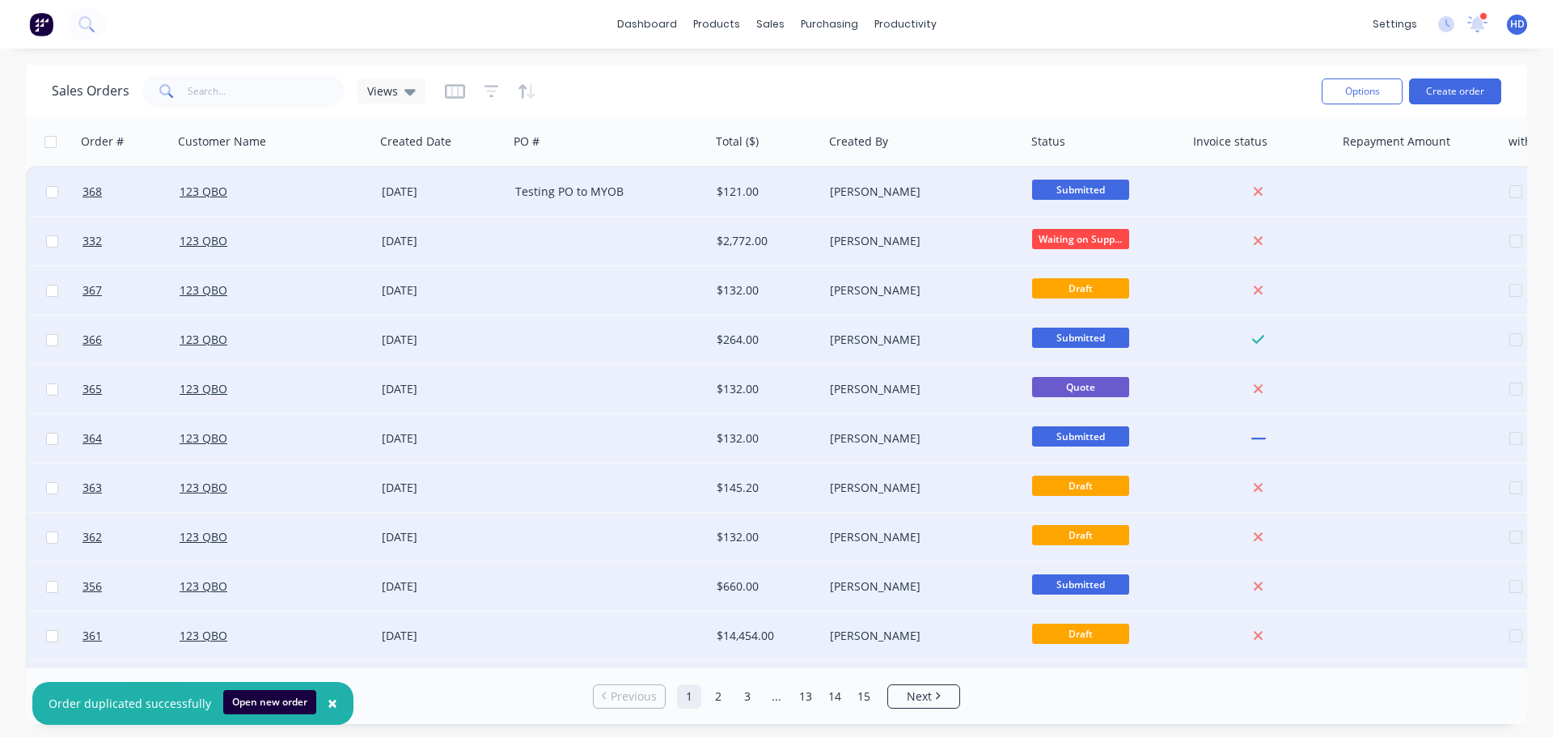
checkbox input "false"
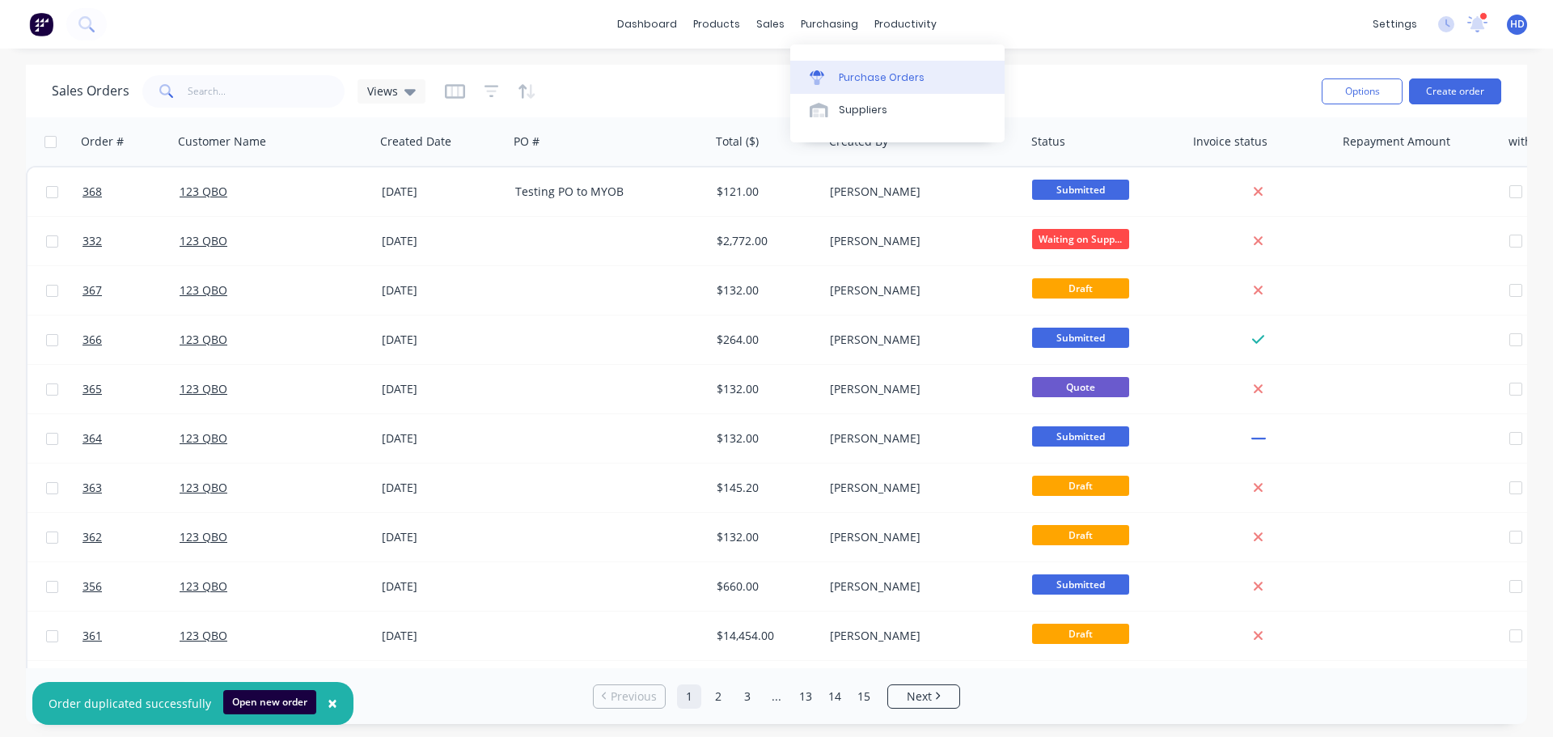
click at [866, 80] on div "Purchase Orders" at bounding box center [882, 77] width 86 height 15
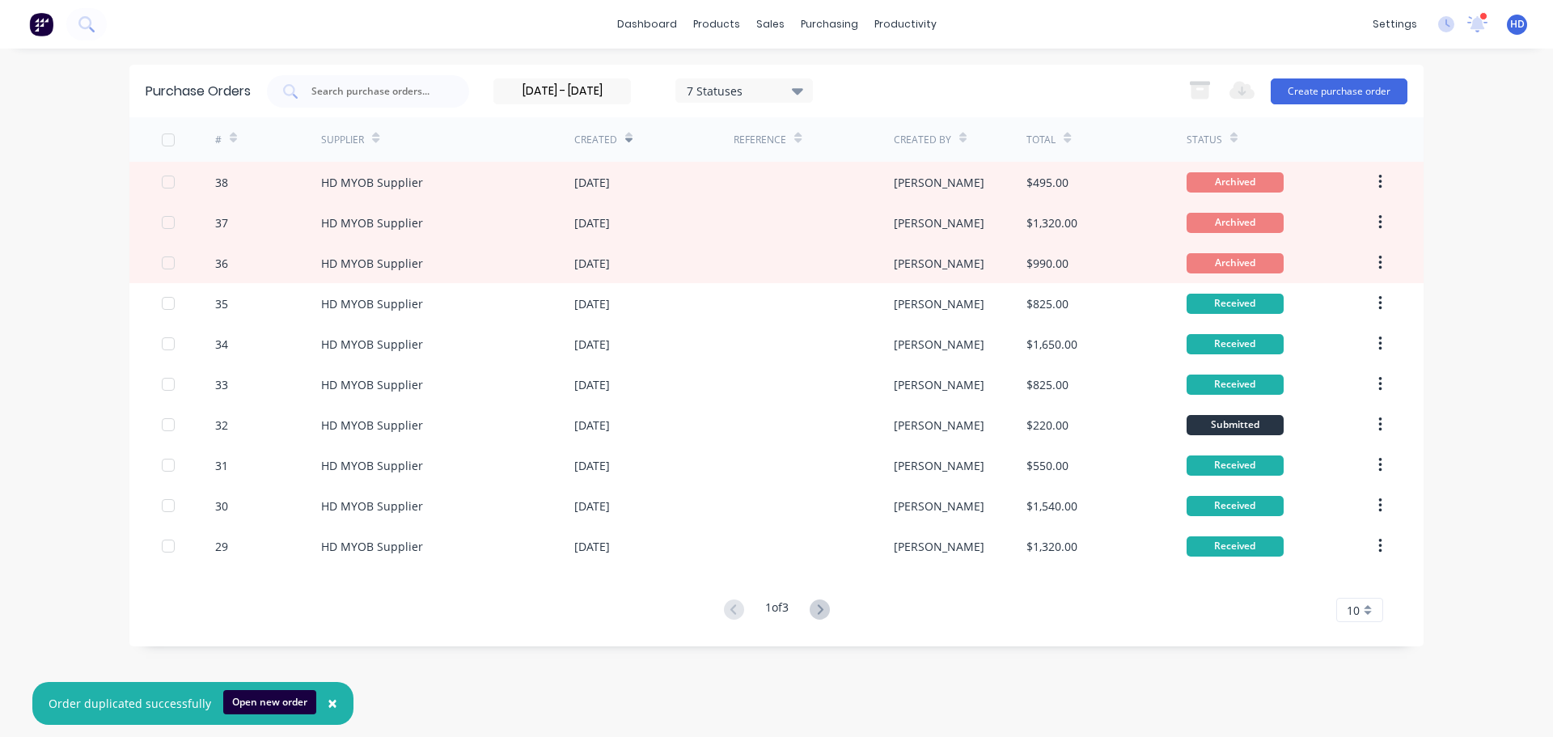
click at [168, 140] on div at bounding box center [168, 140] width 32 height 32
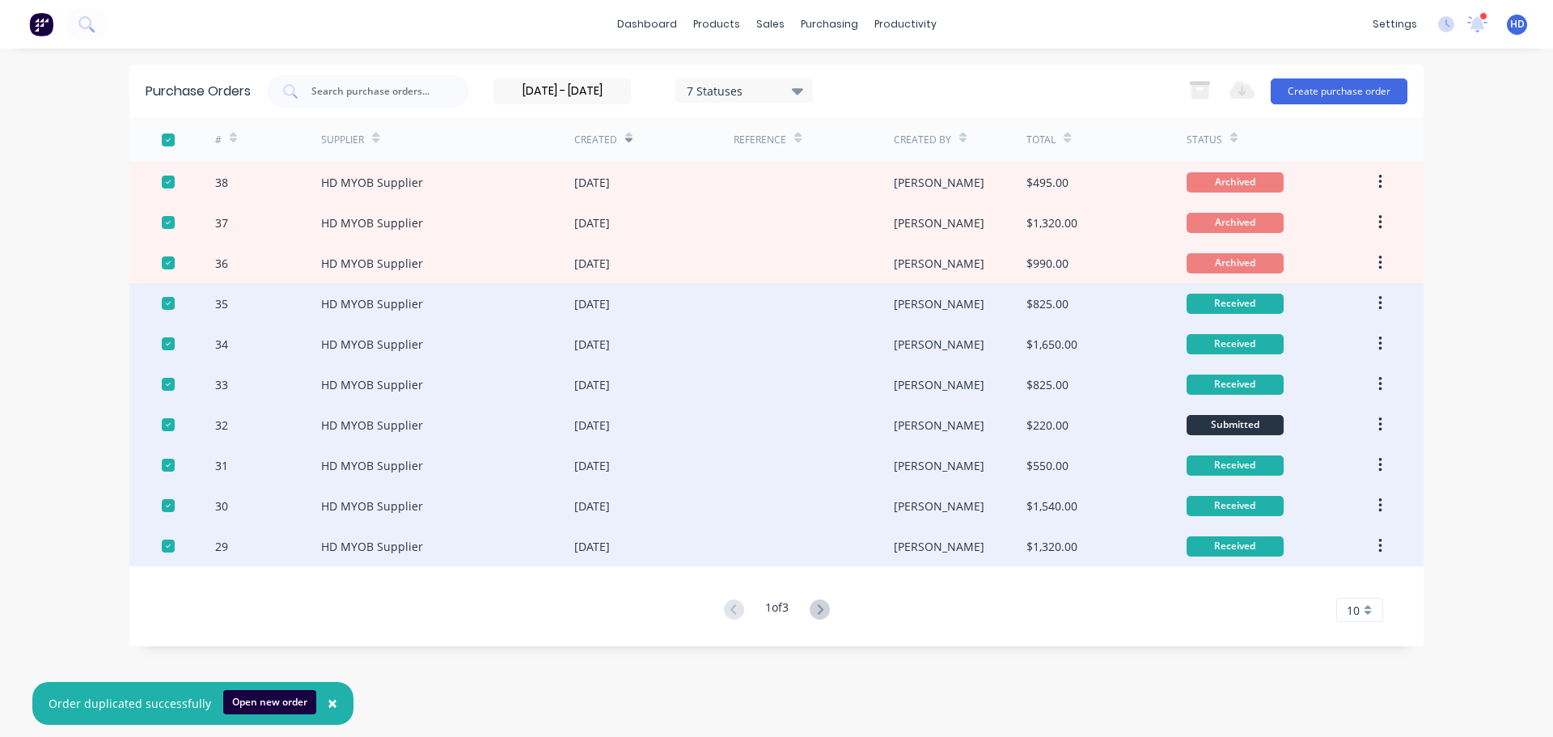
click at [168, 140] on div at bounding box center [168, 140] width 32 height 32
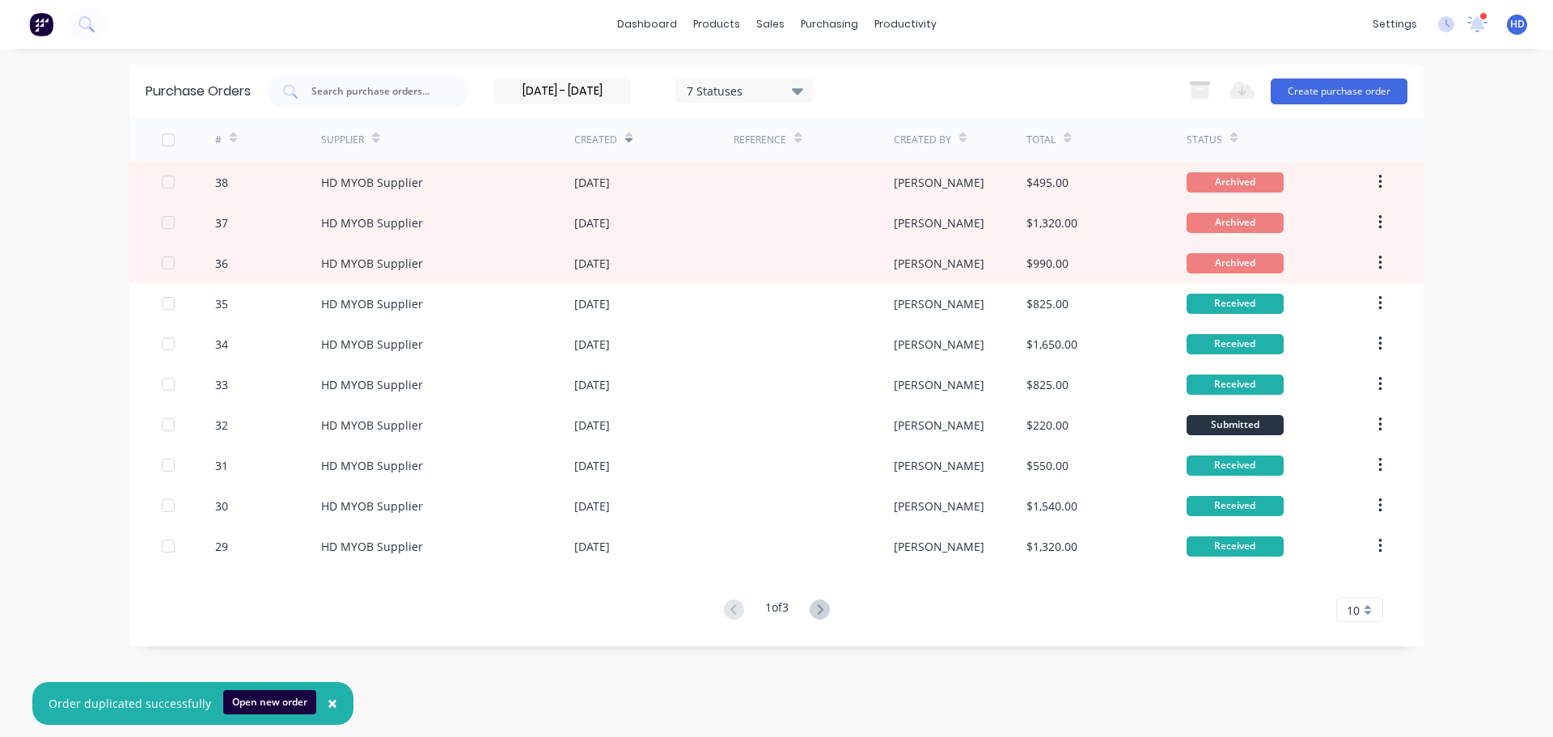
click at [561, 91] on input "01/09/25 - 04/09/25" at bounding box center [562, 91] width 136 height 24
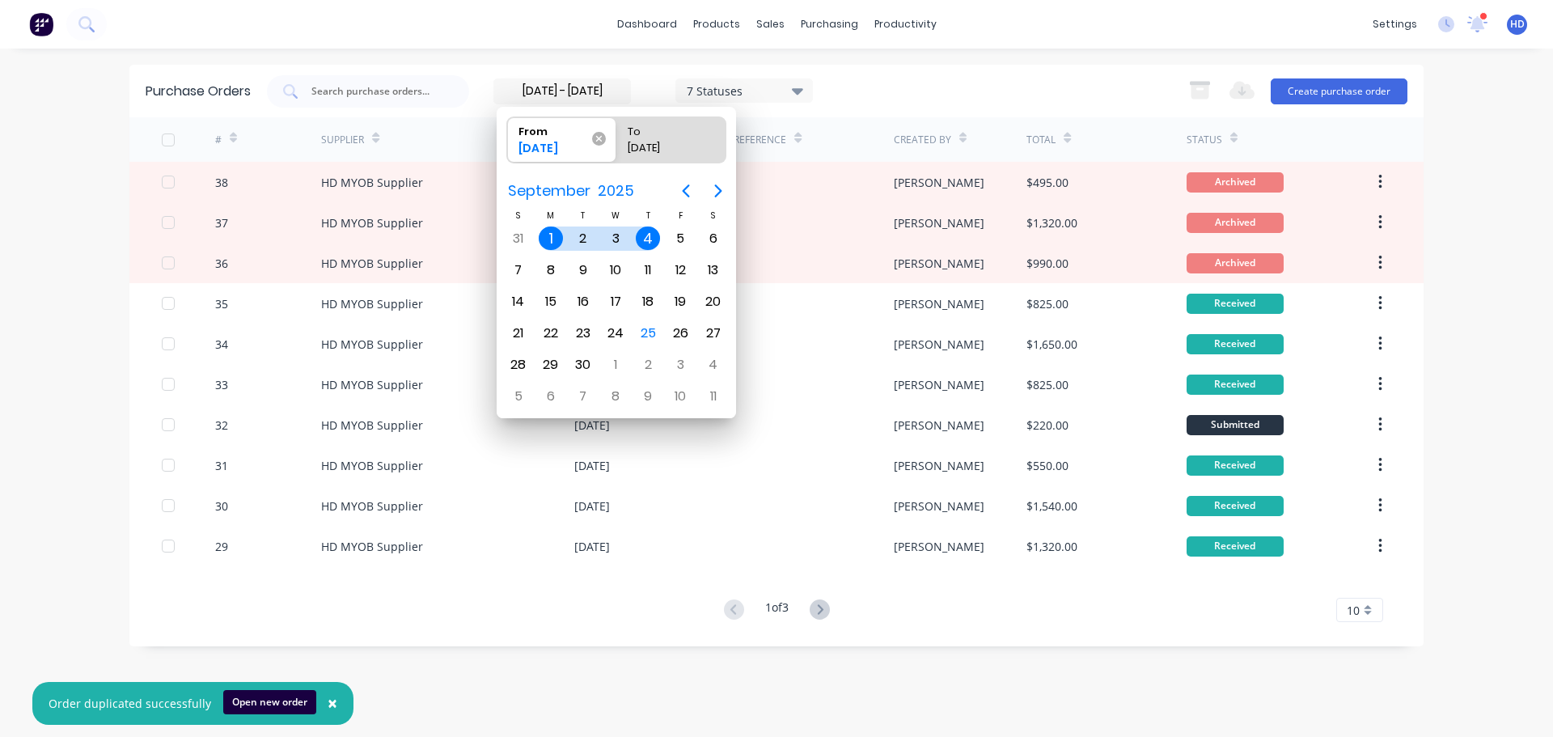
click at [602, 138] on icon at bounding box center [599, 139] width 14 height 14
click at [508, 138] on input "From 01/09/25" at bounding box center [507, 139] width 1 height 45
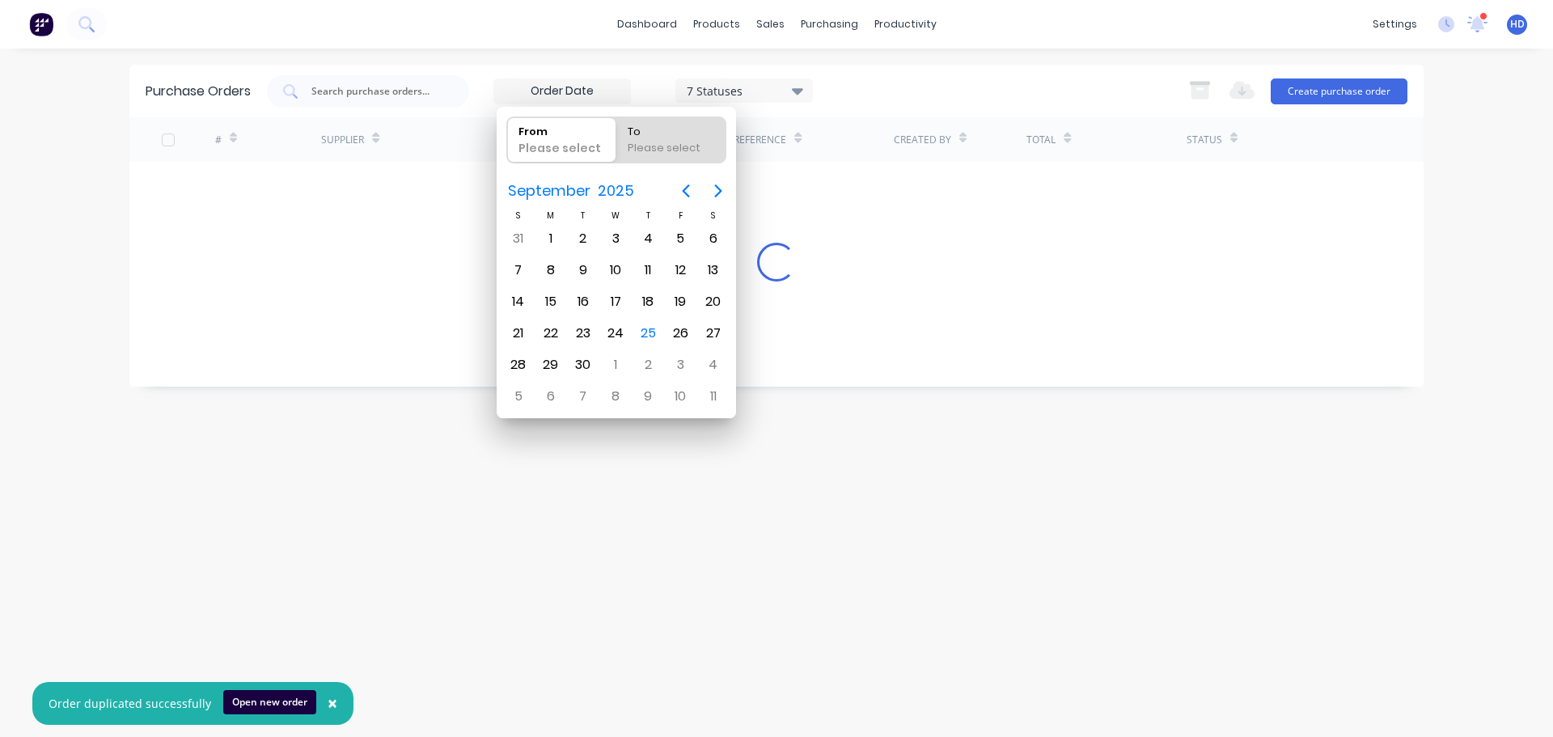
click at [951, 73] on div "Purchase Orders 7 Statuses 7 Statuses Export to Excel (XLSX) Create purchase or…" at bounding box center [776, 91] width 1294 height 53
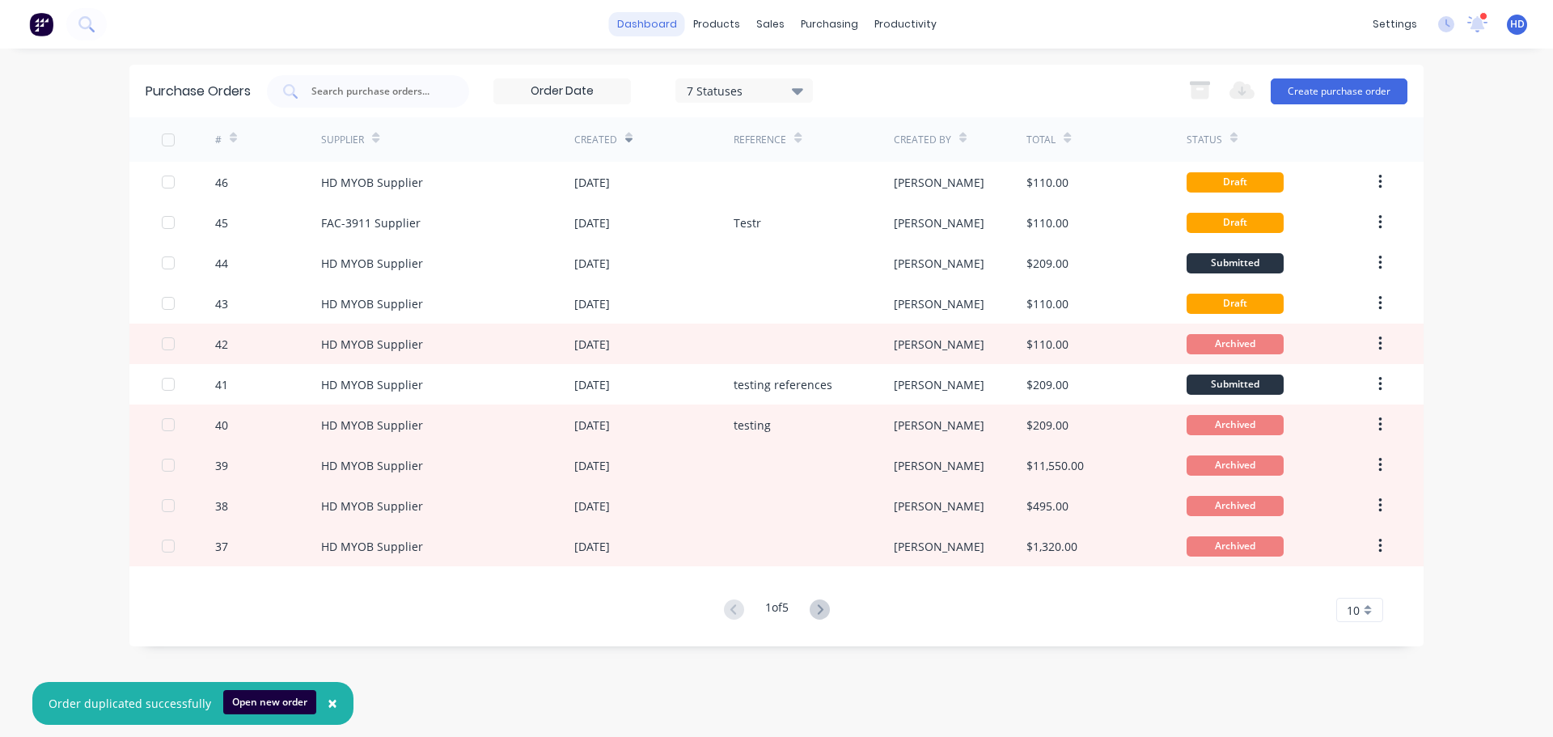
click at [666, 25] on link "dashboard" at bounding box center [647, 24] width 76 height 24
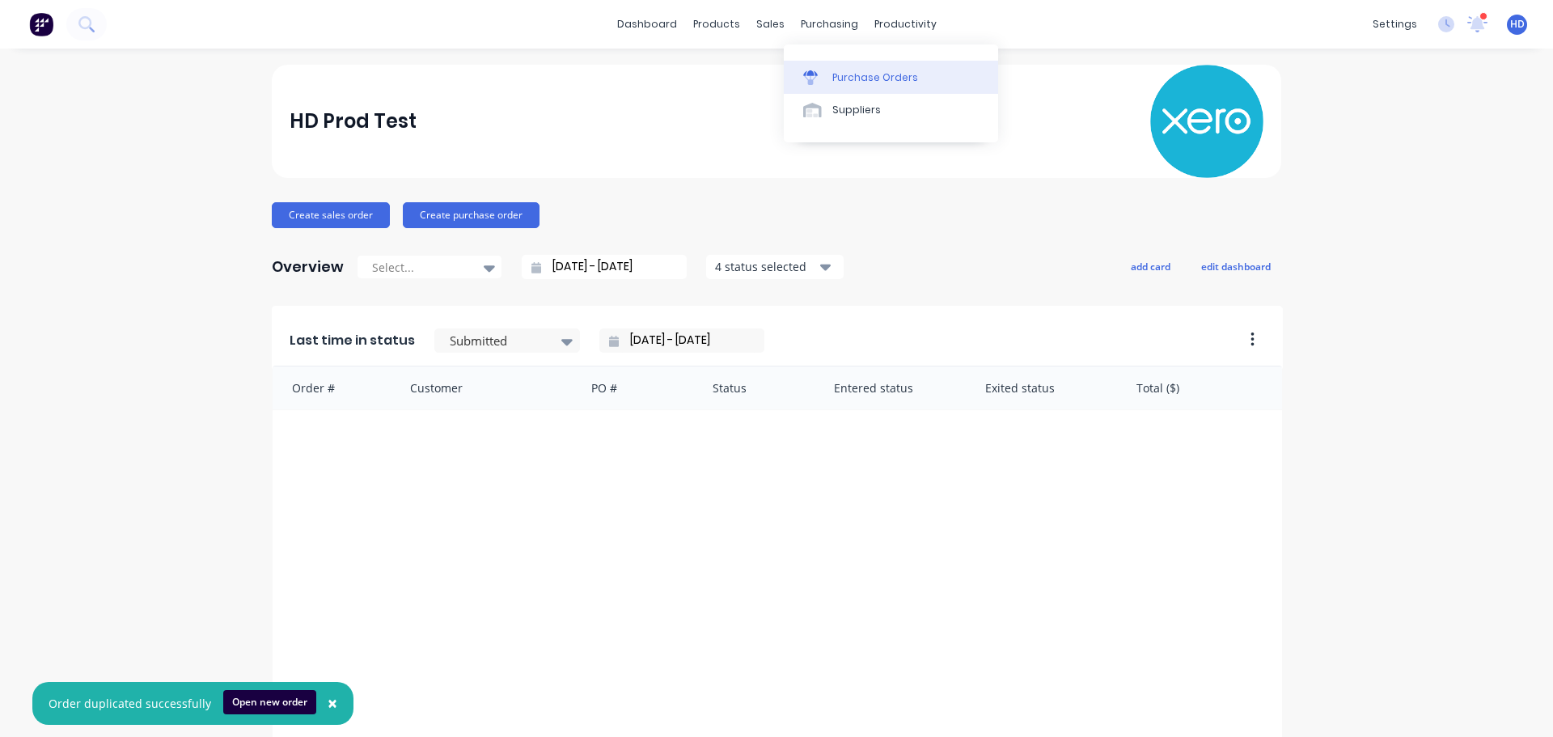
click at [873, 82] on div "Purchase Orders" at bounding box center [876, 77] width 86 height 15
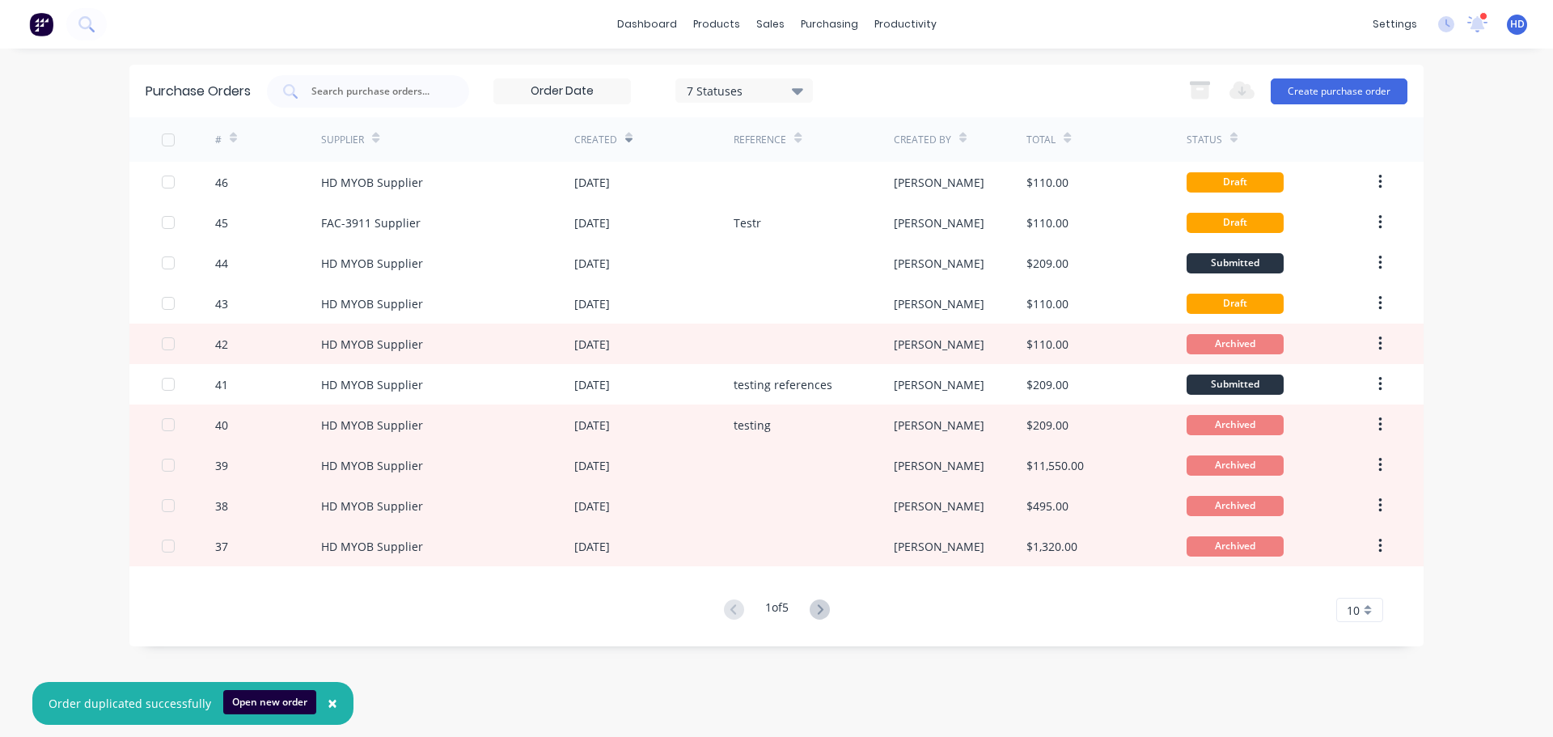
click at [795, 87] on icon at bounding box center [797, 91] width 11 height 18
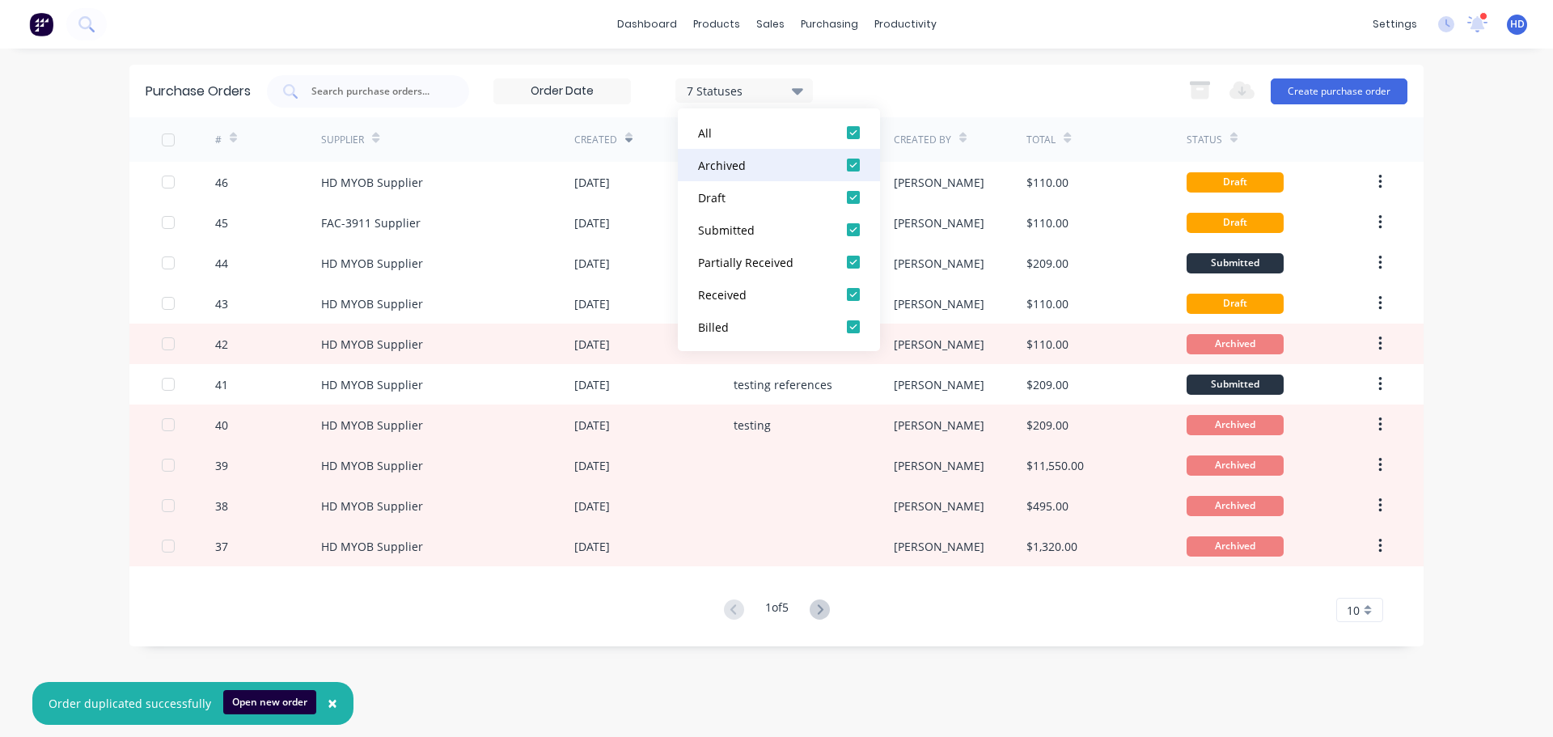
click at [857, 167] on div at bounding box center [853, 165] width 32 height 32
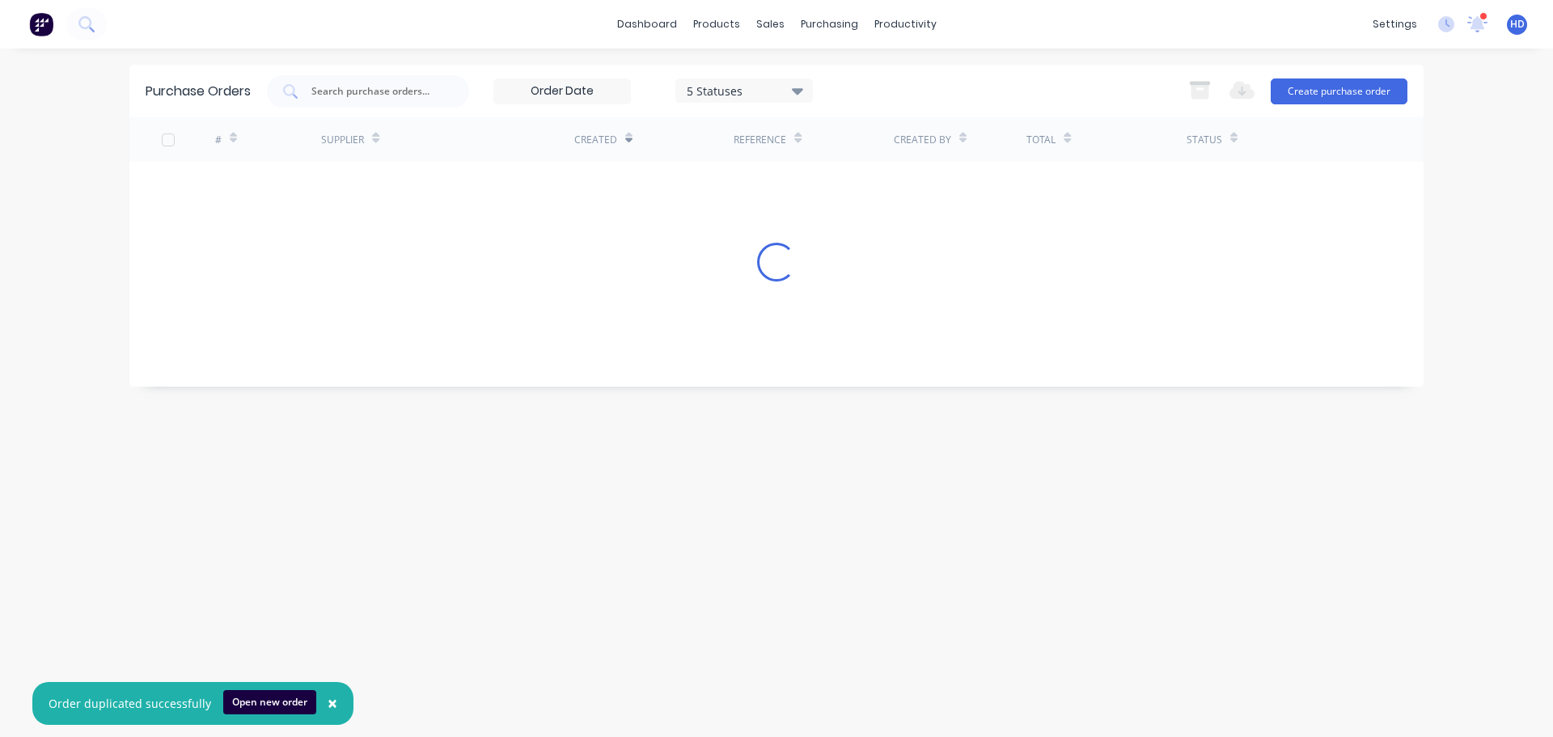
click at [943, 59] on div "× Order duplicated successfully Open new order dashboard products sales purchas…" at bounding box center [776, 368] width 1553 height 737
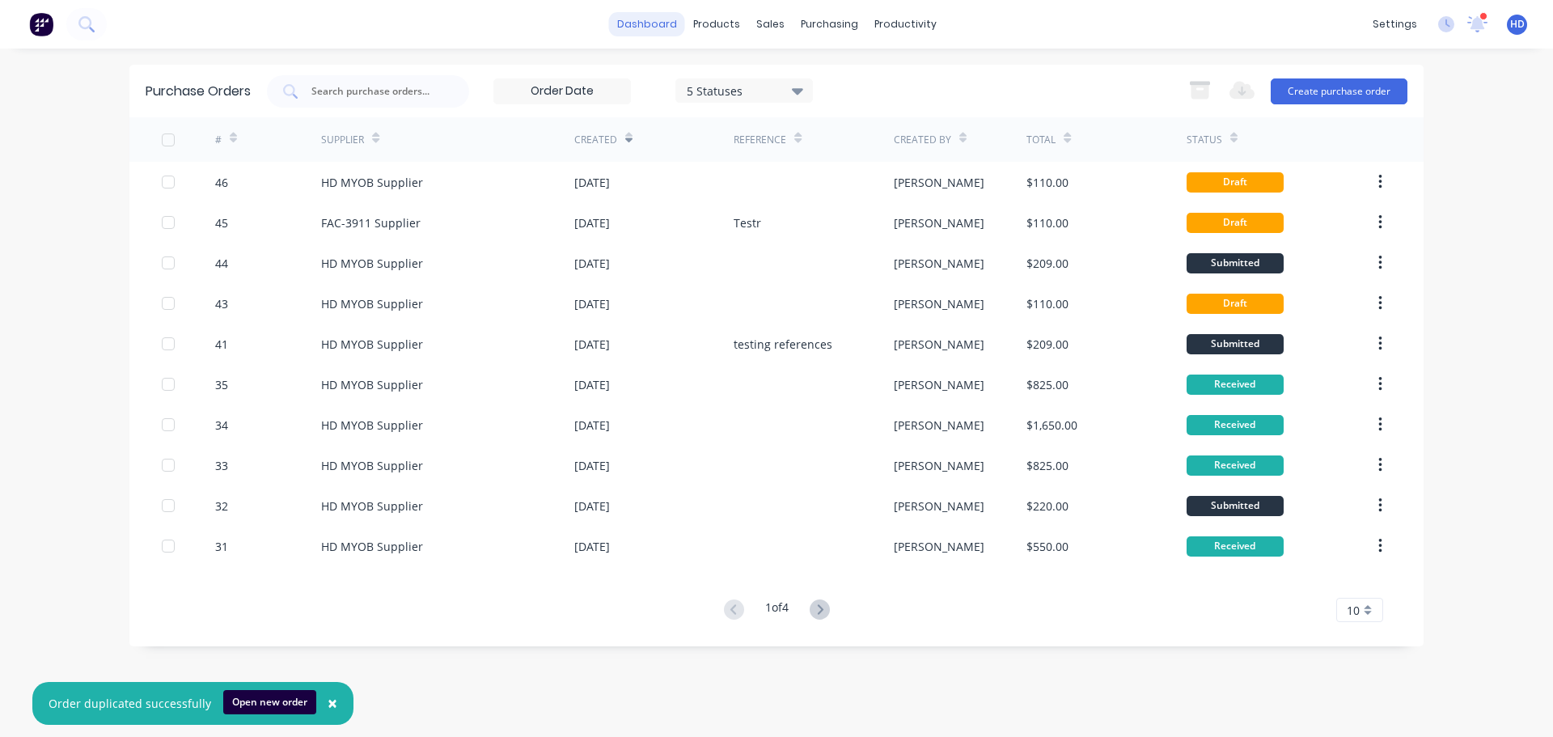
click at [660, 19] on link "dashboard" at bounding box center [647, 24] width 76 height 24
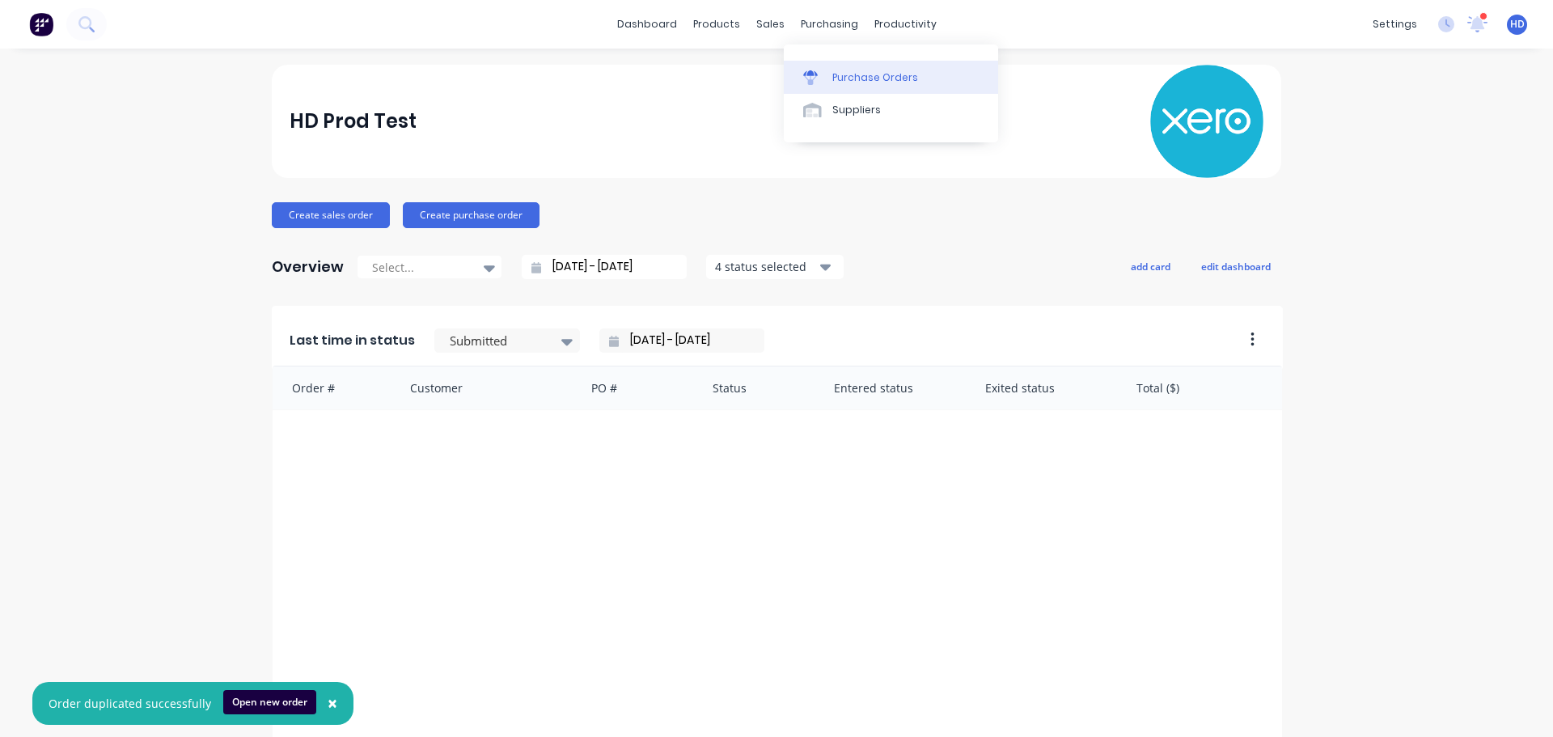
click at [868, 69] on link "Purchase Orders" at bounding box center [891, 77] width 214 height 32
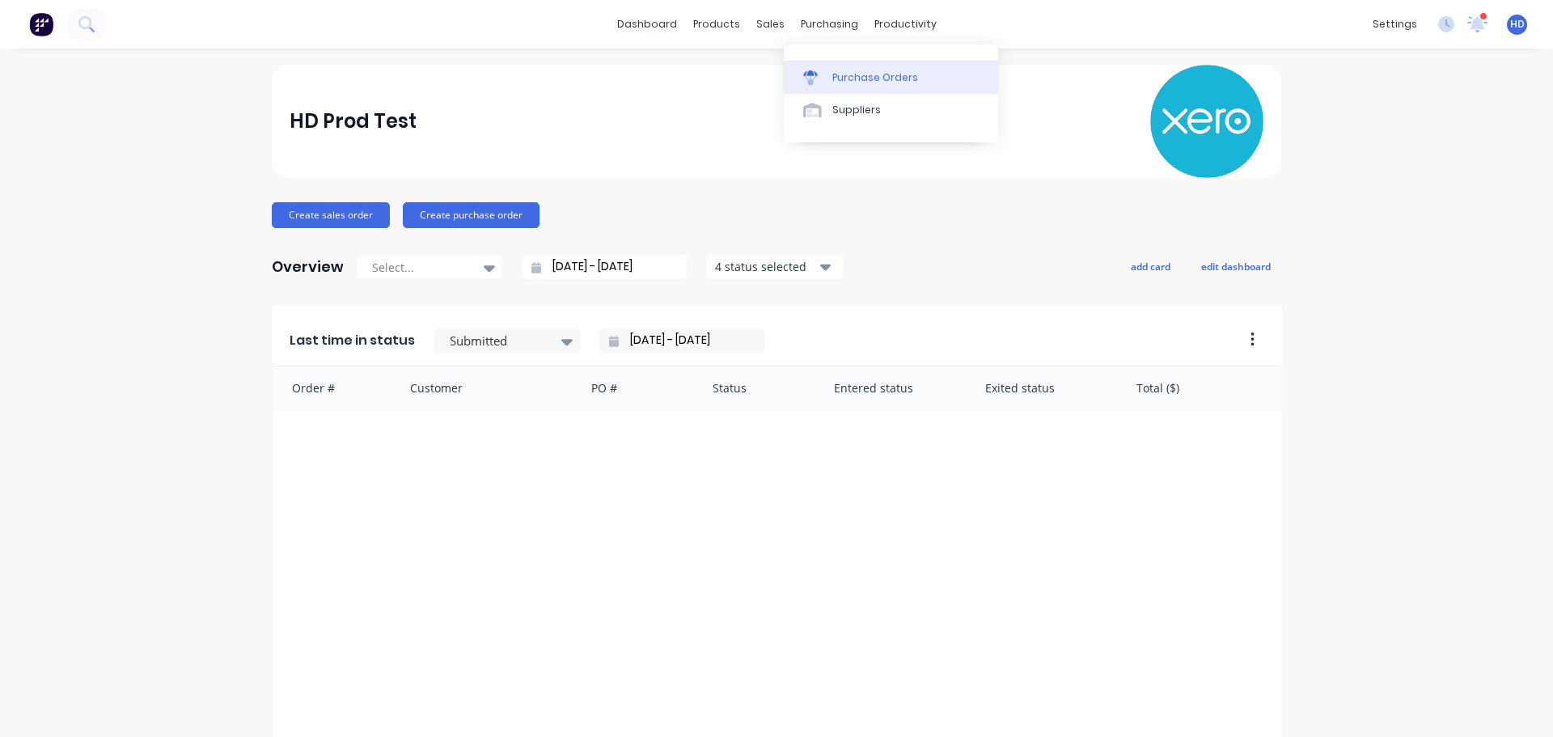
click at [845, 68] on link "Purchase Orders" at bounding box center [891, 77] width 214 height 32
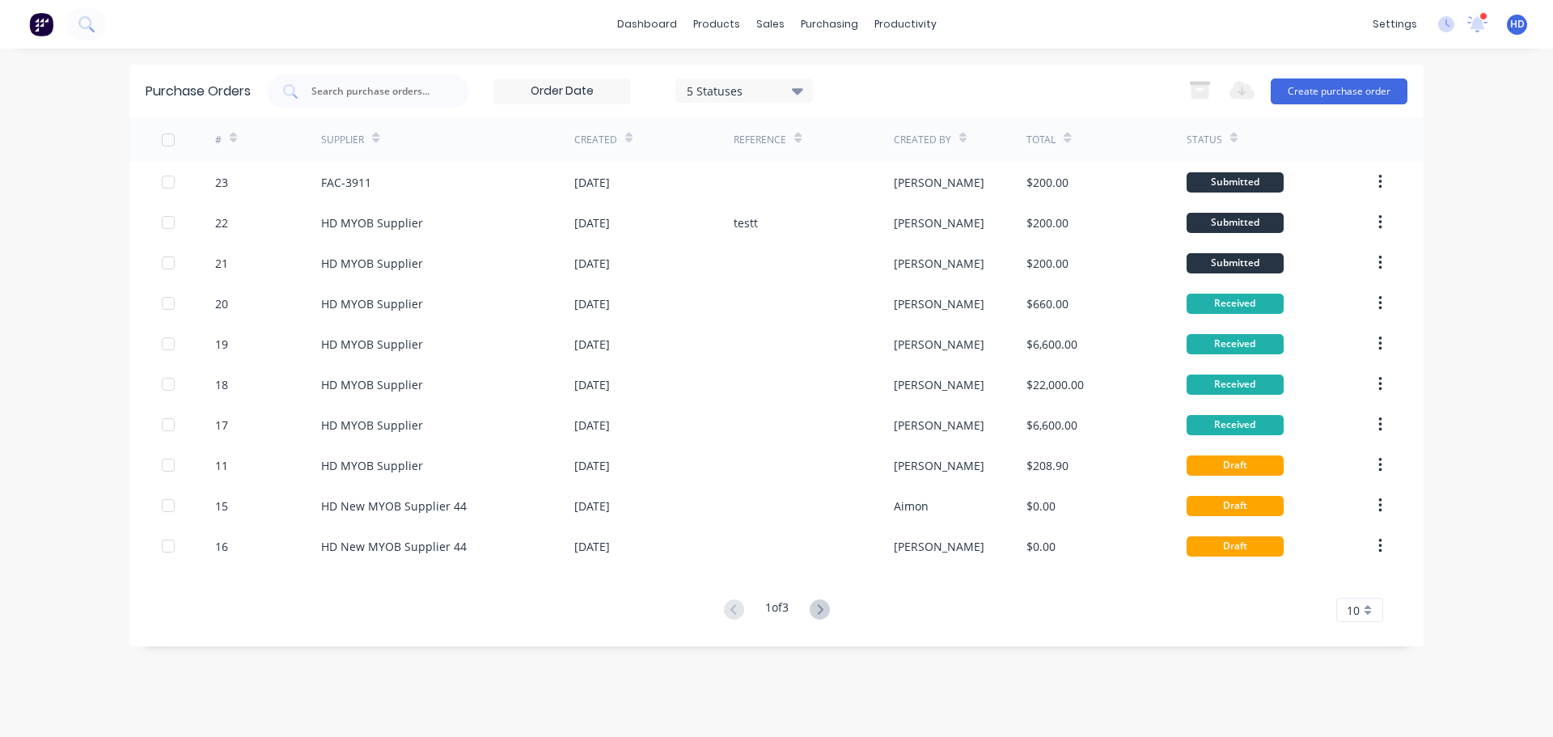
click at [159, 144] on div at bounding box center [168, 140] width 32 height 32
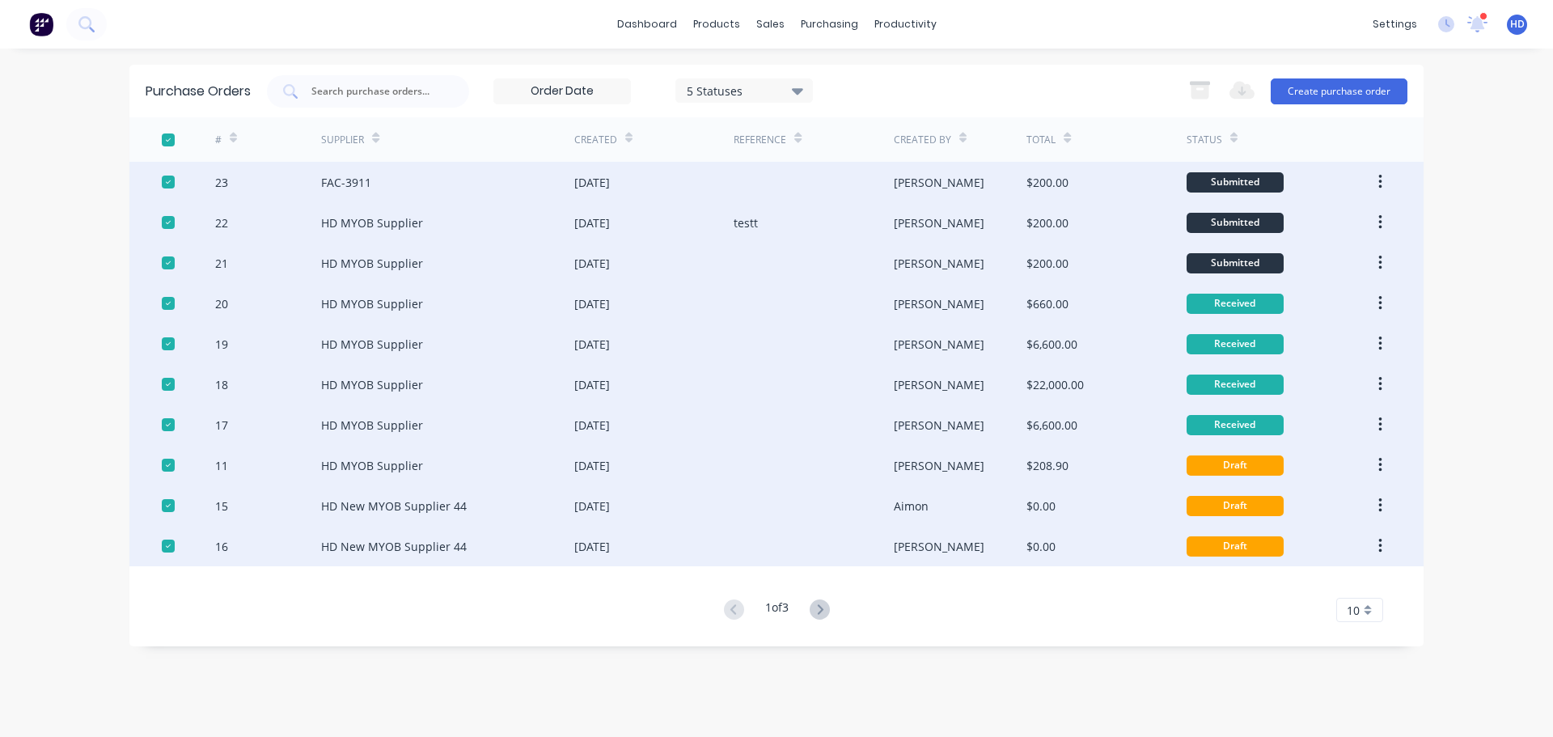
click at [159, 144] on div at bounding box center [168, 140] width 32 height 32
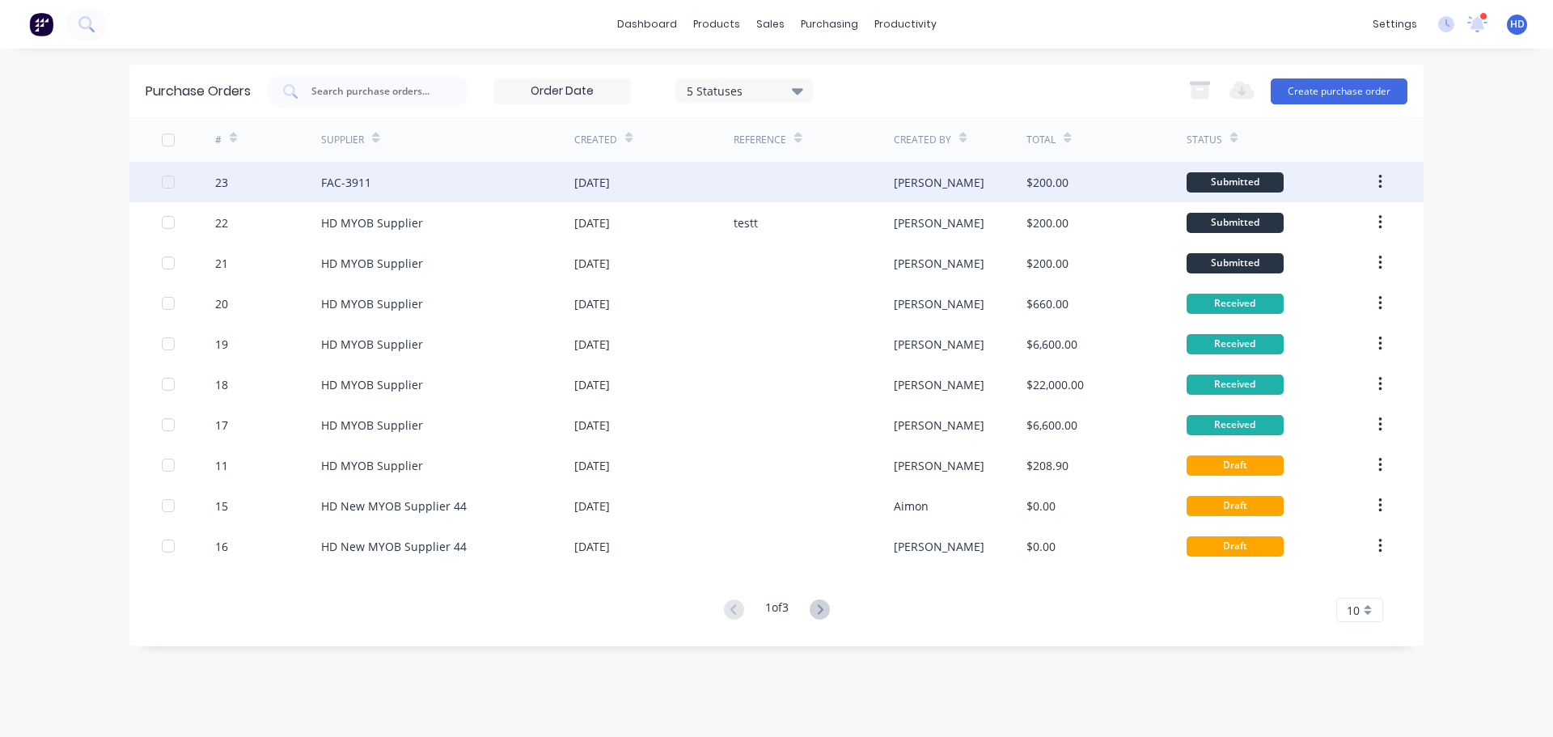
click at [167, 183] on div at bounding box center [168, 182] width 32 height 32
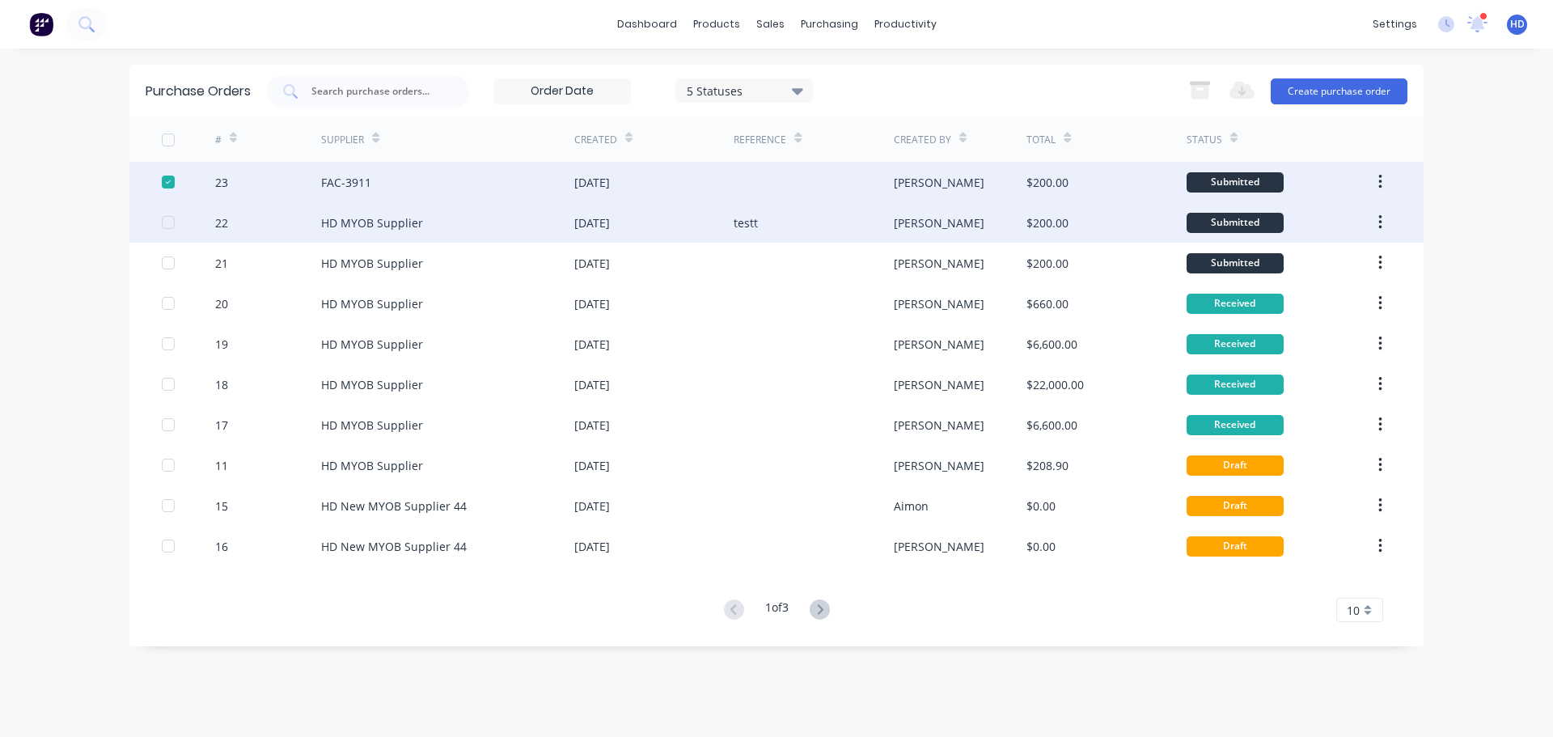
click at [169, 234] on div at bounding box center [188, 222] width 53 height 40
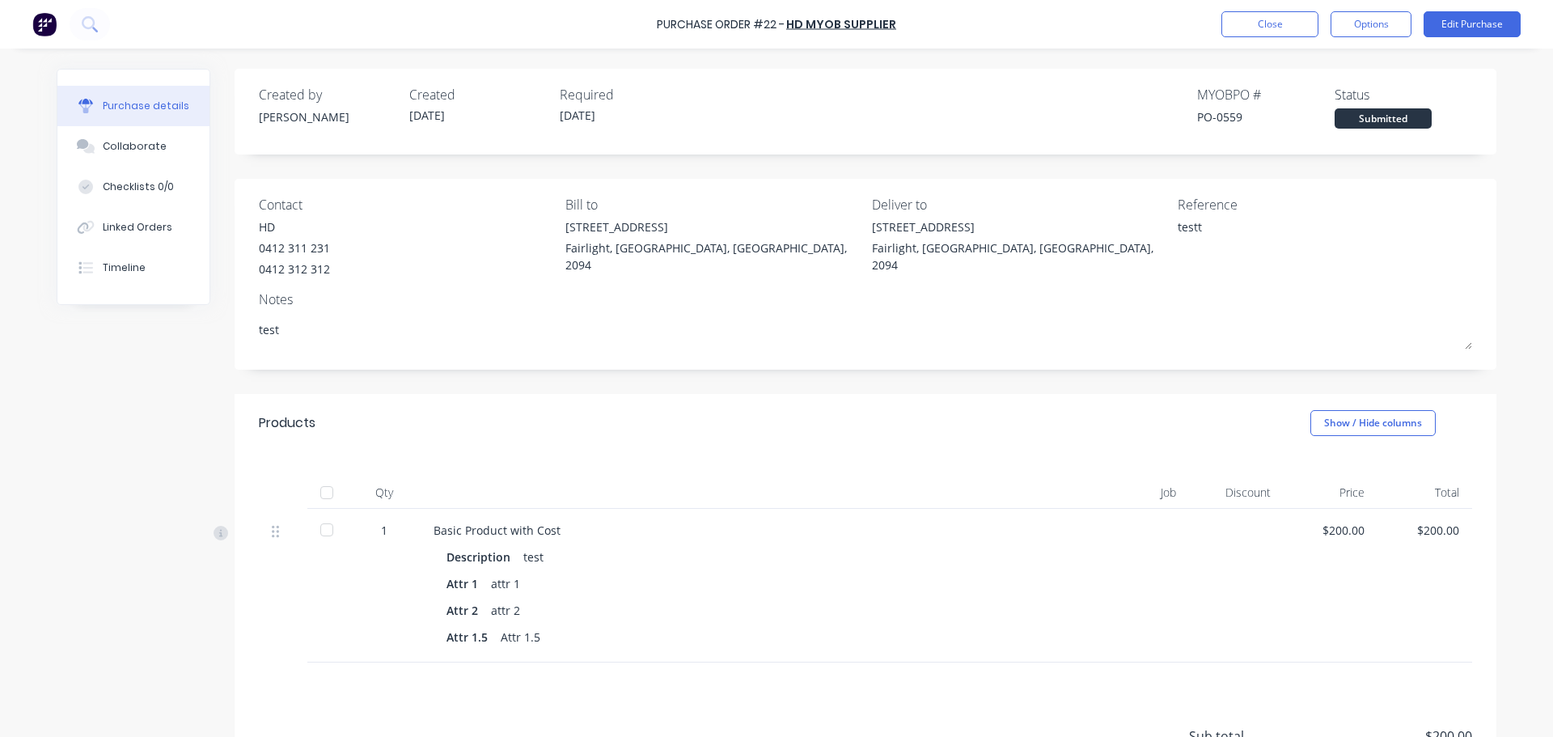
type textarea "x"
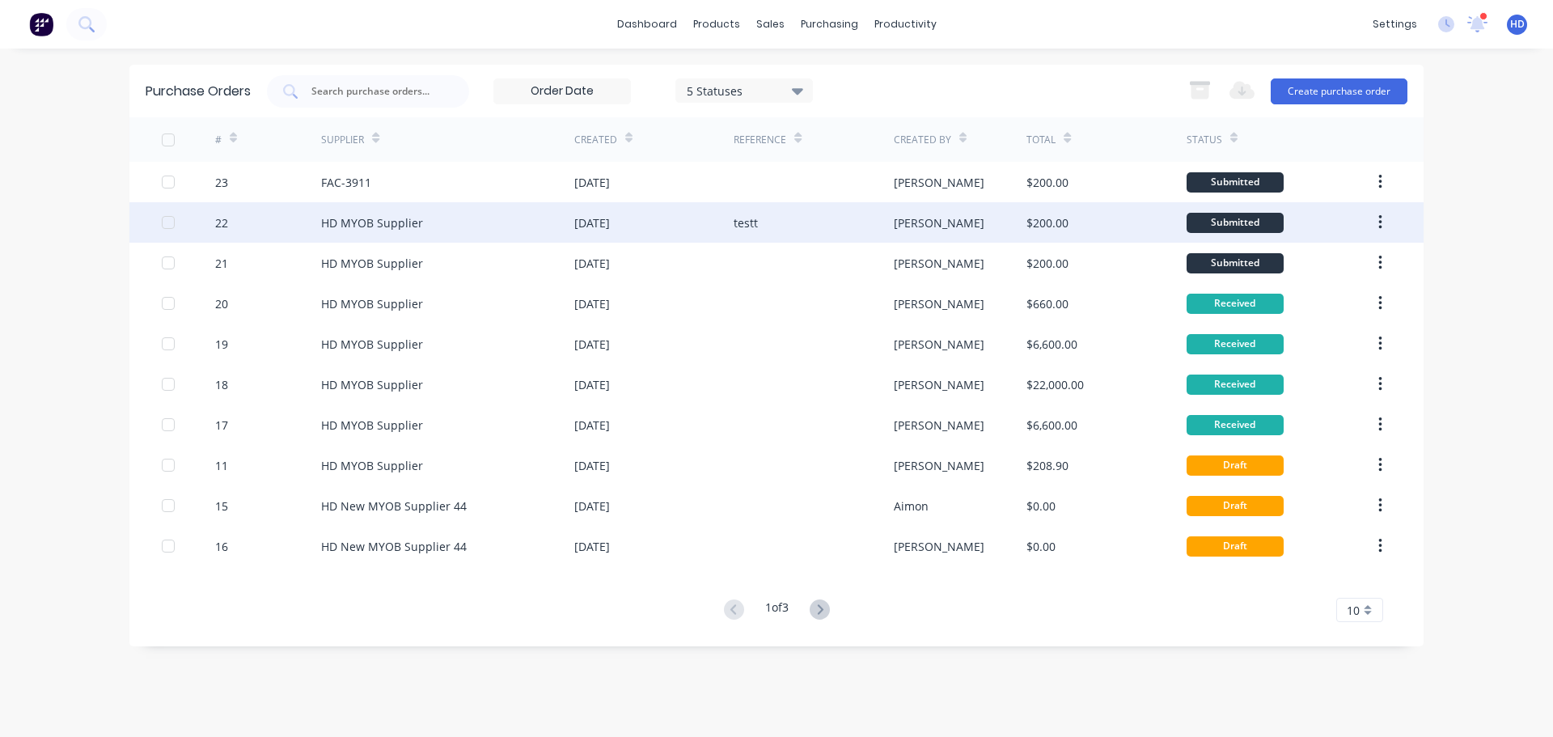
click at [167, 226] on div at bounding box center [168, 222] width 32 height 32
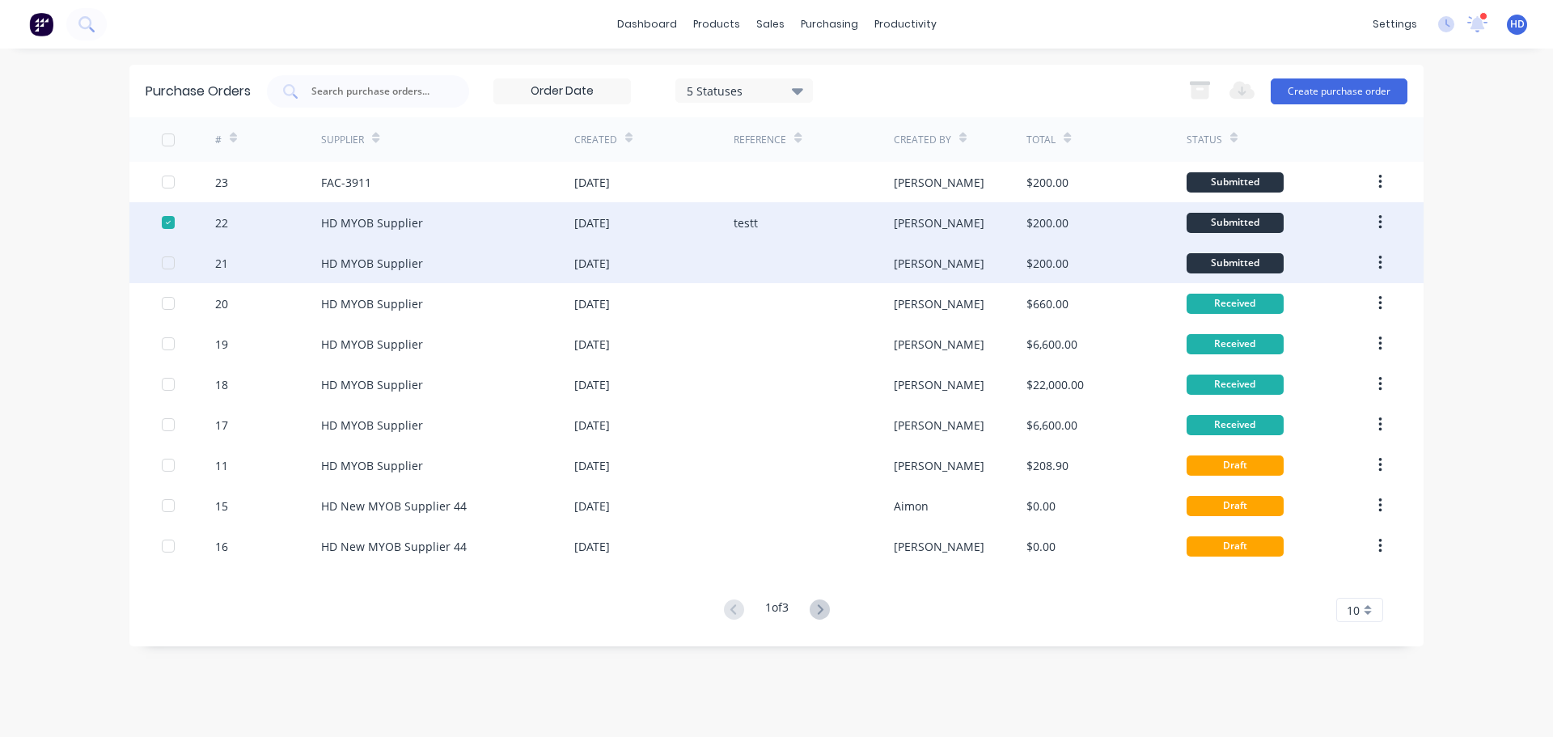
click at [167, 258] on div at bounding box center [168, 263] width 32 height 32
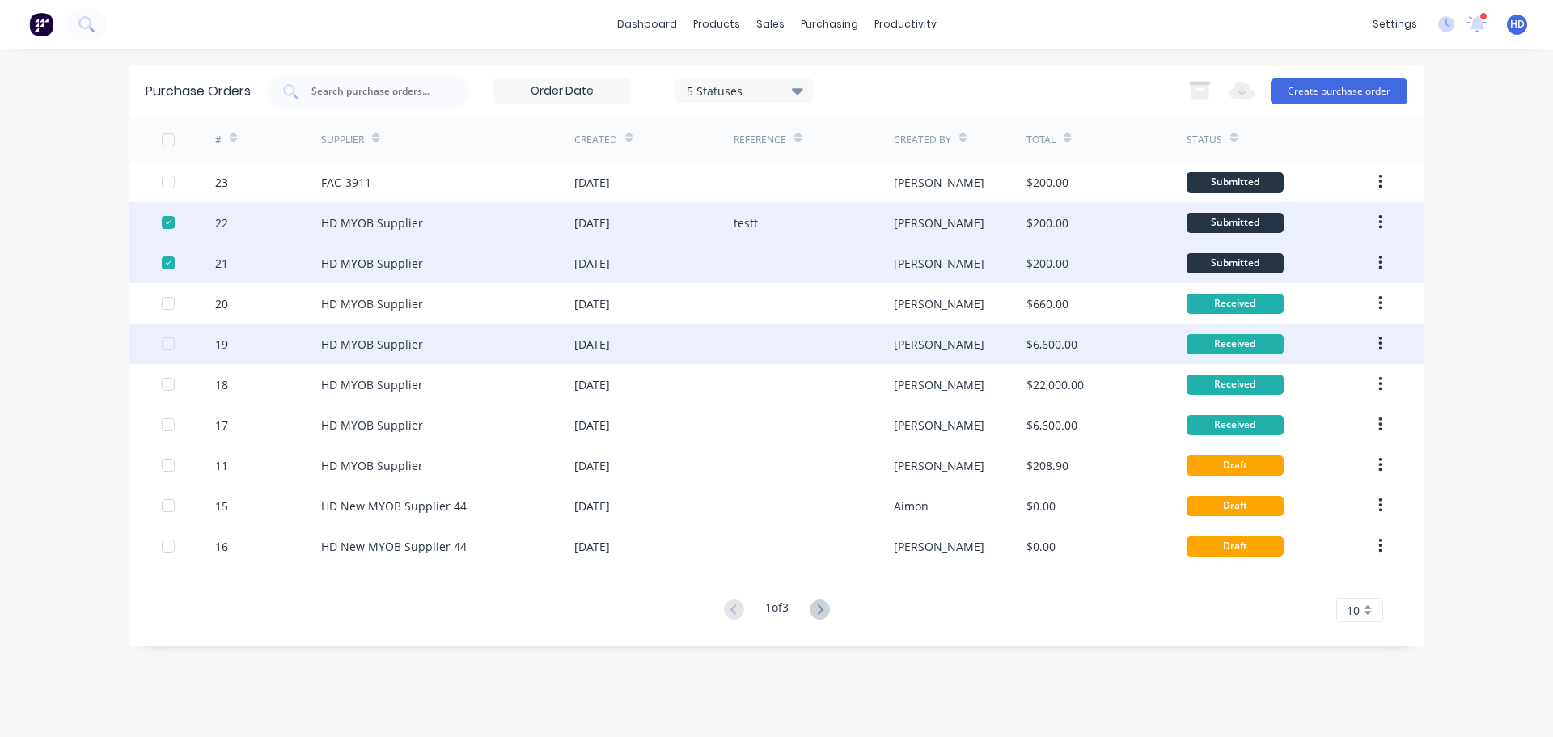
click at [167, 342] on div at bounding box center [168, 344] width 32 height 32
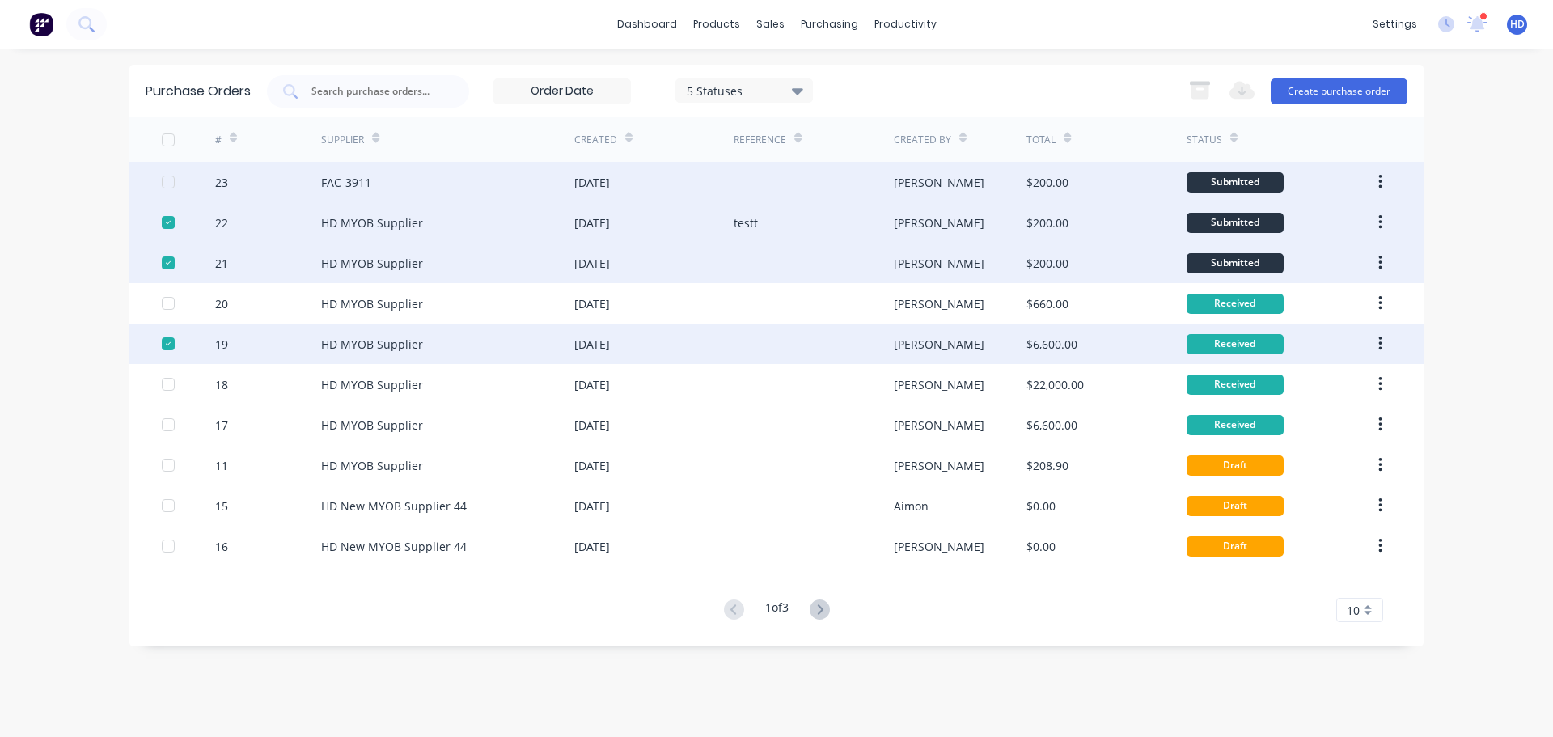
click at [1379, 183] on icon "button" at bounding box center [1380, 182] width 3 height 15
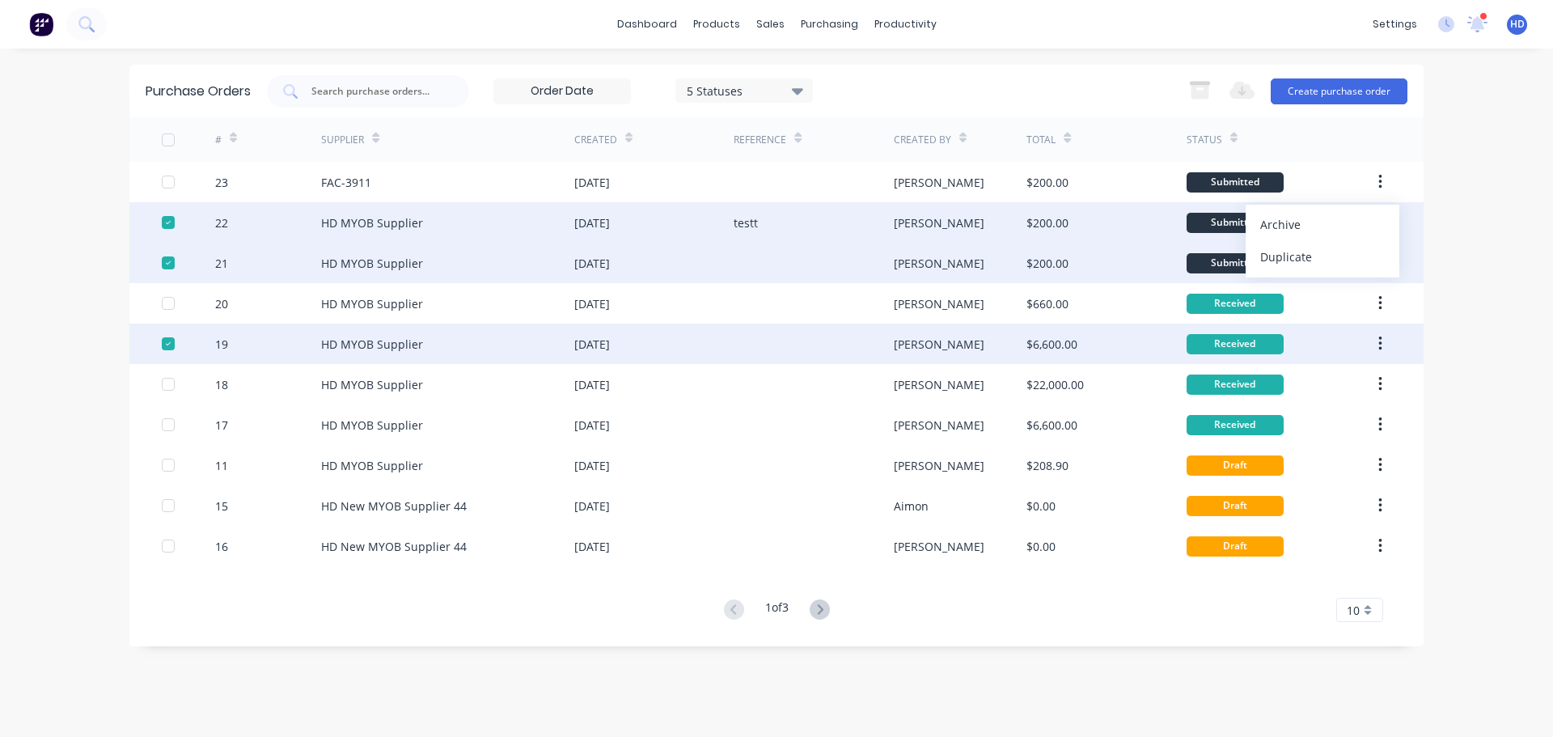
click at [1502, 171] on div "dashboard products sales purchasing productivity dashboard products Product Cat…" at bounding box center [776, 368] width 1553 height 737
click at [583, 94] on input at bounding box center [562, 91] width 136 height 24
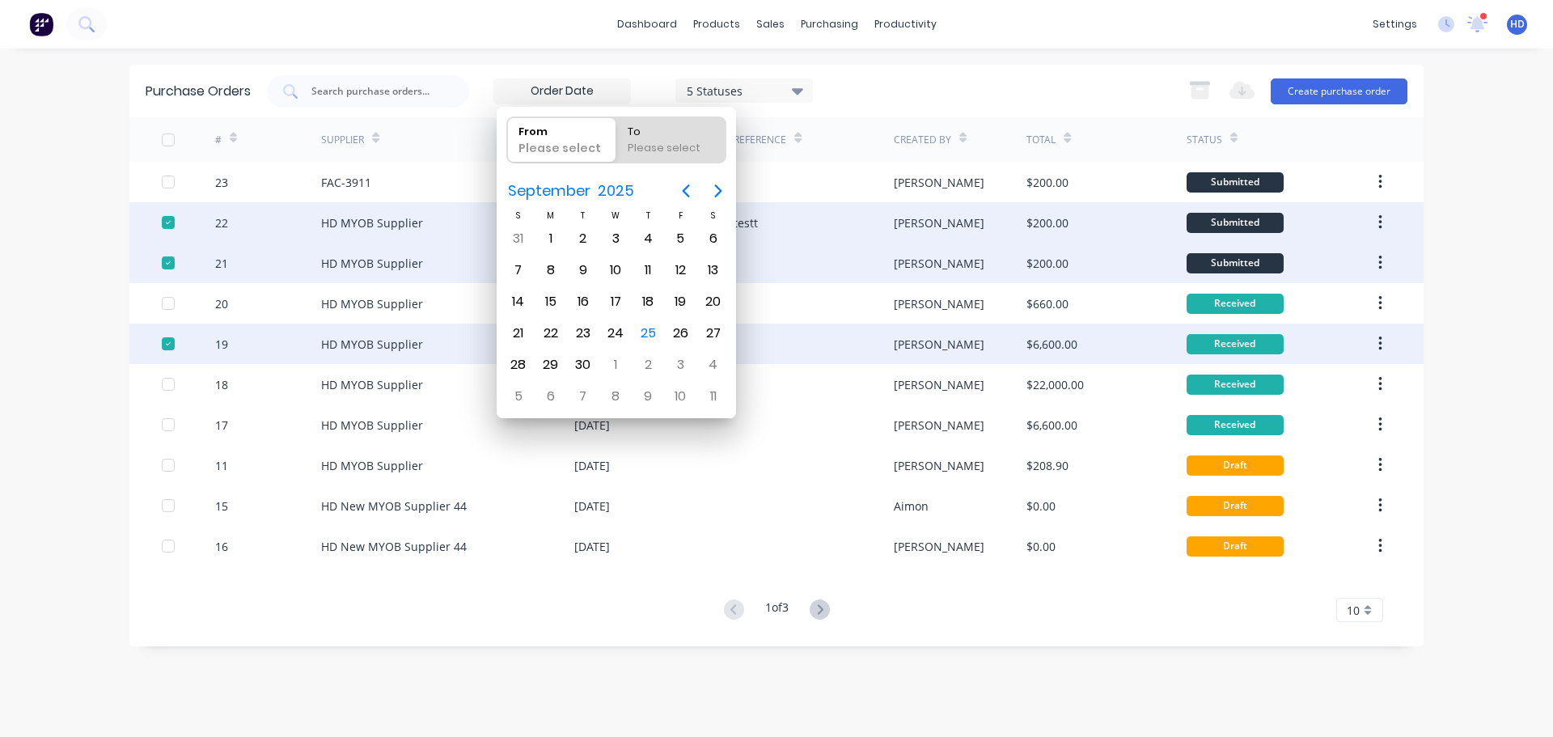
drag, startPoint x: 845, startPoint y: 74, endPoint x: 423, endPoint y: 149, distance: 428.2
click at [842, 74] on div "Purchase Orders 5 Statuses 5 Statuses Export to Excel (XLSX) Create purchase or…" at bounding box center [776, 91] width 1294 height 53
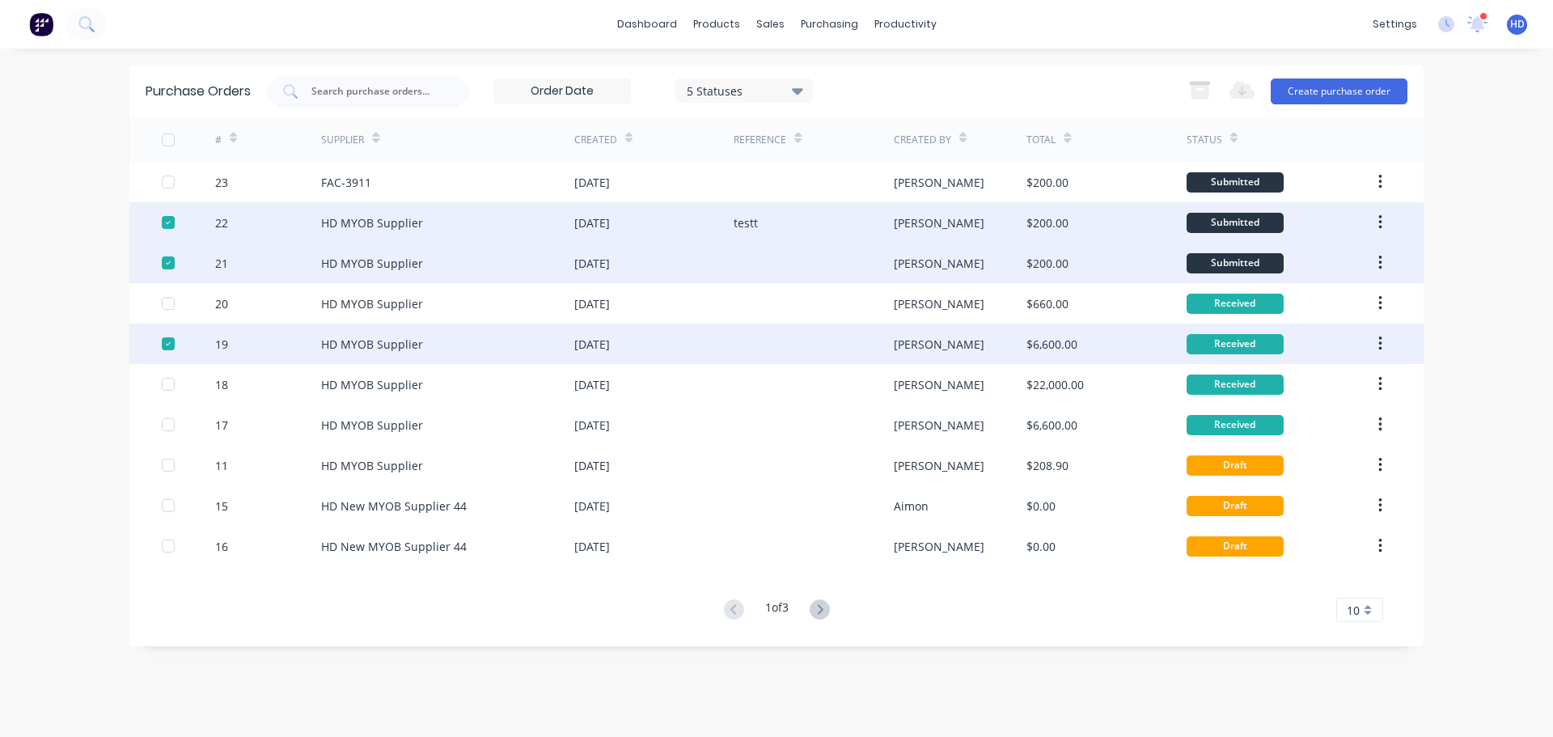
click at [375, 137] on icon at bounding box center [375, 138] width 7 height 12
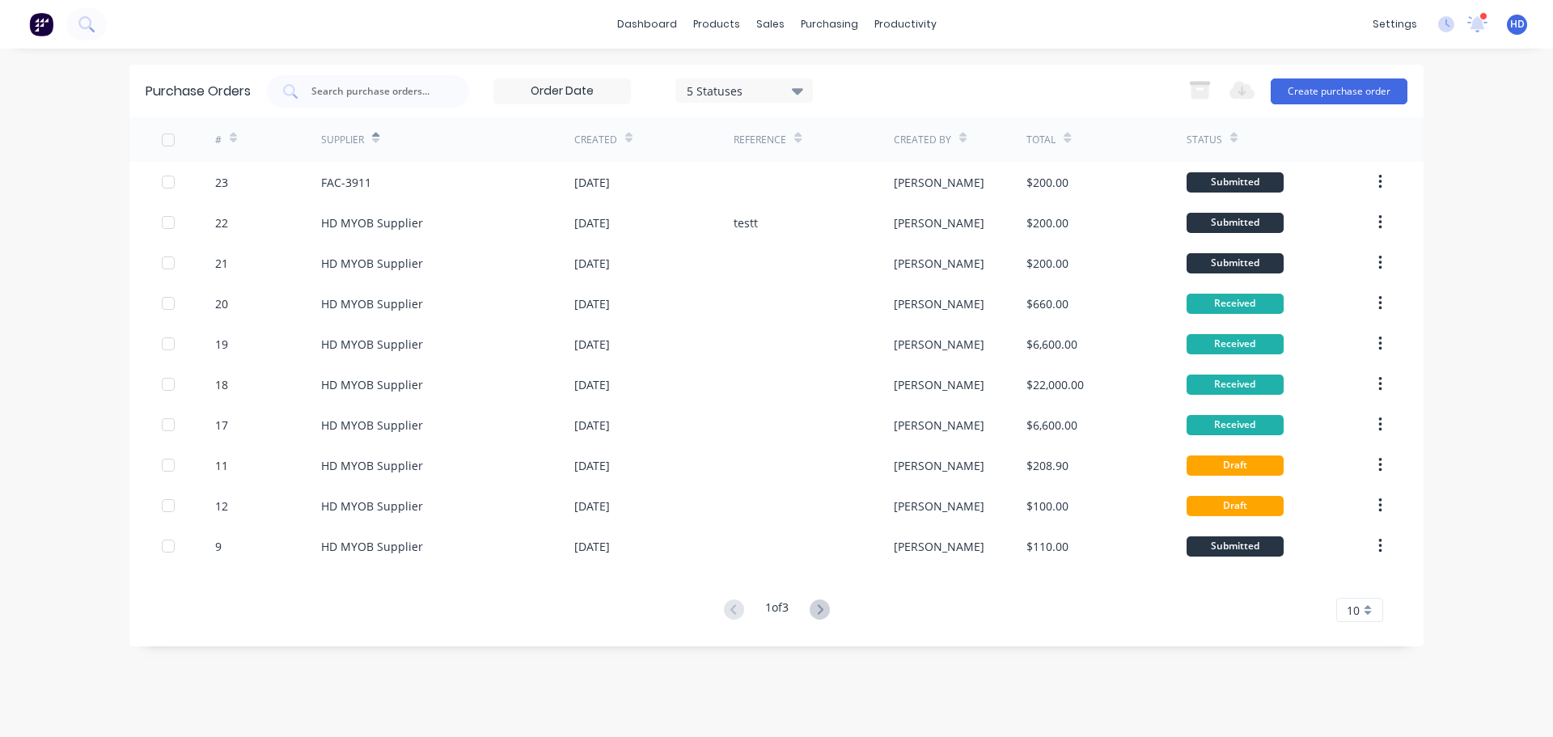
click at [375, 137] on icon at bounding box center [375, 138] width 7 height 12
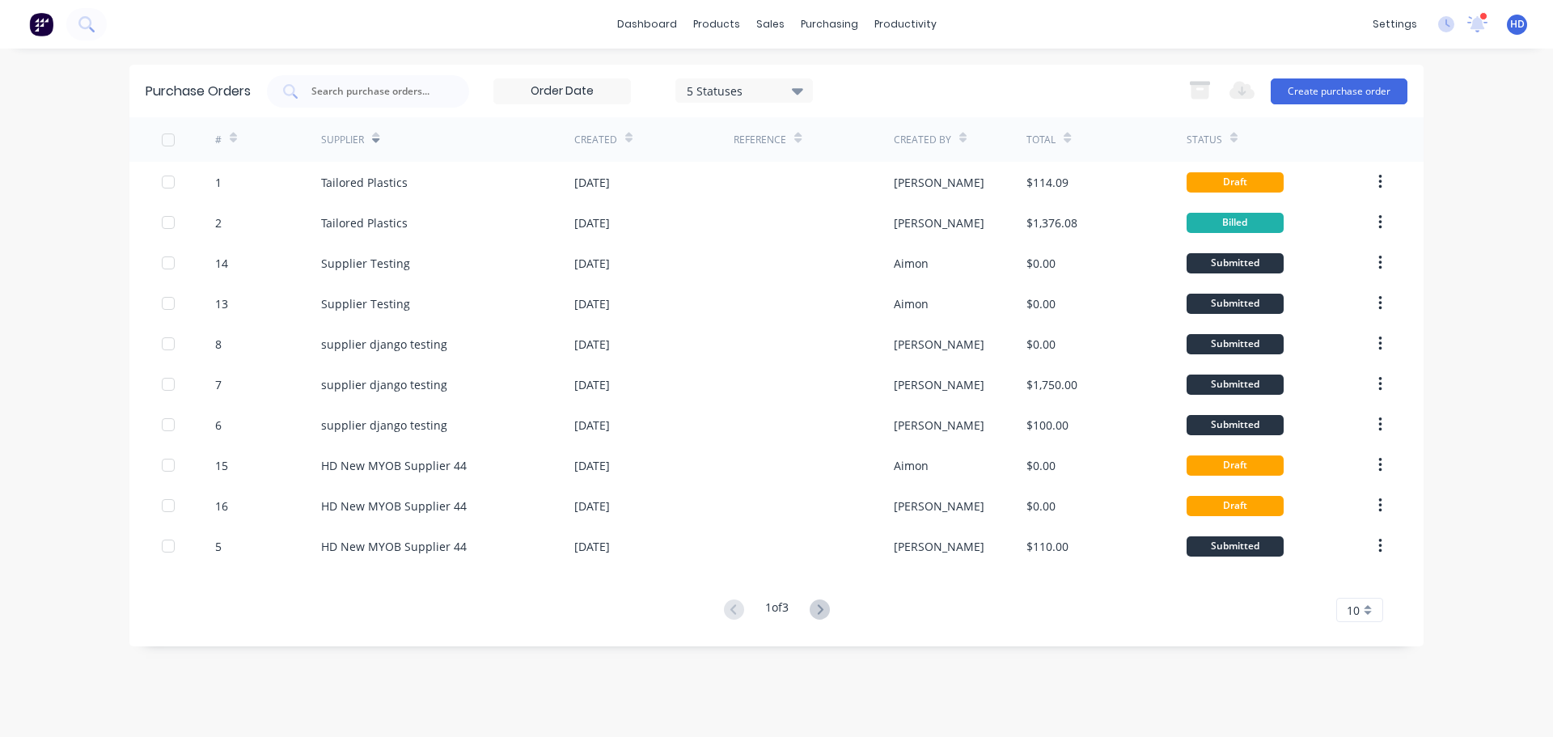
click at [377, 138] on icon at bounding box center [375, 140] width 7 height 5
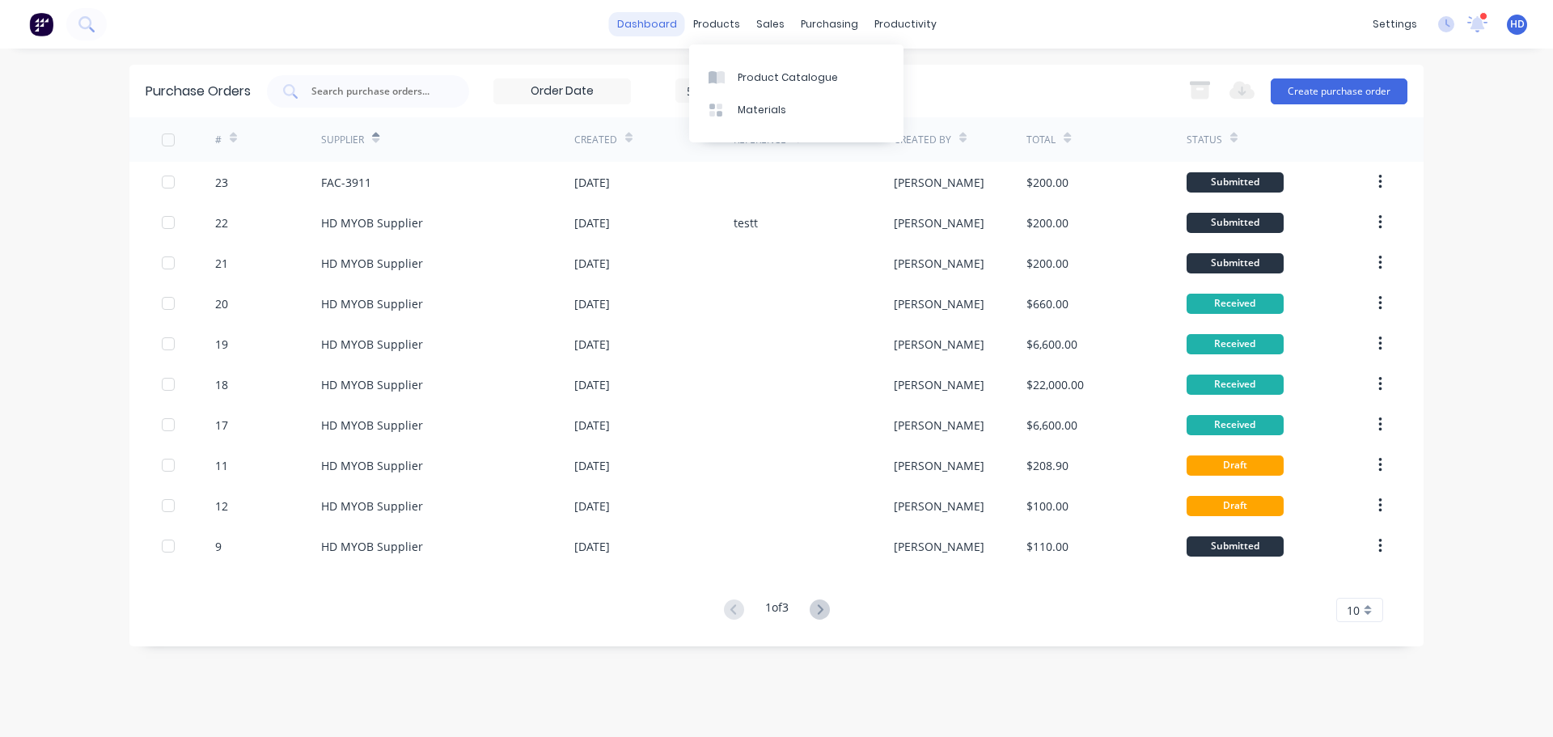
click at [653, 23] on link "dashboard" at bounding box center [647, 24] width 76 height 24
